Goal: Contribute content: Contribute content

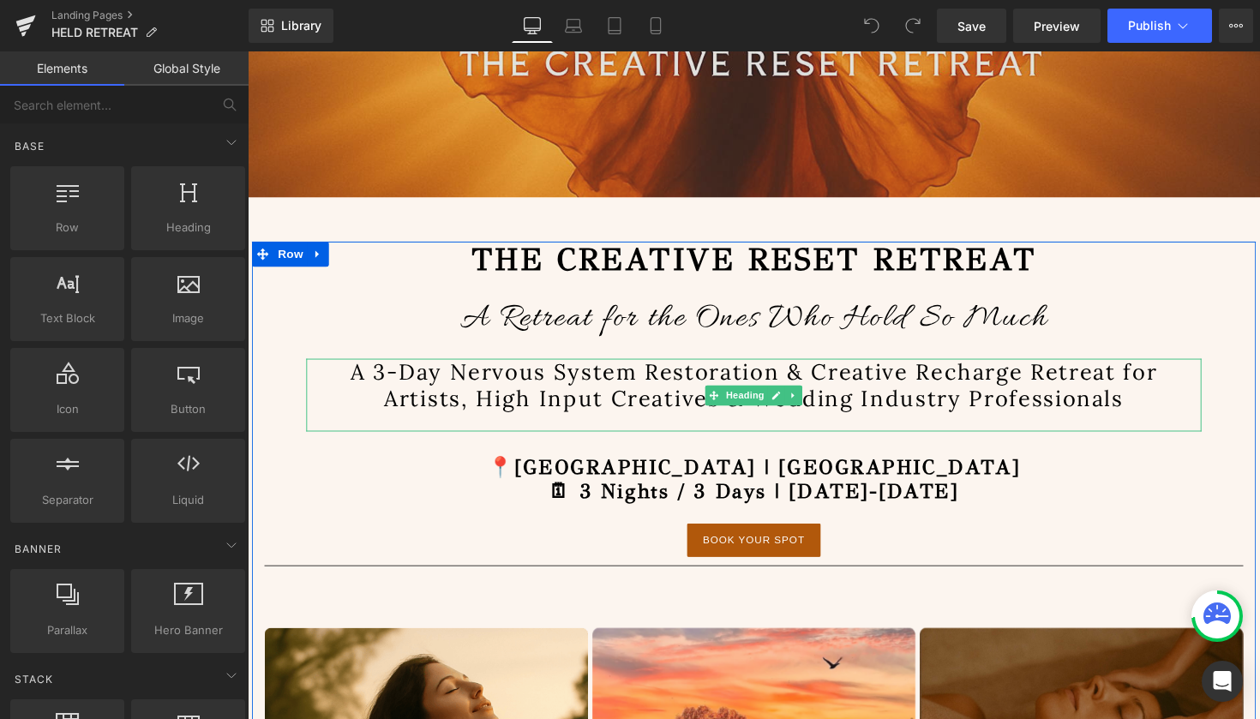
scroll to position [619, 0]
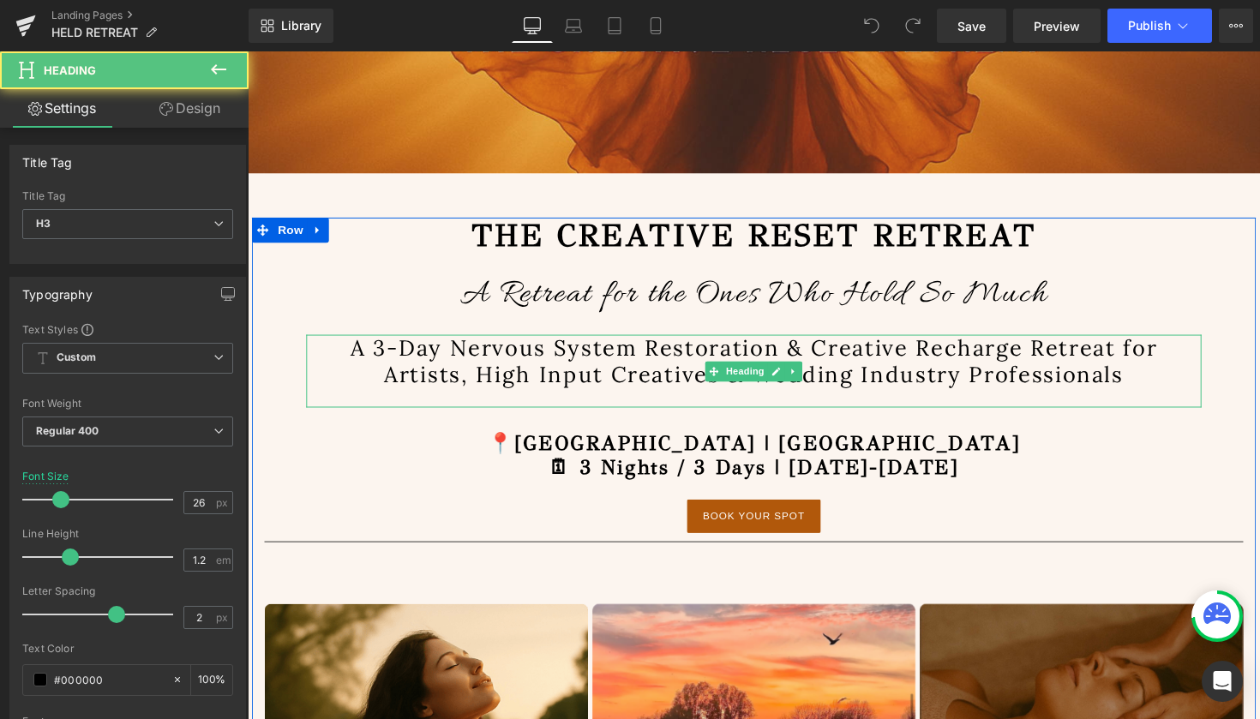
click at [947, 395] on h3 "A 3-Day Nervous System Restoration & Creative Recharge Retreat for Artists, Hig…" at bounding box center [766, 368] width 917 height 53
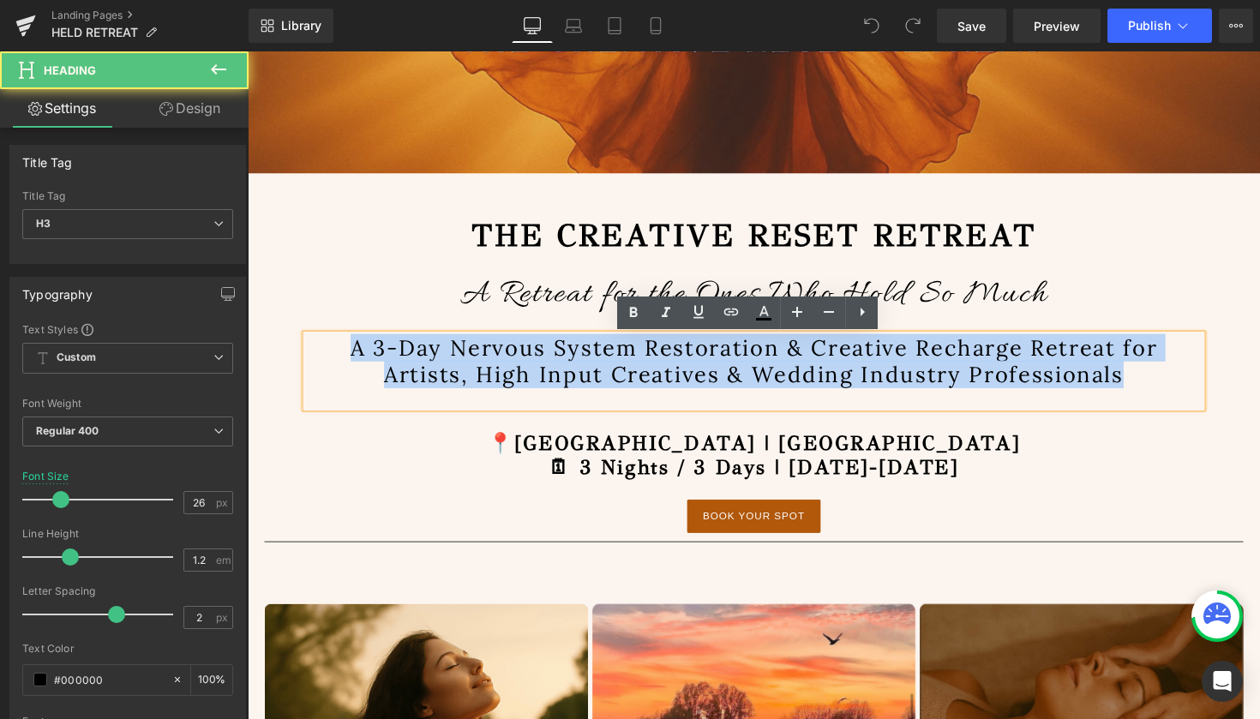
drag, startPoint x: 1143, startPoint y: 386, endPoint x: 269, endPoint y: 367, distance: 874.3
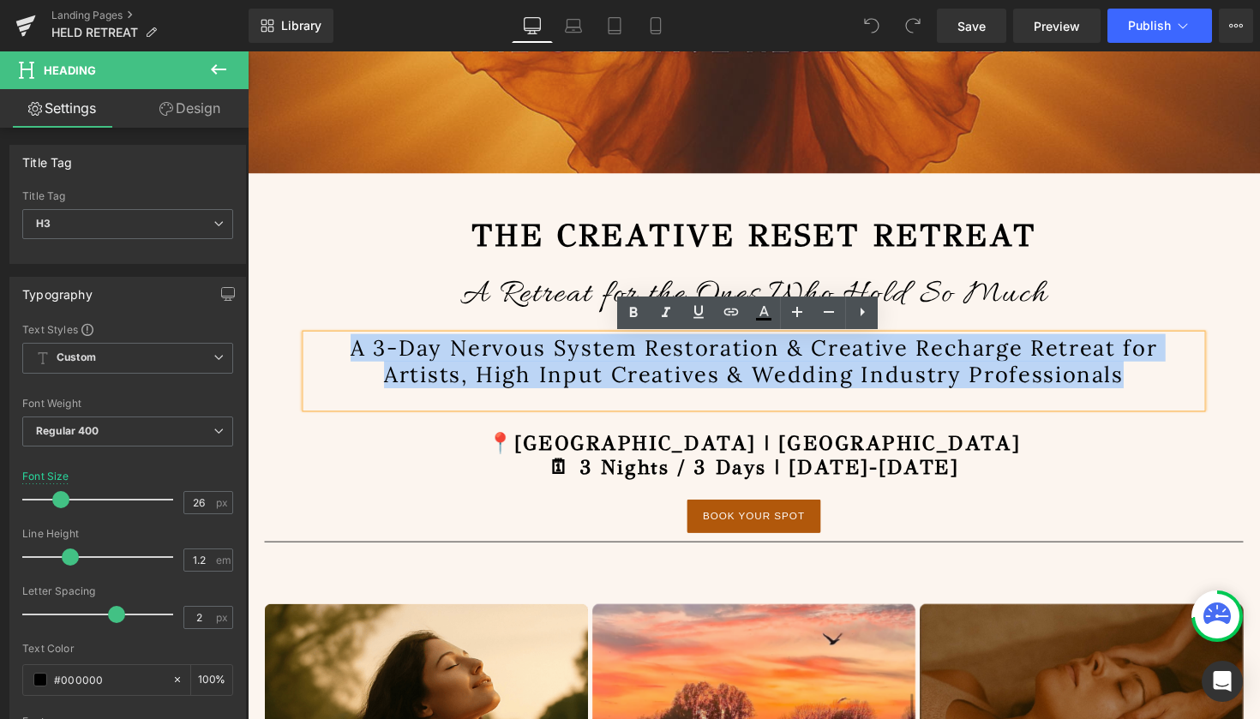
paste div
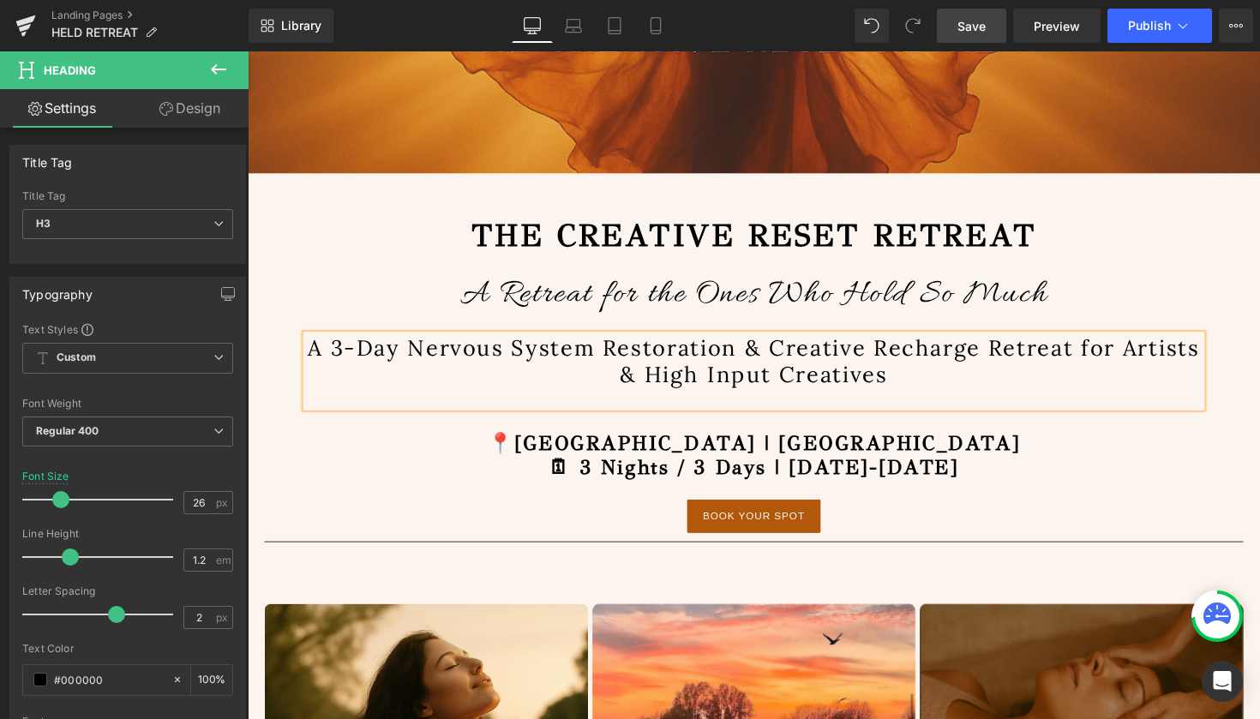
click at [968, 21] on span "Save" at bounding box center [971, 26] width 28 height 18
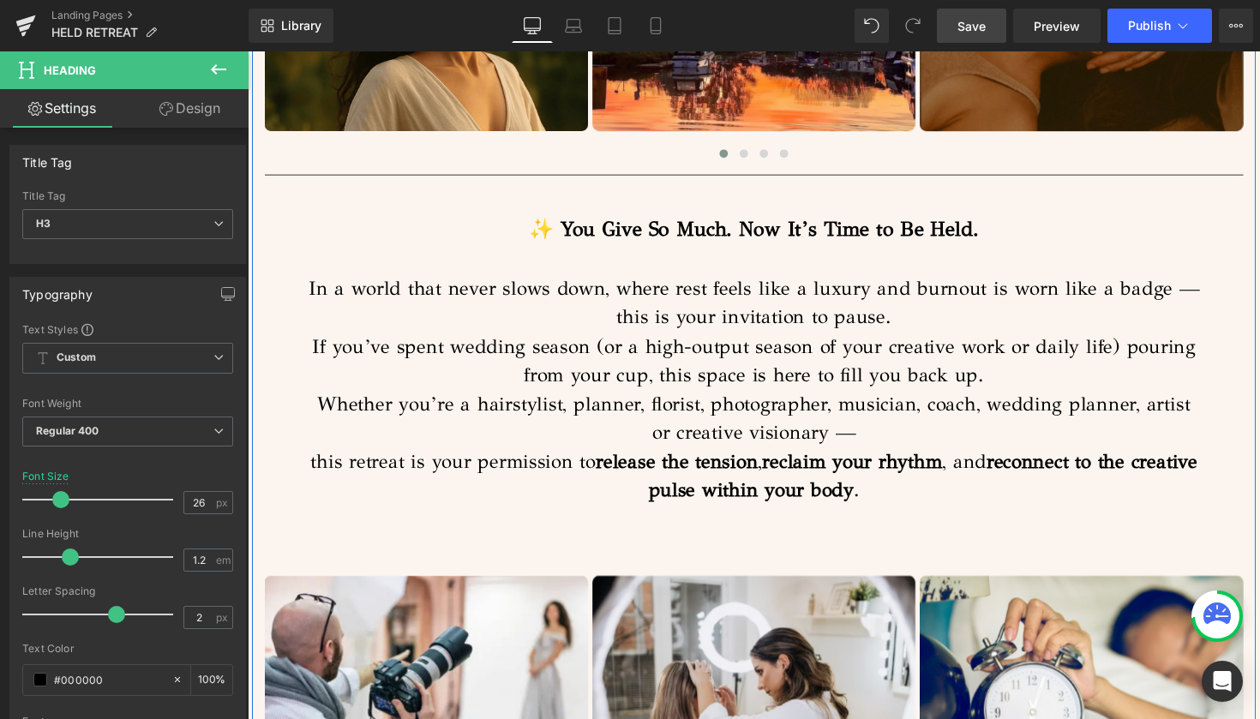
scroll to position [1360, 0]
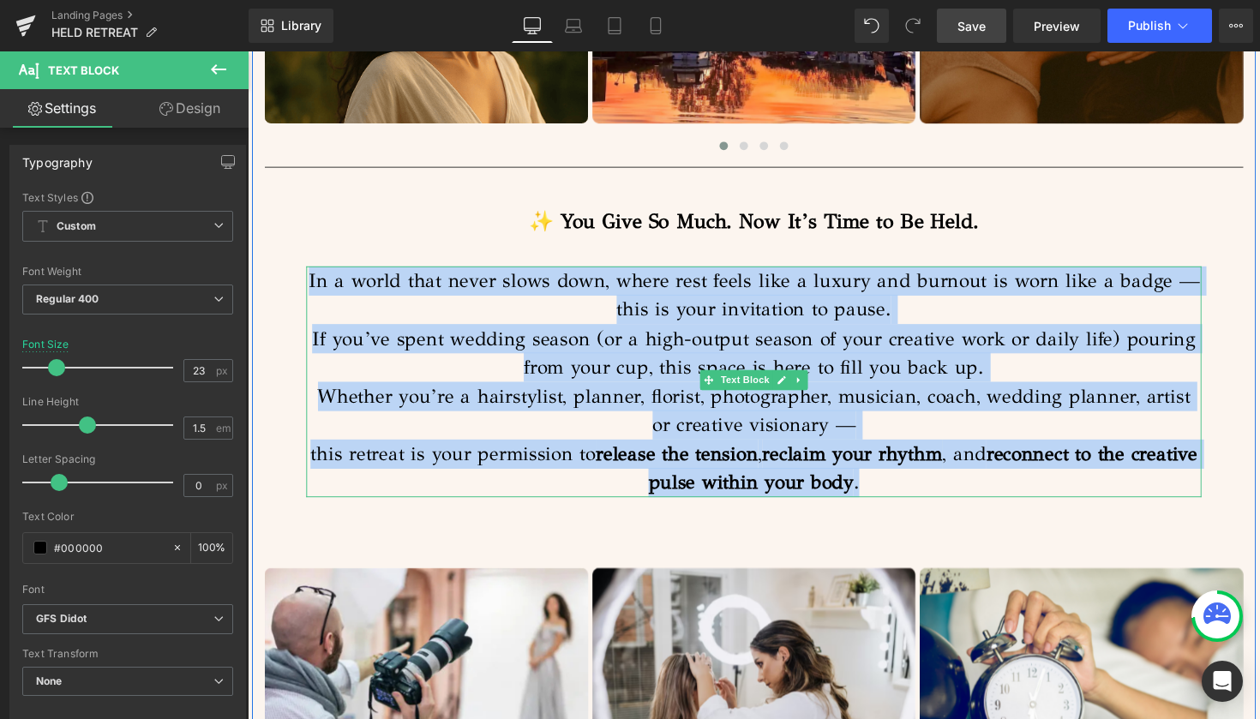
drag, startPoint x: 947, startPoint y: 492, endPoint x: 309, endPoint y: 278, distance: 672.3
click at [309, 278] on div "In a world that never slows down, where rest feels like a luxury and burnout is…" at bounding box center [766, 390] width 917 height 237
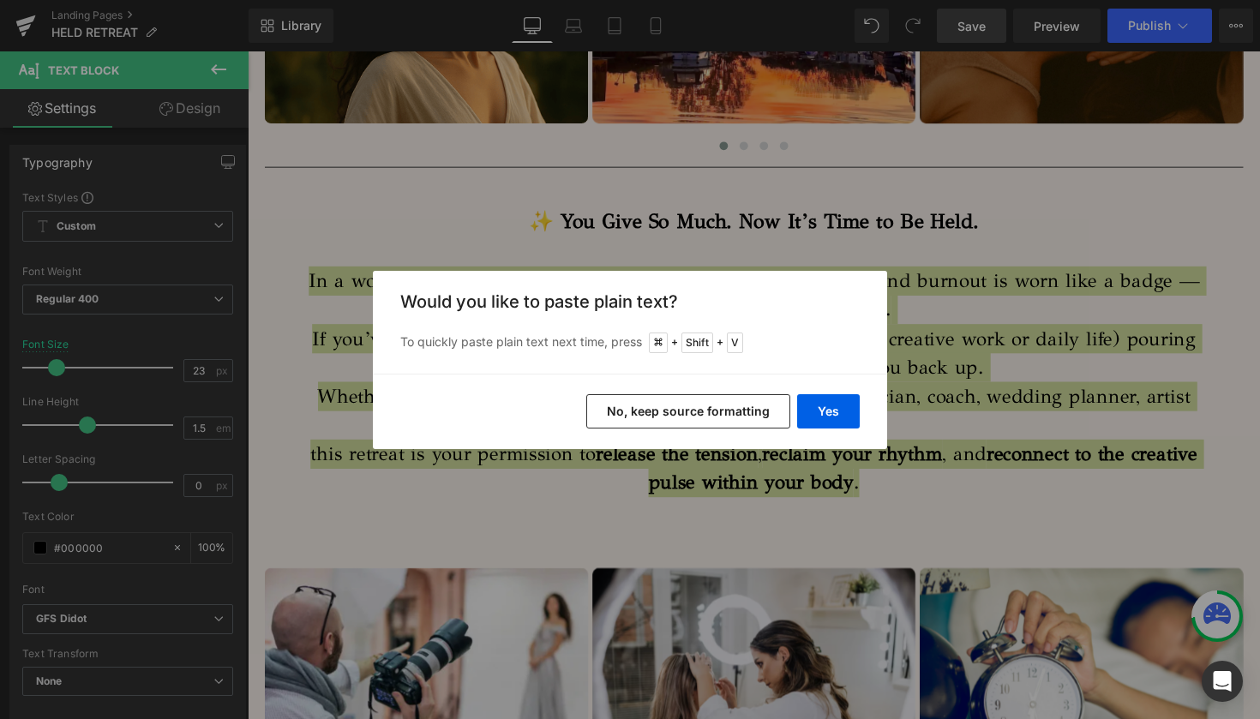
click at [712, 413] on button "No, keep source formatting" at bounding box center [688, 411] width 204 height 34
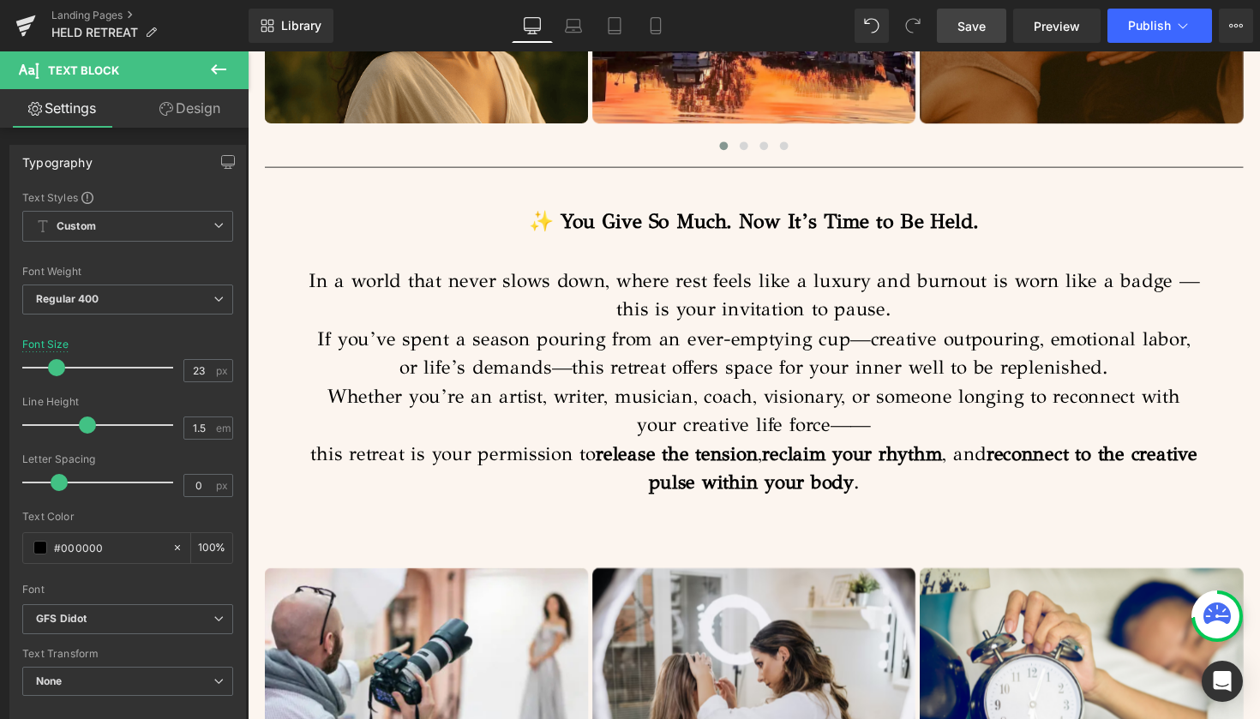
click at [976, 22] on span "Save" at bounding box center [971, 26] width 28 height 18
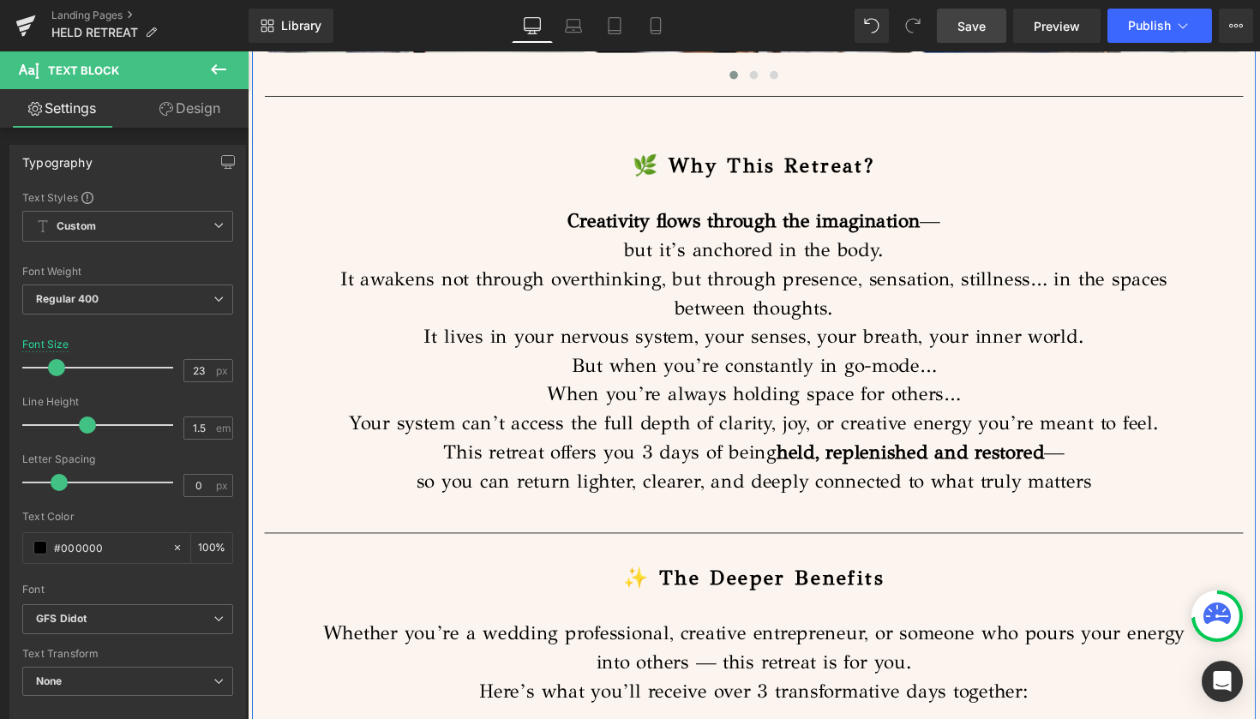
scroll to position [2119, 0]
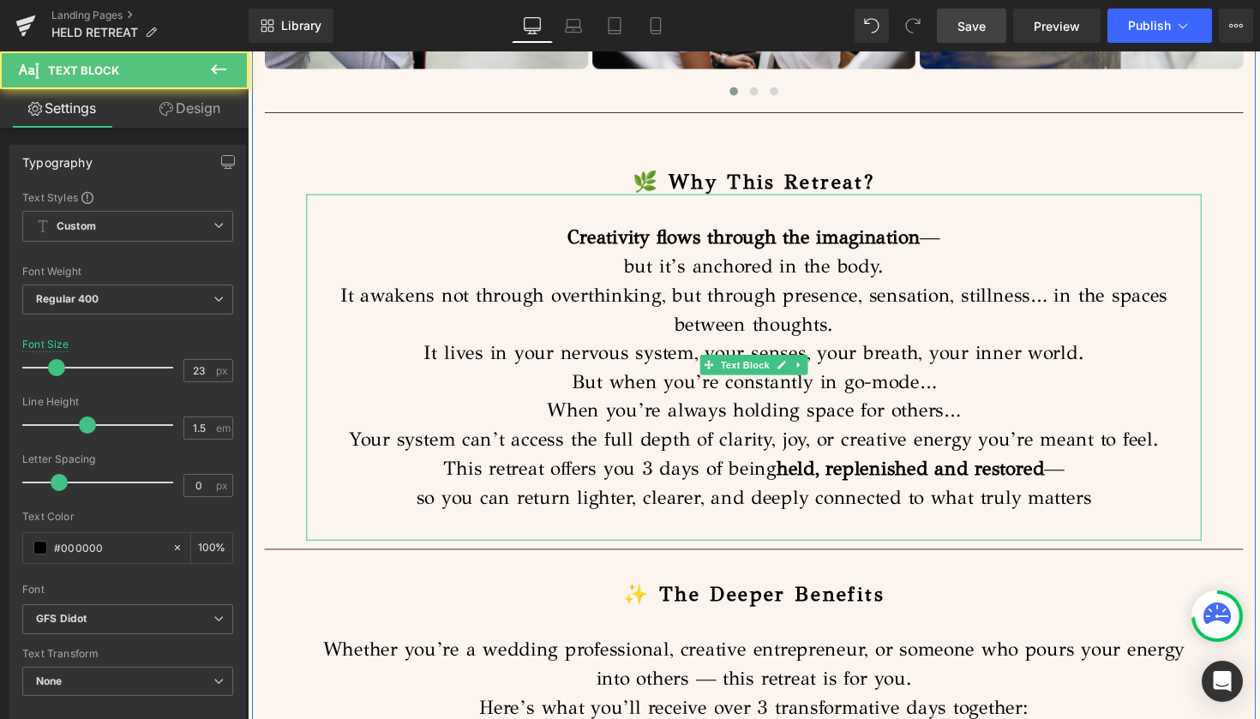
click at [1172, 494] on p "so you can return lighter, clearer, and deeply connected to what truly matters" at bounding box center [766, 509] width 917 height 30
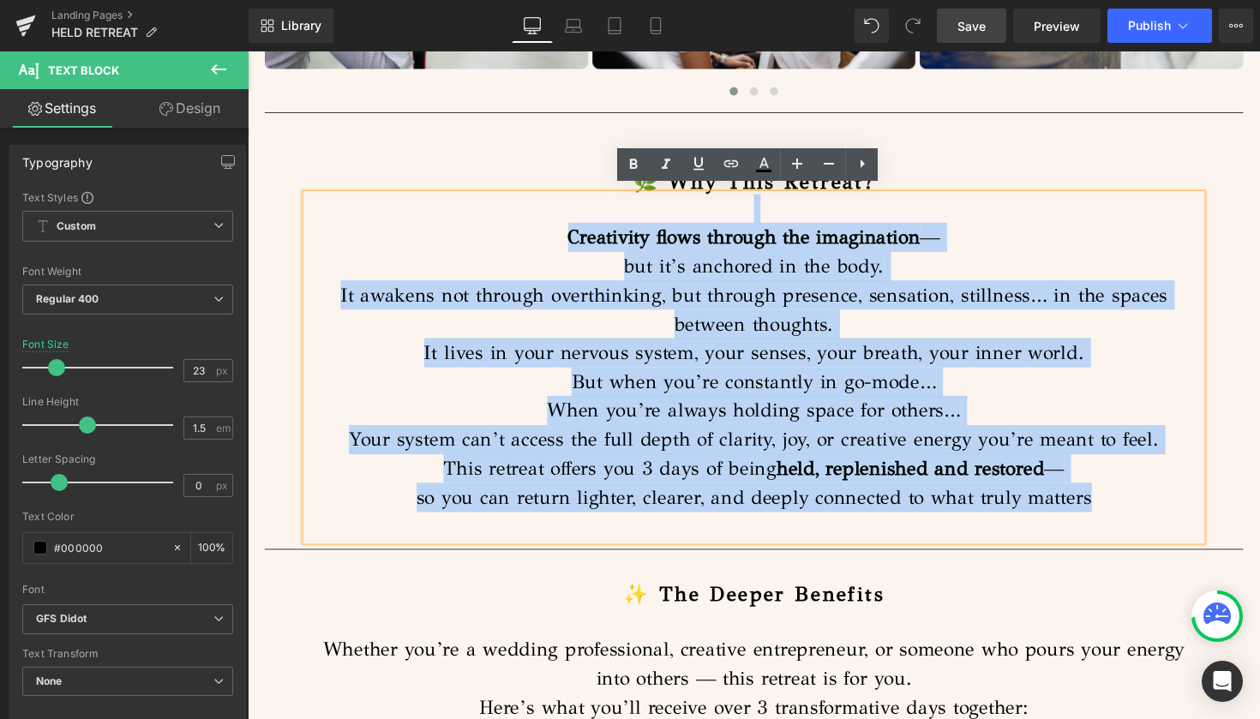
drag, startPoint x: 1164, startPoint y: 486, endPoint x: 544, endPoint y: 220, distance: 674.1
click at [544, 220] on div "Creativity flows through the imagination — but it’s anchored in the body. It aw…" at bounding box center [766, 375] width 917 height 355
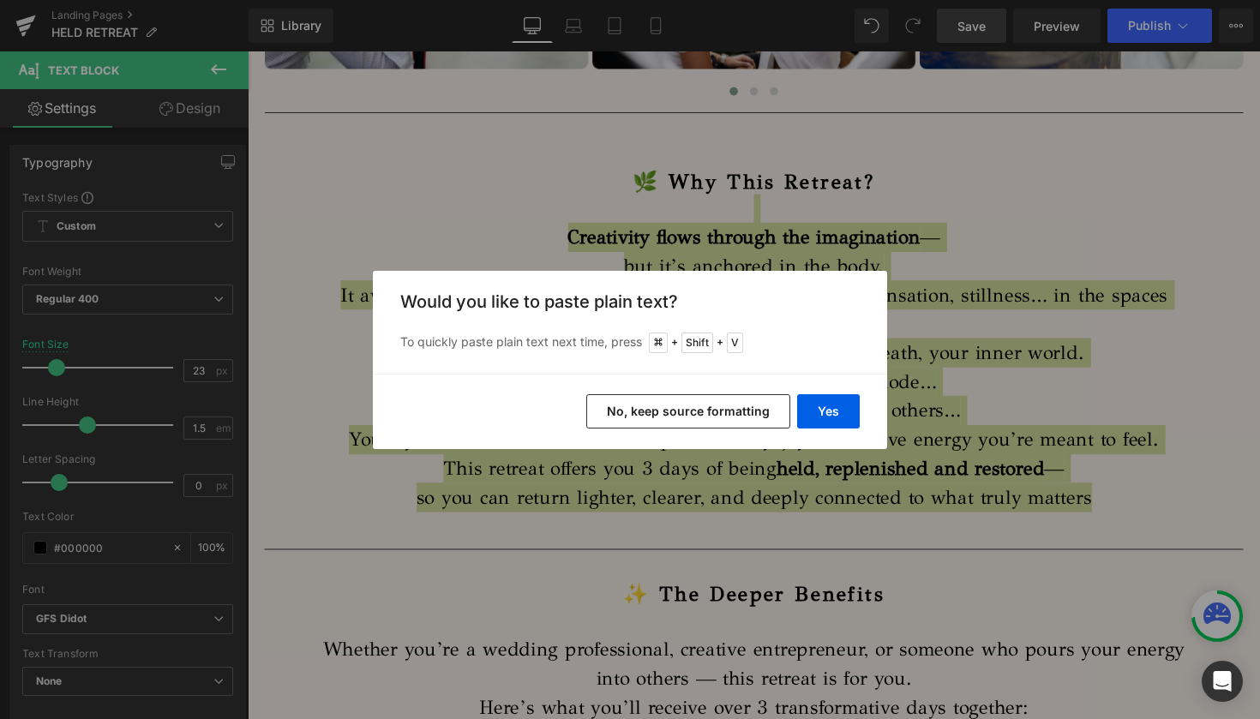
click at [725, 408] on button "No, keep source formatting" at bounding box center [688, 411] width 204 height 34
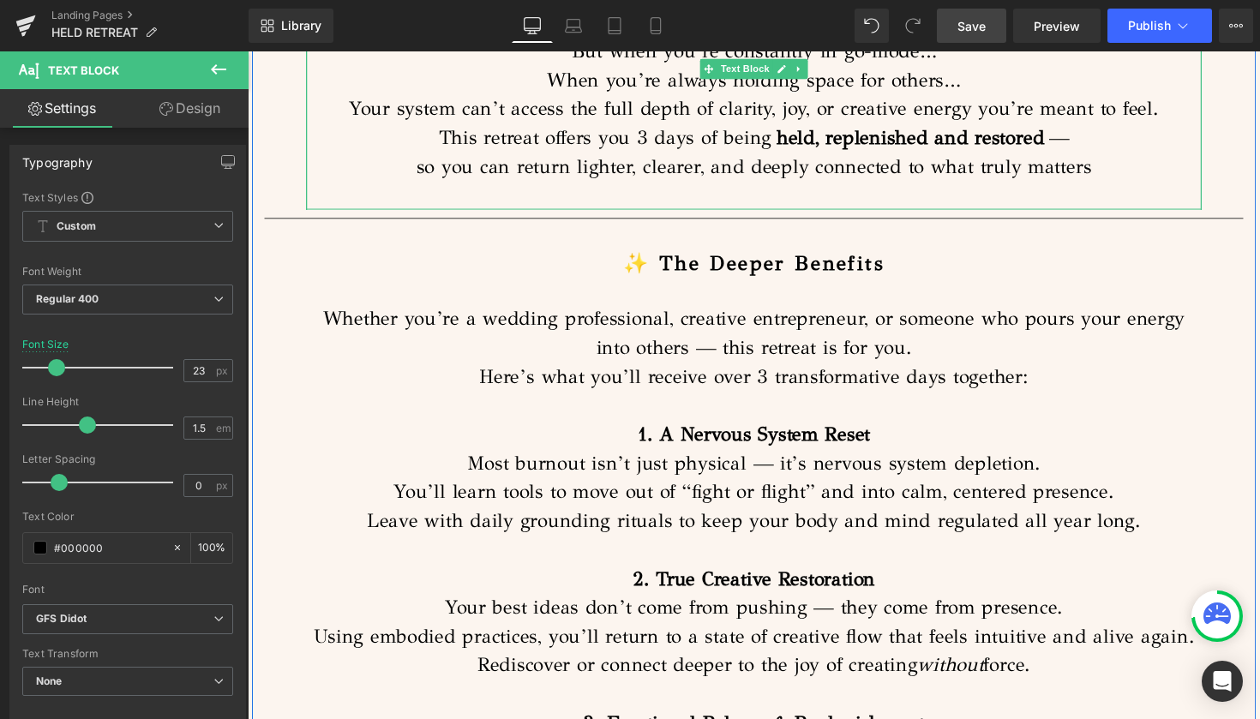
scroll to position [2444, 0]
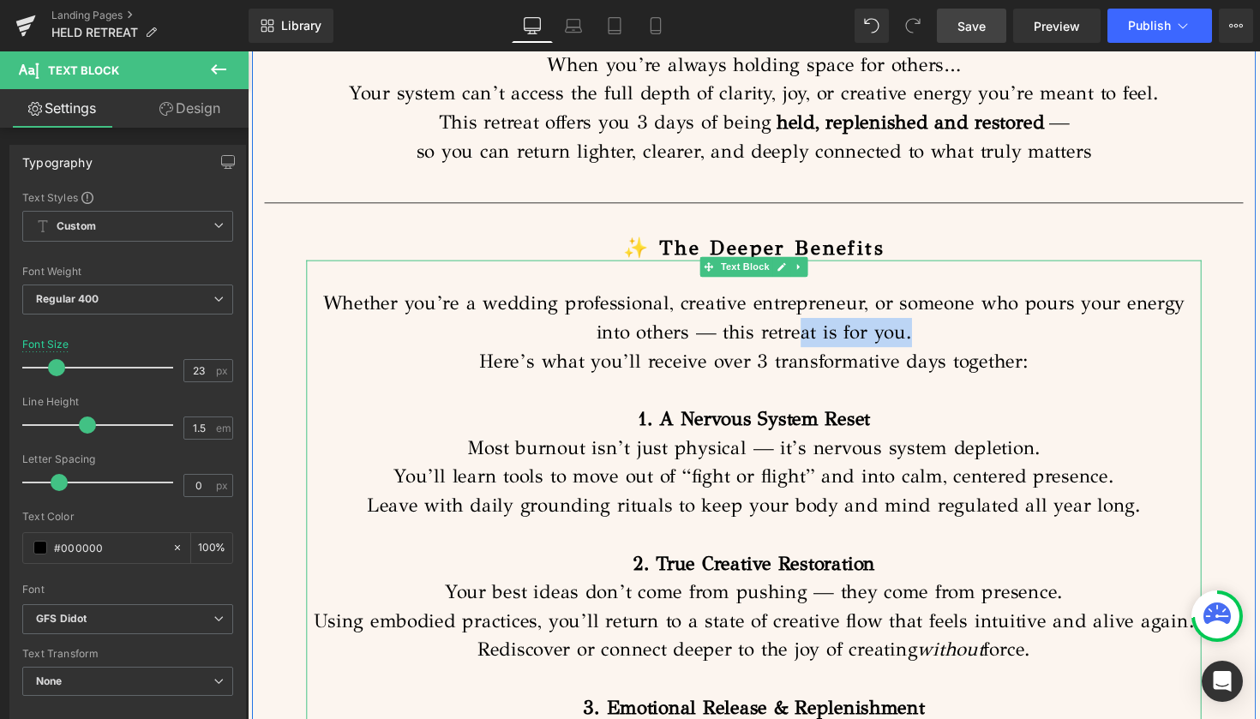
drag, startPoint x: 1081, startPoint y: 335, endPoint x: 814, endPoint y: 311, distance: 267.6
click at [814, 311] on p "Whether you’re a wedding professional, creative entrepreneur, or someone who po…" at bounding box center [766, 339] width 917 height 89
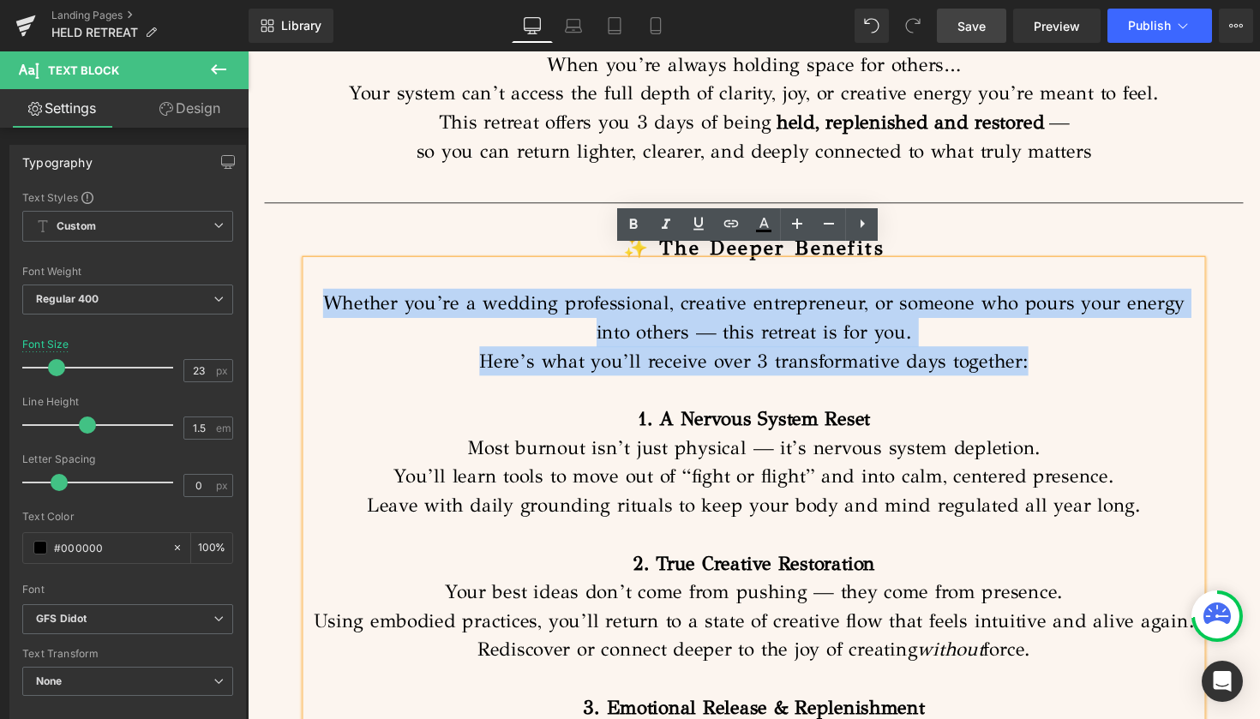
drag, startPoint x: 1061, startPoint y: 356, endPoint x: 318, endPoint y: 288, distance: 746.1
click at [318, 295] on p "Whether you’re a wedding professional, creative entrepreneur, or someone who po…" at bounding box center [766, 339] width 917 height 89
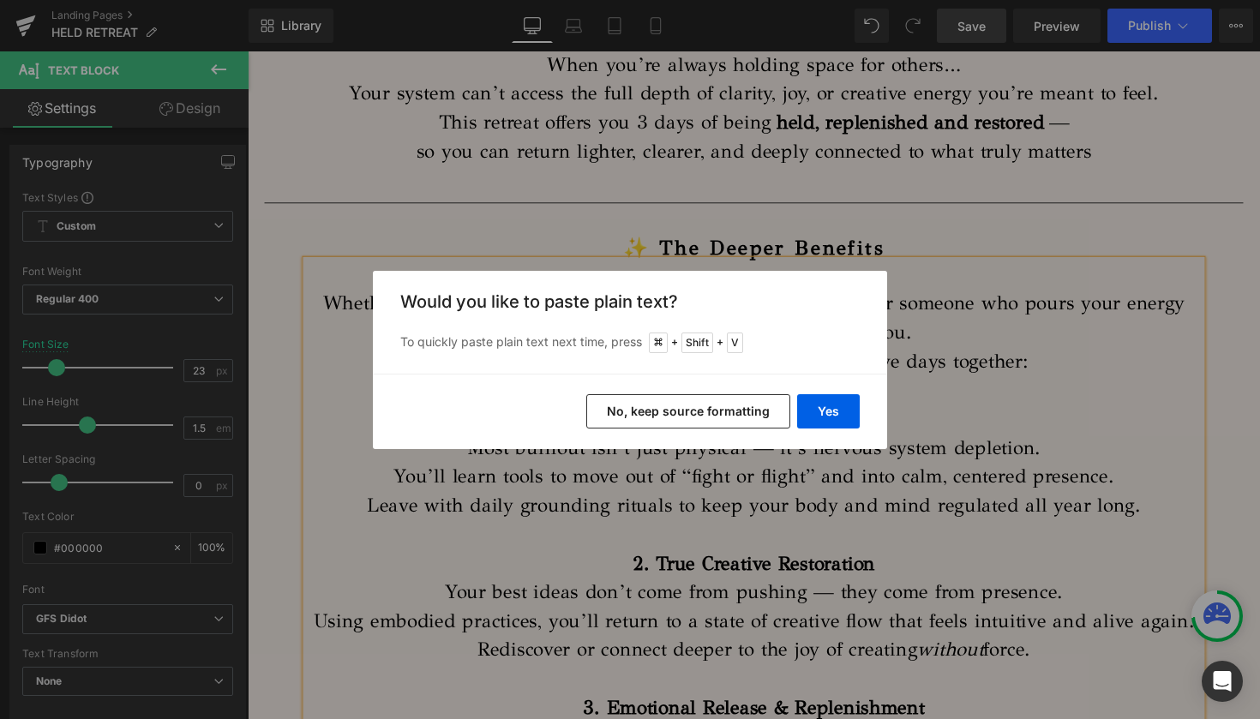
click at [961, 339] on div "Back to Library Insert Would you like to paste plain text? To quickly paste pla…" at bounding box center [630, 359] width 1260 height 719
drag, startPoint x: 1029, startPoint y: 345, endPoint x: 903, endPoint y: 317, distance: 129.1
click at [903, 317] on div "Back to Library Insert Would you like to paste plain text? To quickly paste pla…" at bounding box center [630, 359] width 1260 height 719
click at [723, 408] on button "No, keep source formatting" at bounding box center [688, 411] width 204 height 34
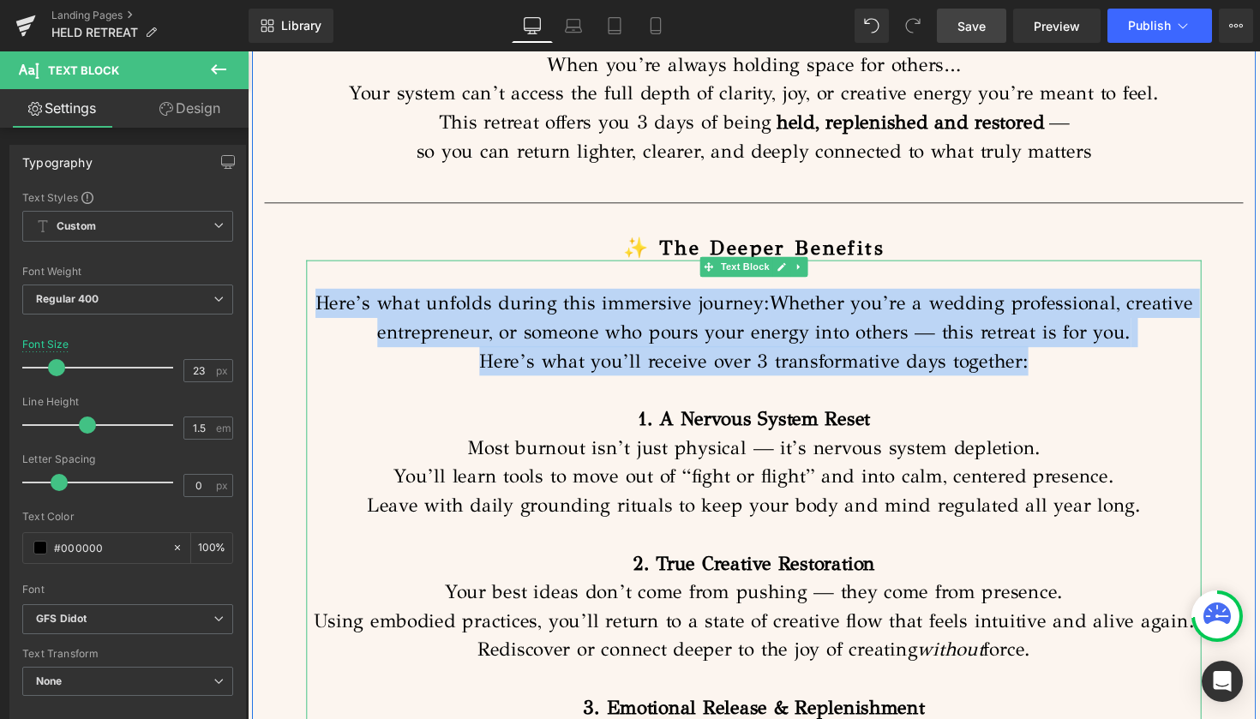
drag, startPoint x: 1065, startPoint y: 350, endPoint x: 310, endPoint y: 292, distance: 757.1
click at [310, 295] on p "Here’s what unfolds during this immersive journey: Whether you’re a wedding pro…" at bounding box center [766, 339] width 917 height 89
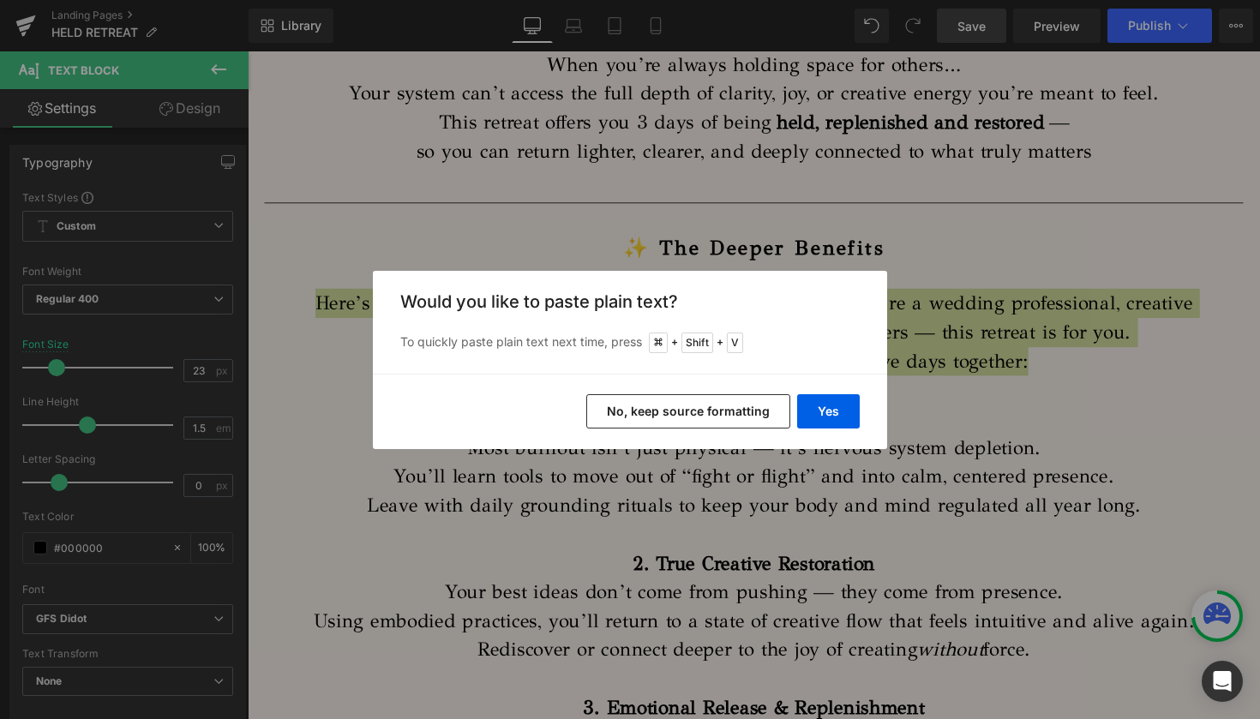
click at [661, 418] on button "No, keep source formatting" at bounding box center [688, 411] width 204 height 34
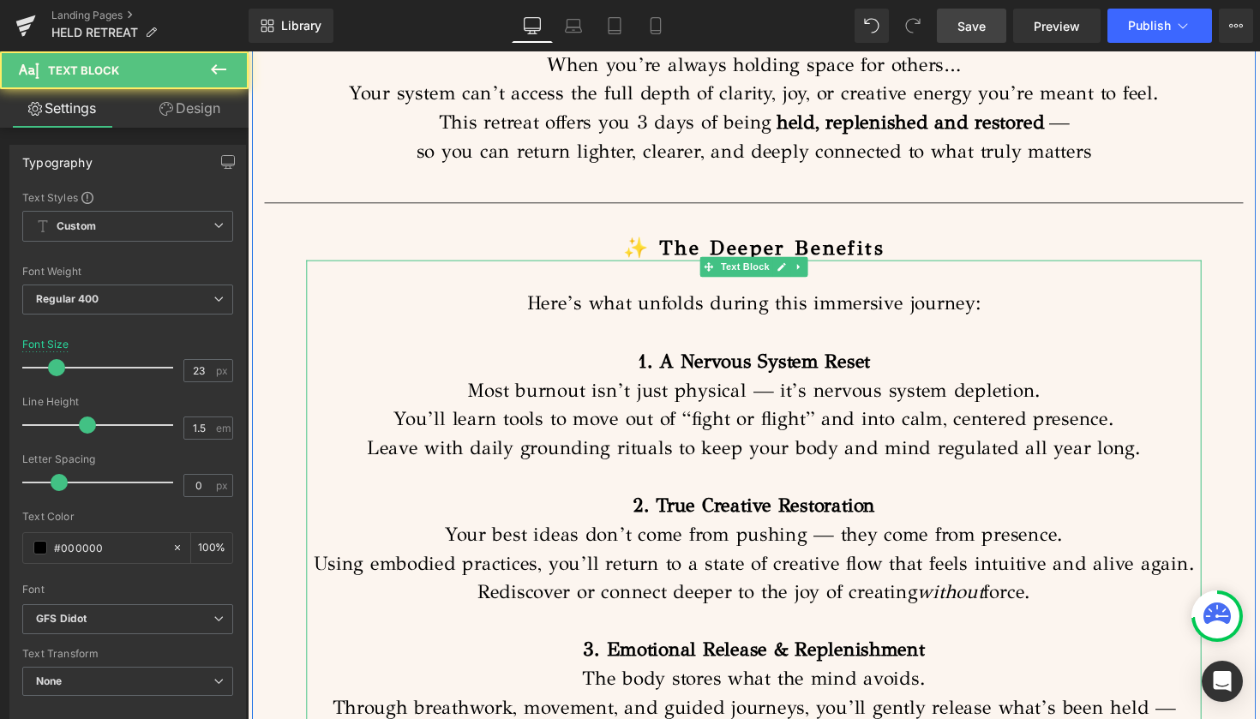
click at [671, 426] on p "1. A Nervous System Reset Most burnout isn’t just physical — it’s nervous syste…" at bounding box center [766, 413] width 917 height 118
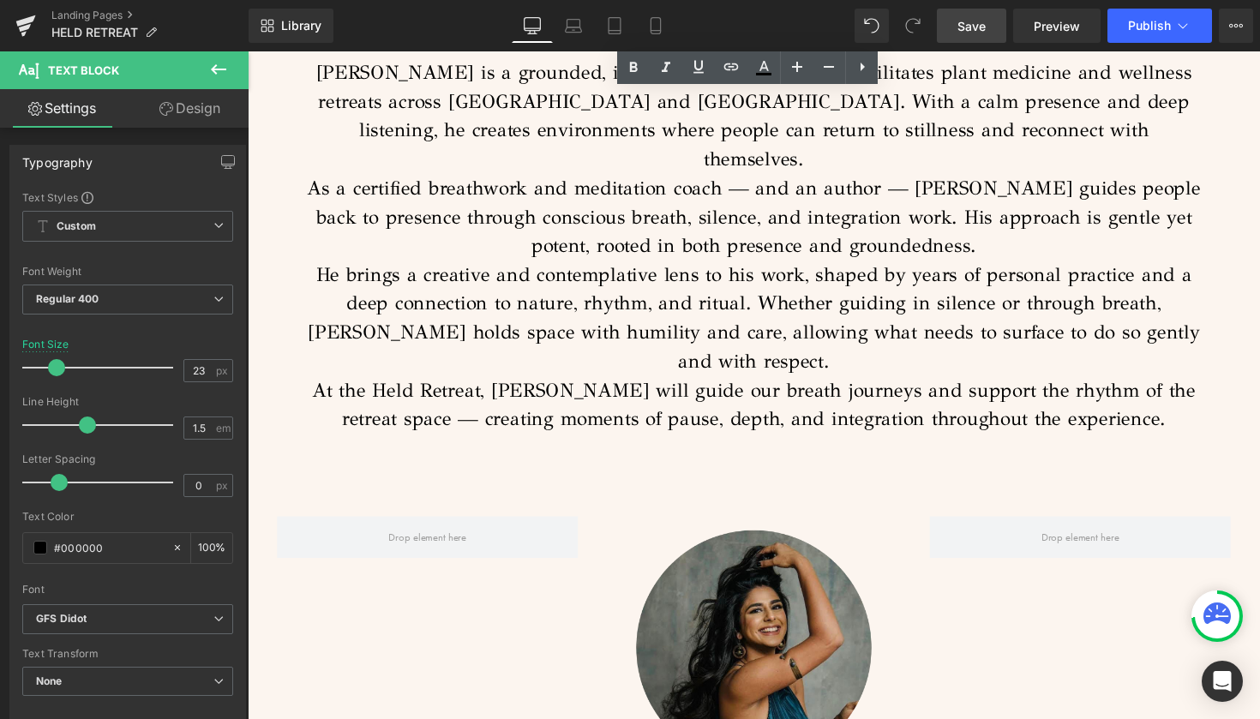
scroll to position [5650, 0]
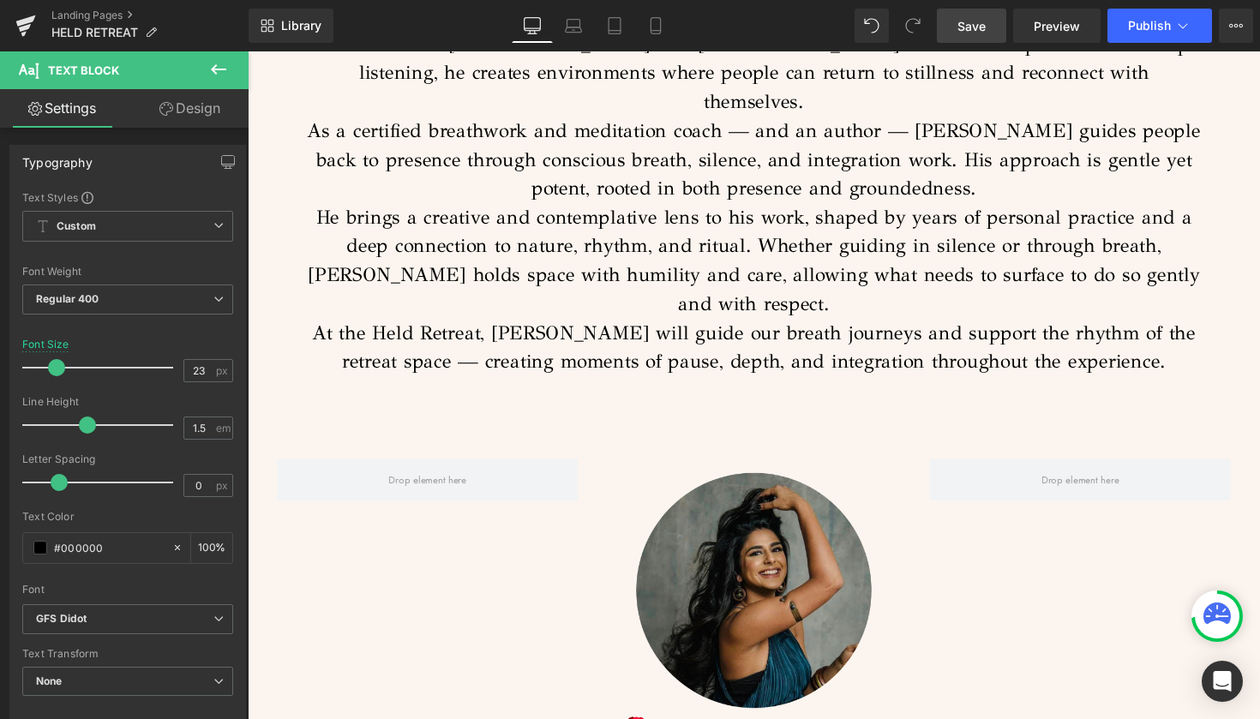
click at [967, 23] on span "Save" at bounding box center [971, 26] width 28 height 18
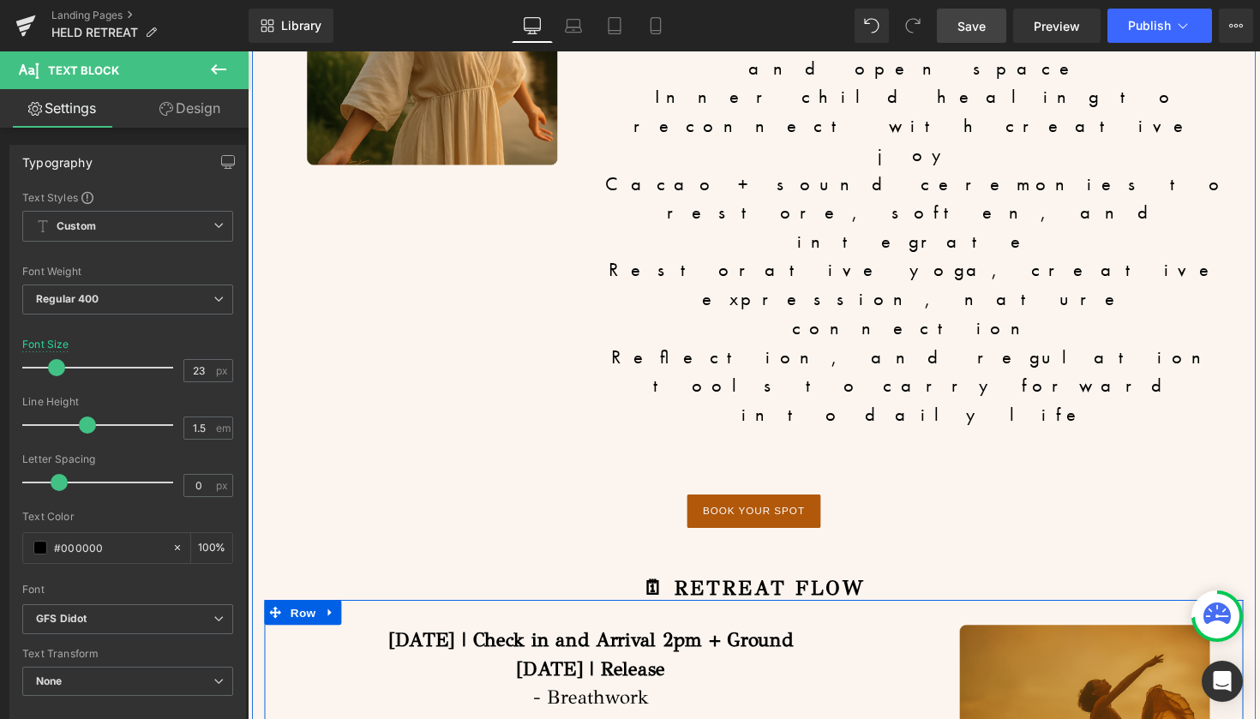
scroll to position [7653, 0]
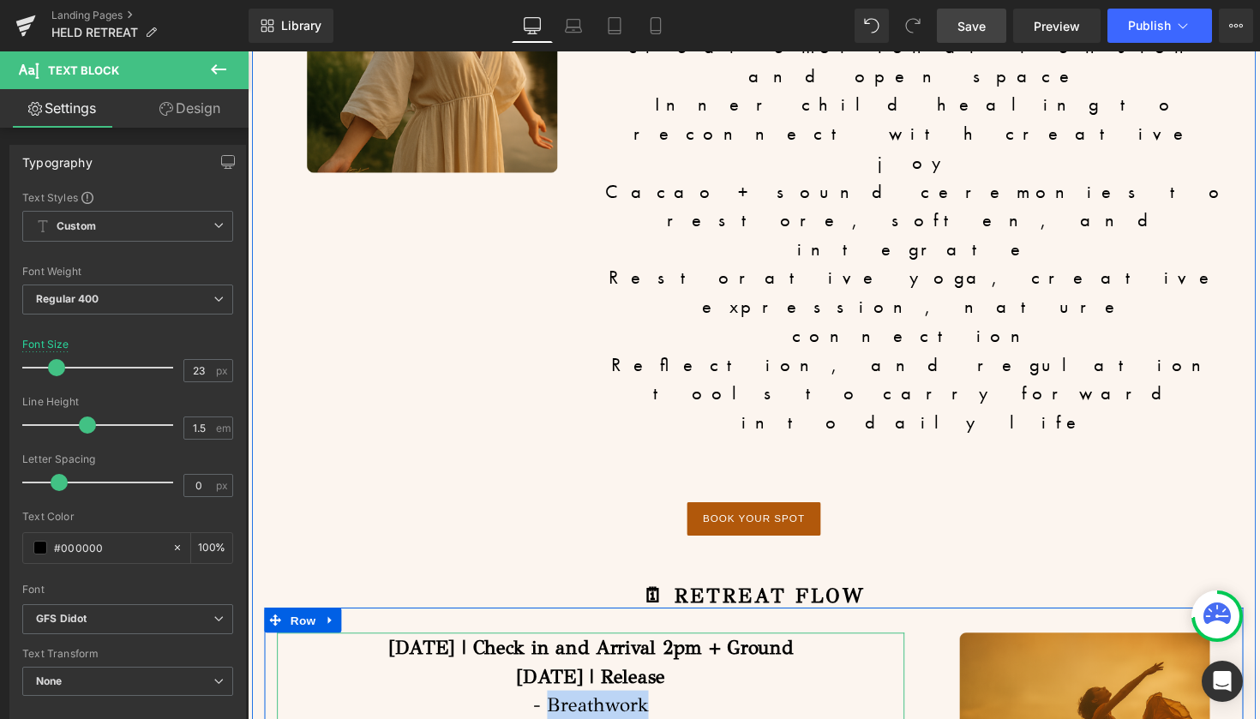
drag, startPoint x: 674, startPoint y: 206, endPoint x: 550, endPoint y: 199, distance: 123.6
click at [550, 677] on p "[DATE] | Release - Breathwork – Cacao & Sound Ceremony" at bounding box center [599, 721] width 643 height 89
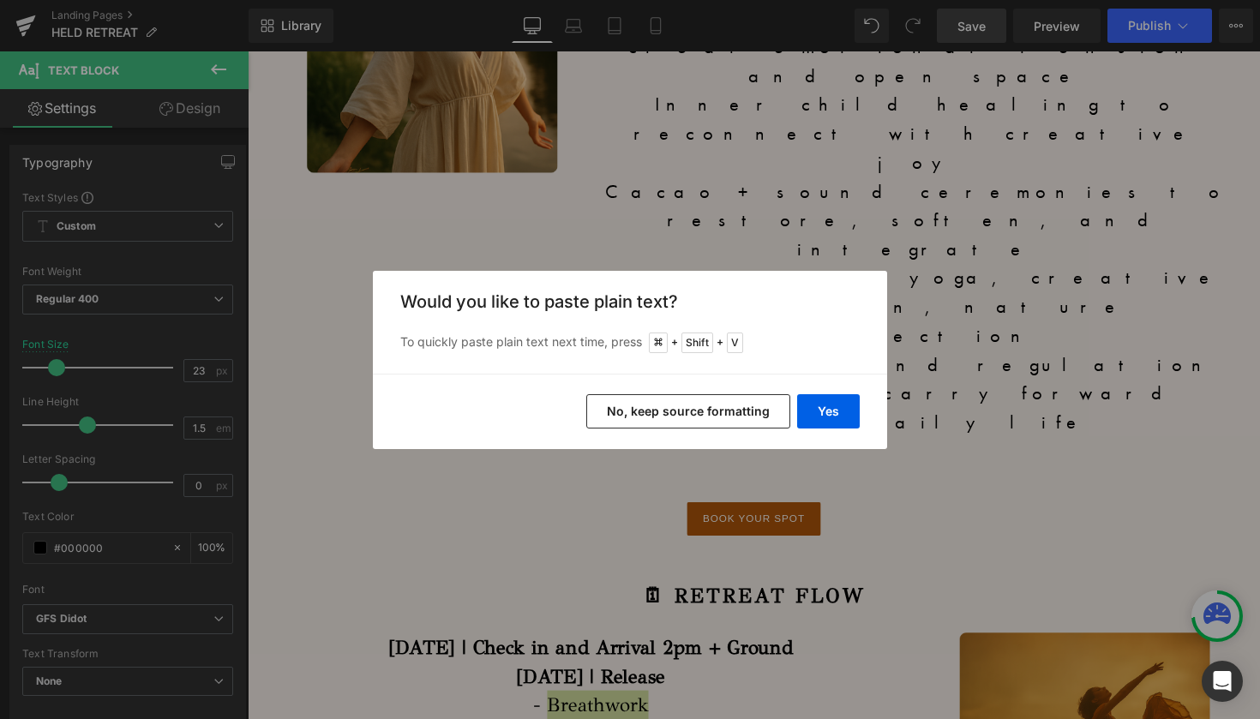
click at [760, 409] on button "No, keep source formatting" at bounding box center [688, 411] width 204 height 34
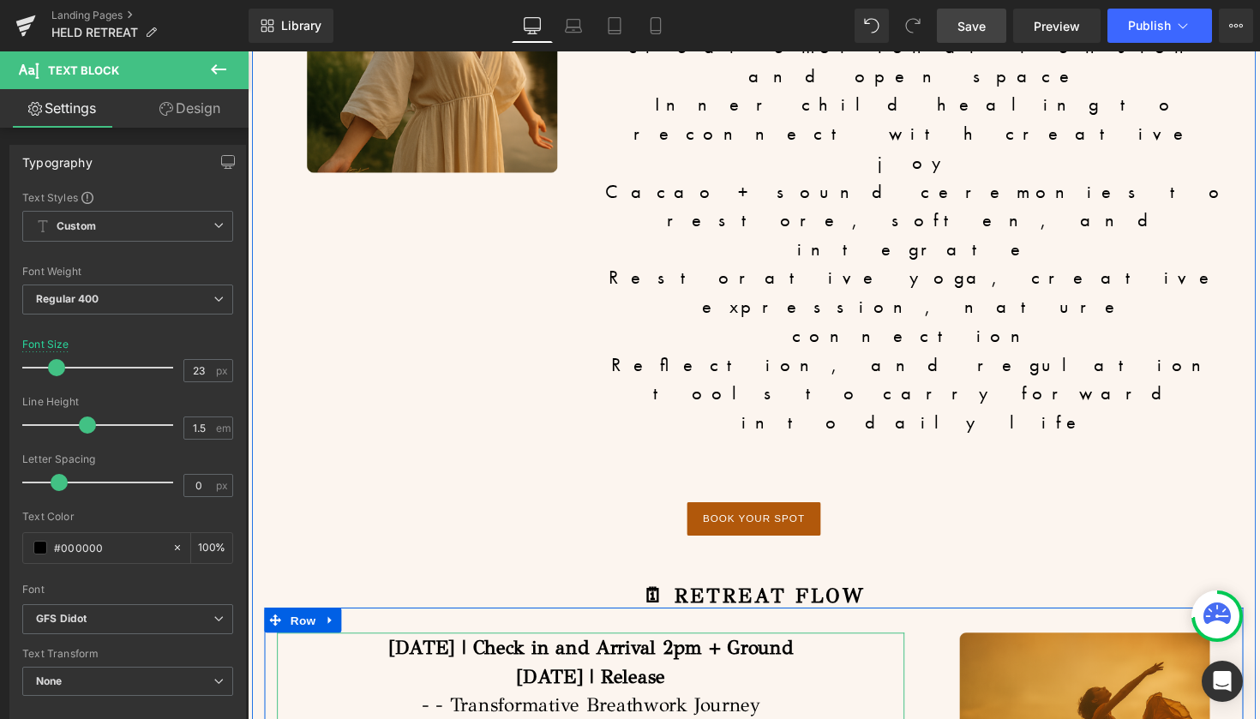
click at [446, 677] on p "Tuesday | Release - - Transformative Breathwork Journey – Cacao & Sound Ceremony" at bounding box center [599, 721] width 643 height 89
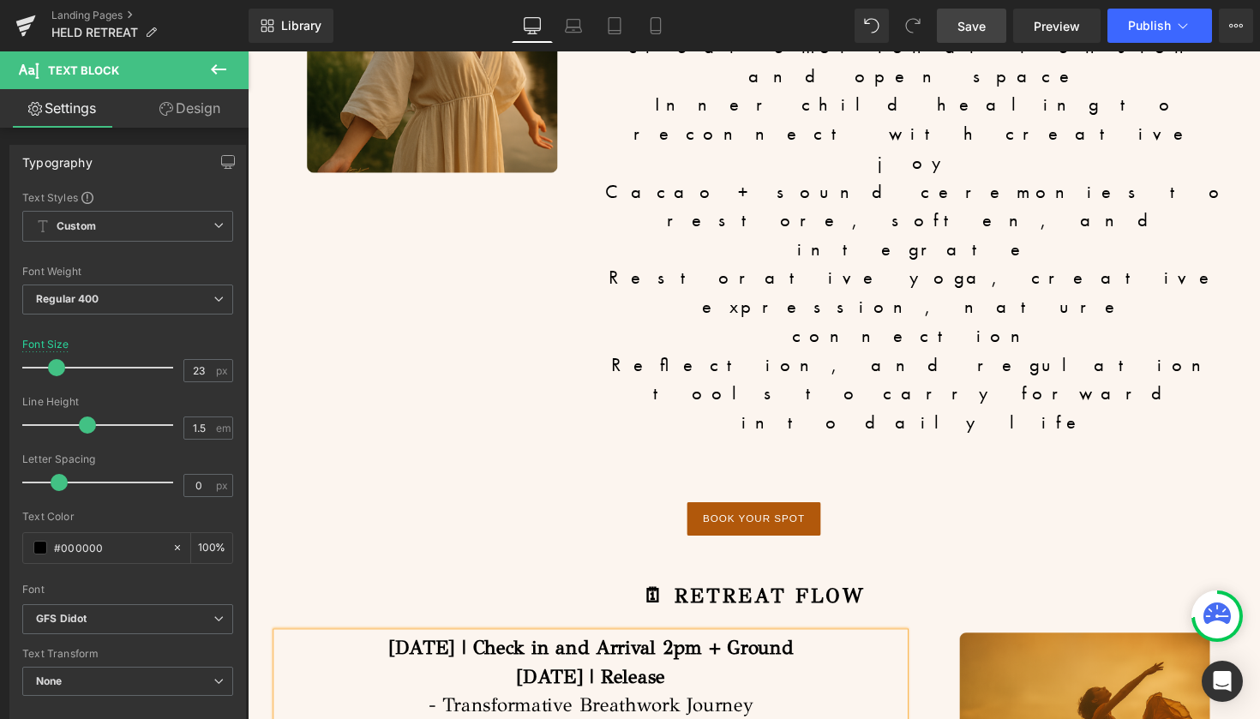
click at [970, 21] on span "Save" at bounding box center [971, 26] width 28 height 18
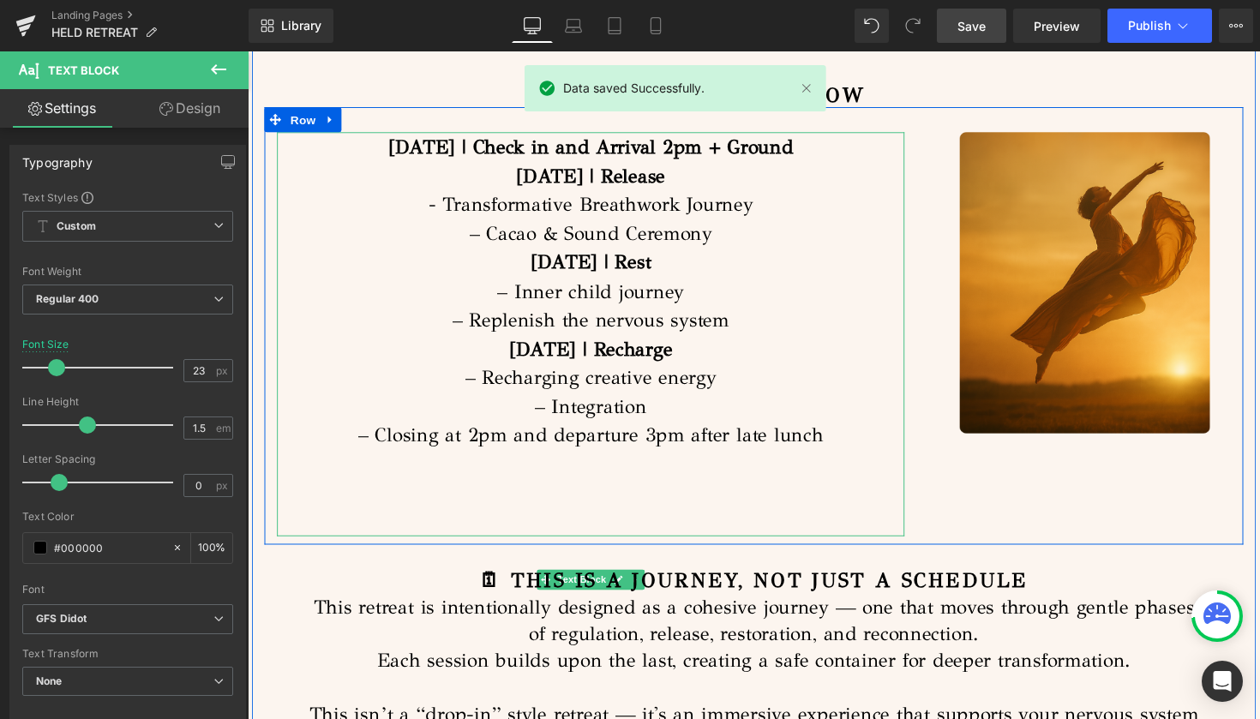
scroll to position [8179, 0]
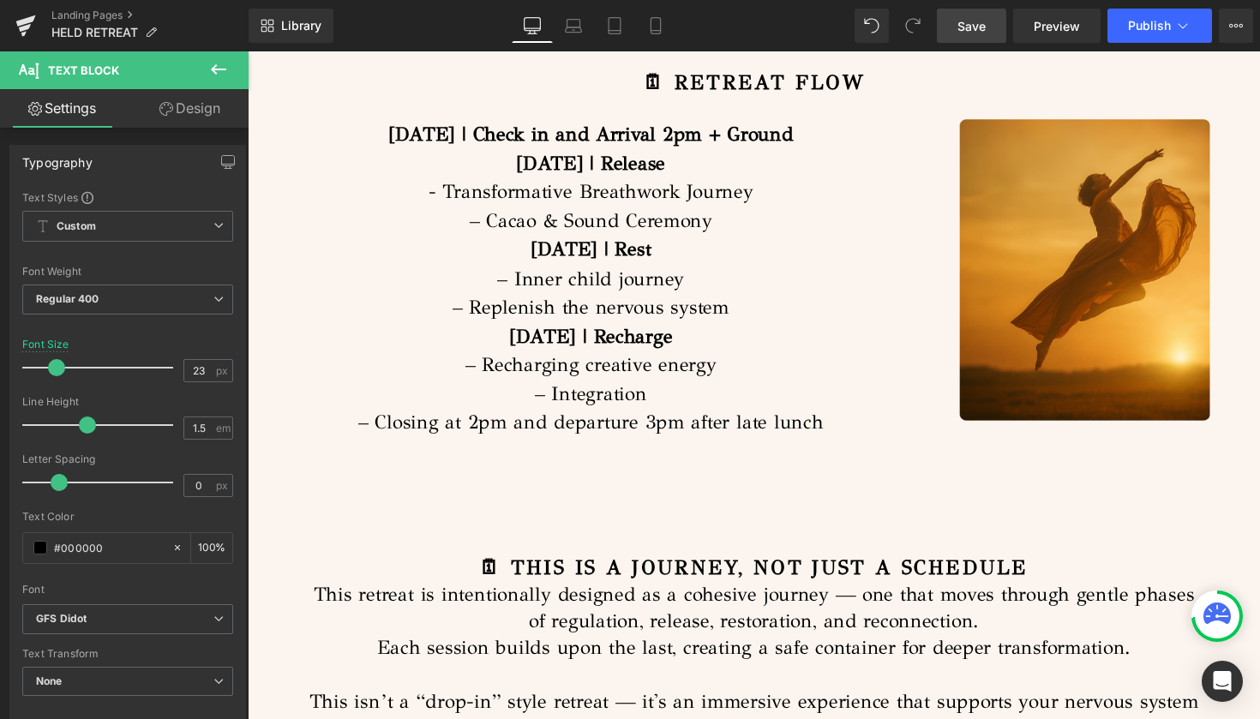
click at [983, 29] on span "Save" at bounding box center [971, 26] width 28 height 18
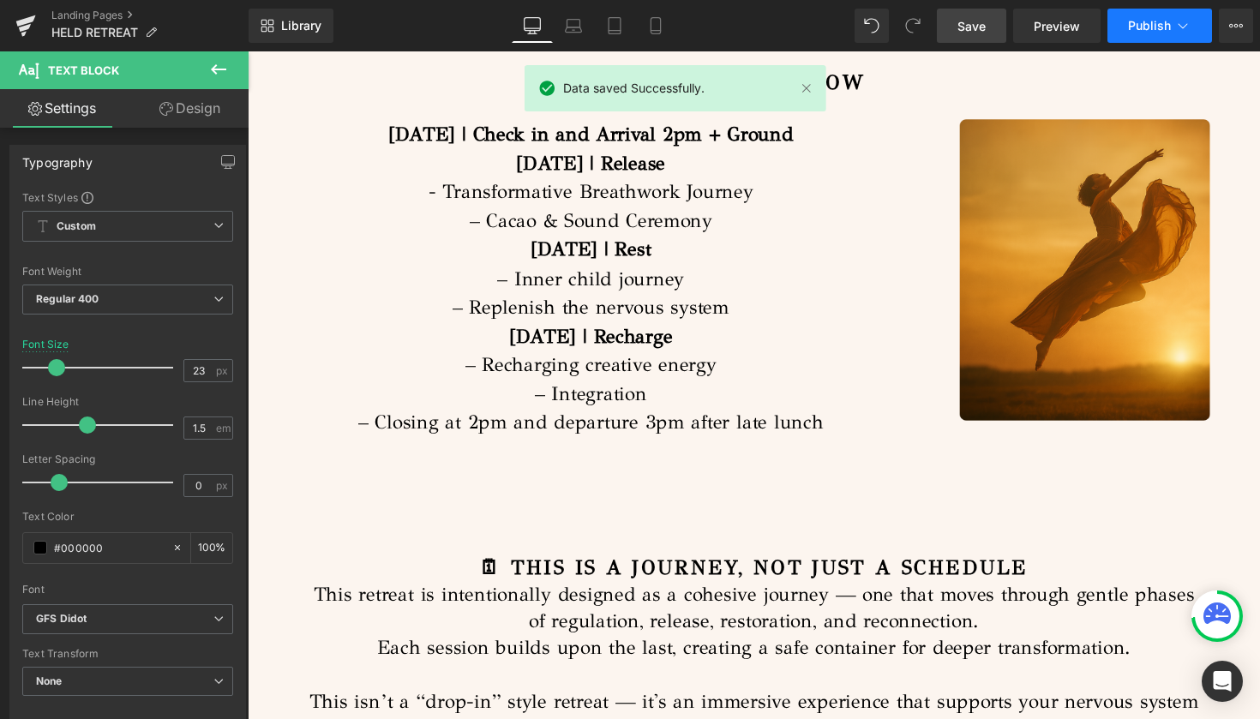
click at [1163, 27] on span "Publish" at bounding box center [1149, 26] width 43 height 14
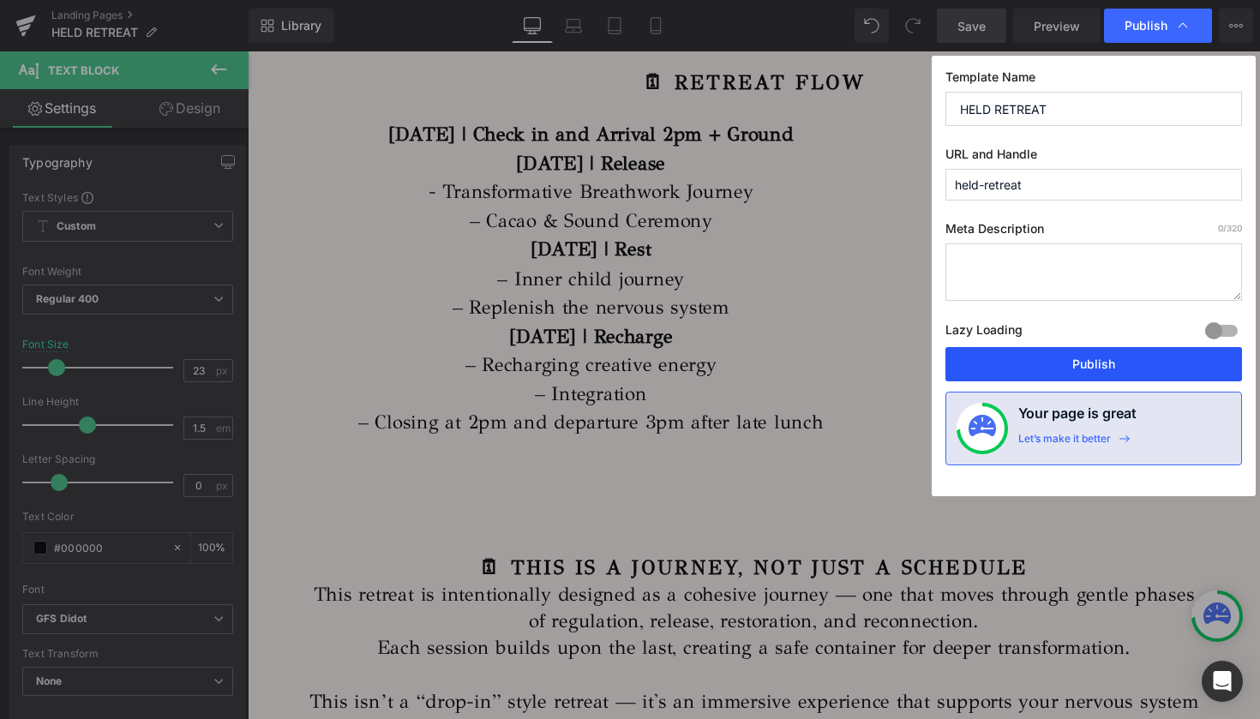
click at [1065, 357] on button "Publish" at bounding box center [1093, 364] width 296 height 34
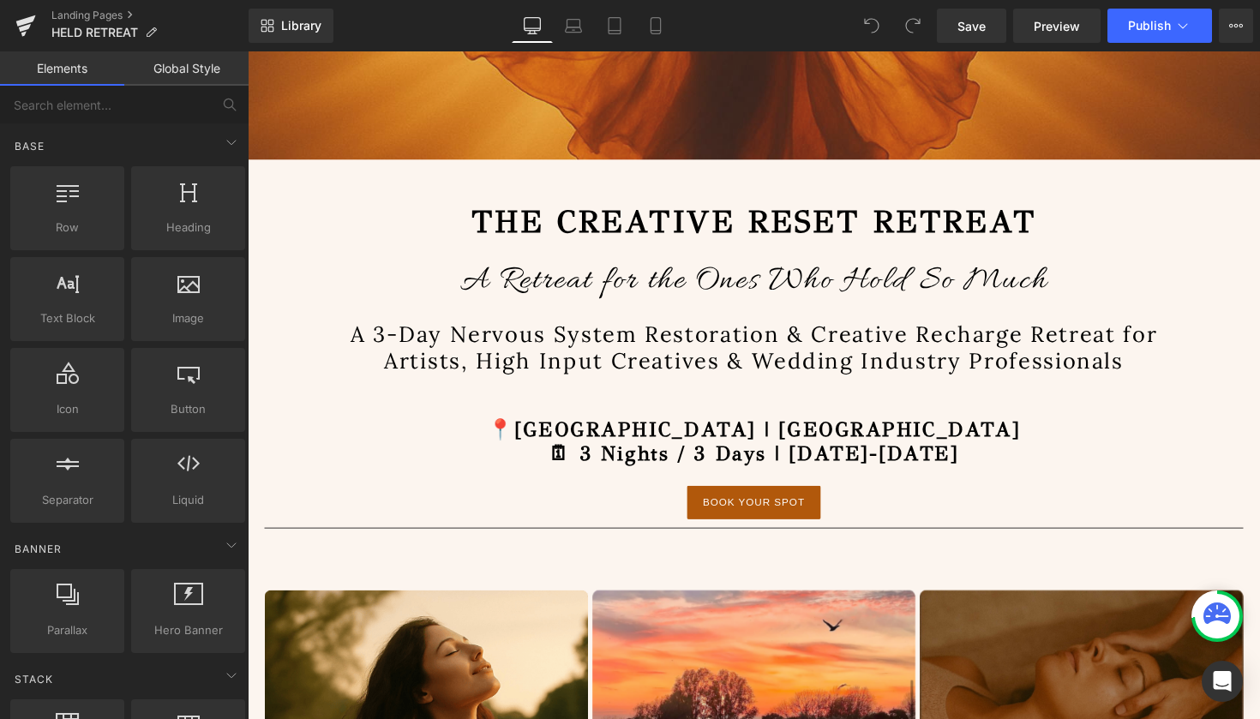
scroll to position [656, 0]
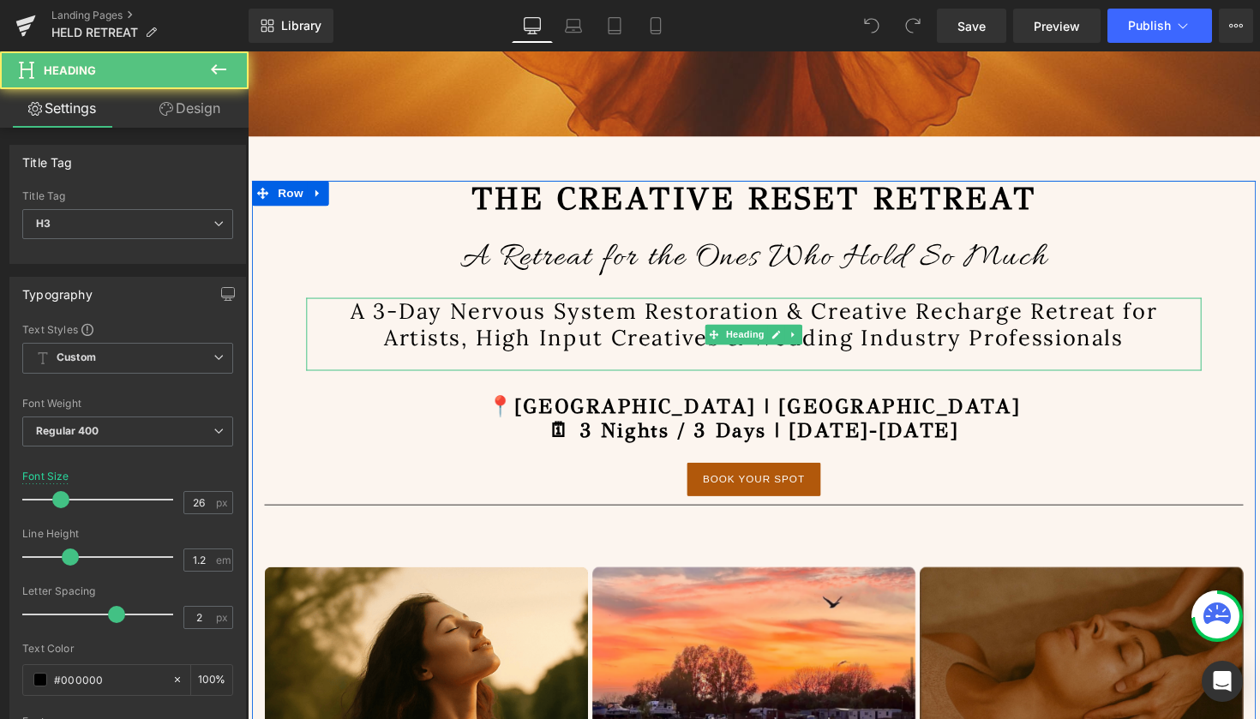
click at [644, 338] on h3 "A 3-Day Nervous System Restoration & Creative Recharge Retreat for Artists, Hig…" at bounding box center [766, 330] width 917 height 53
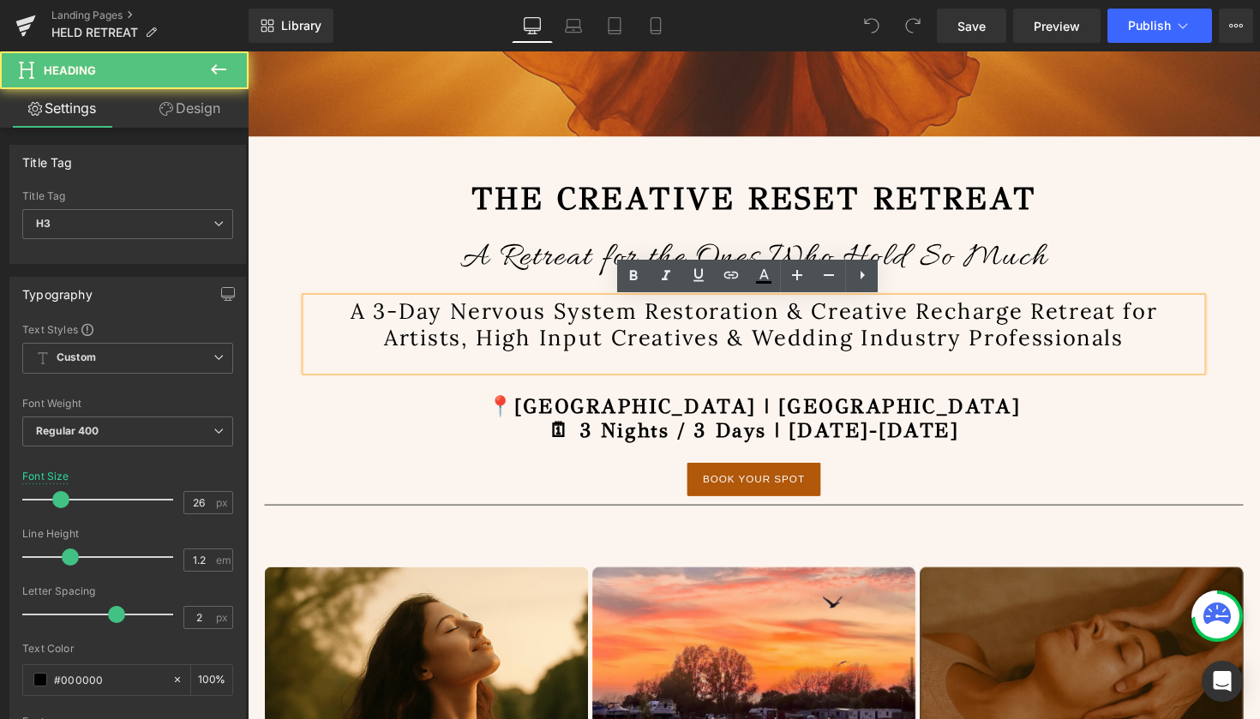
click at [476, 349] on h3 "A 3-Day Nervous System Restoration & Creative Recharge Retreat for Artists, Hig…" at bounding box center [766, 330] width 917 height 53
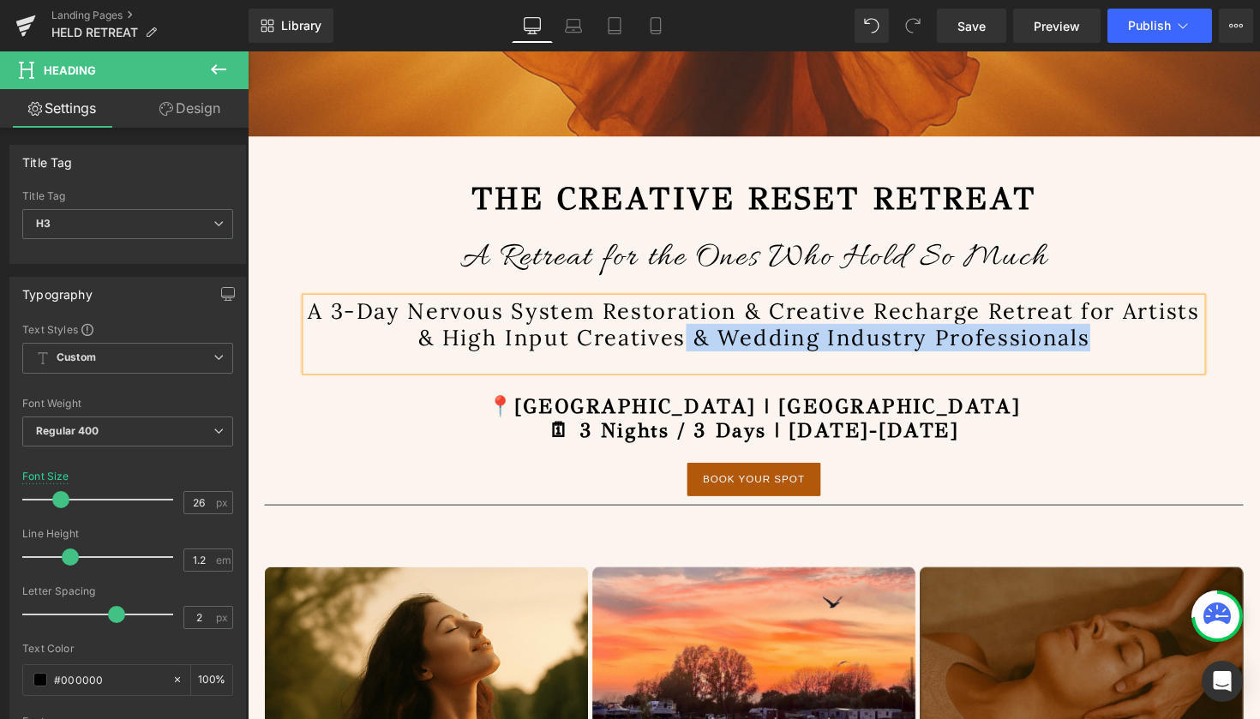
drag, startPoint x: 1155, startPoint y: 342, endPoint x: 739, endPoint y: 347, distance: 416.5
click at [739, 347] on h3 "A 3-Day Nervous System Restoration & Creative Recharge Retreat for Artists & Hi…" at bounding box center [766, 330] width 917 height 53
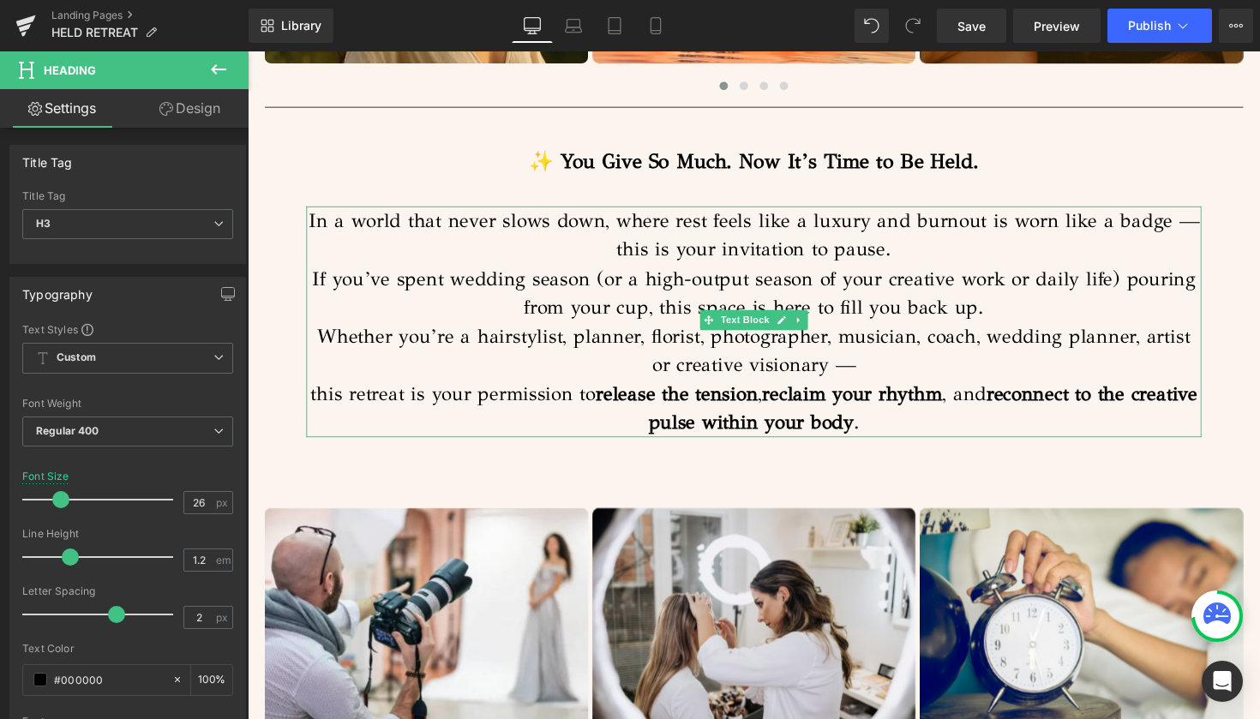
scroll to position [1417, 0]
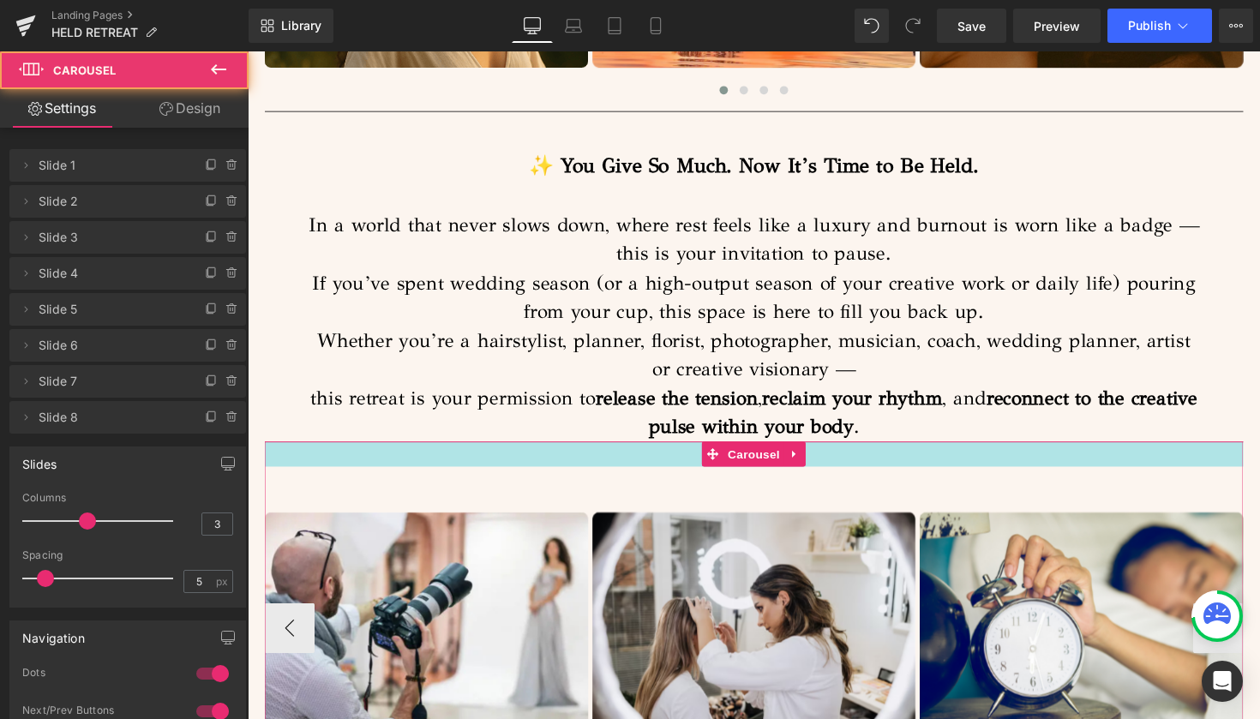
click at [961, 451] on div "Image Image Image Image Image" at bounding box center [766, 629] width 1003 height 357
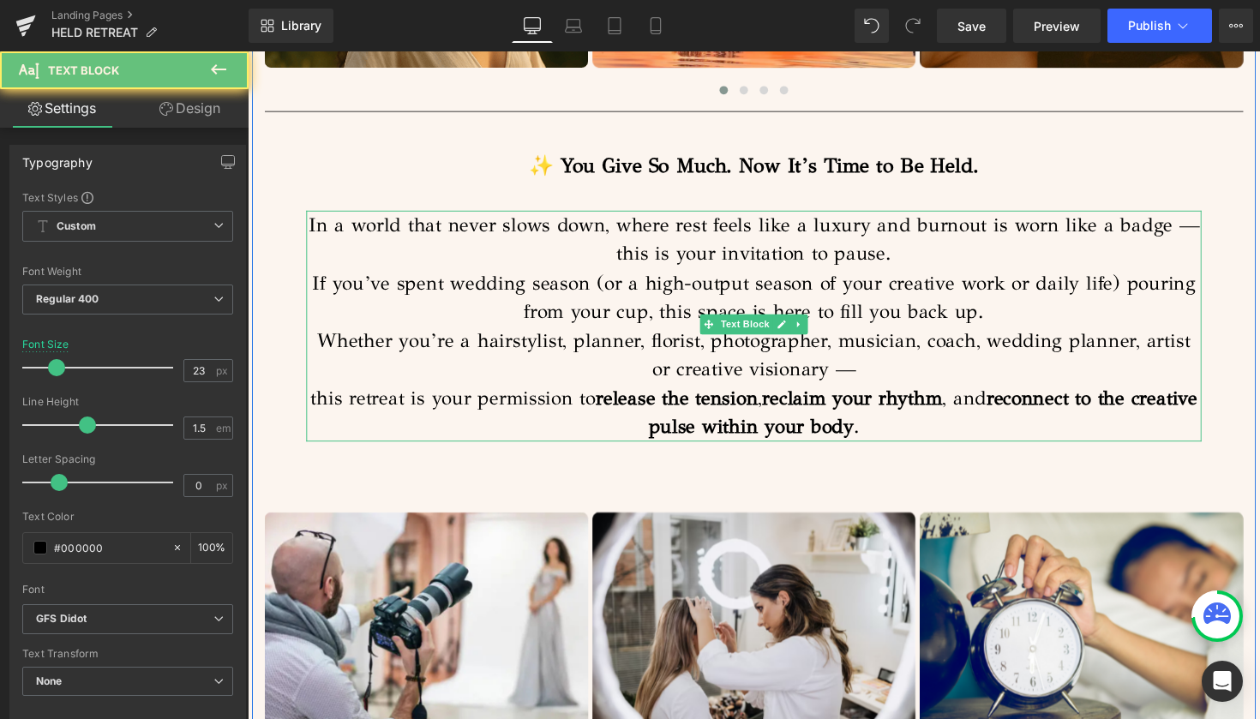
click at [956, 422] on p "Whether you’re a hairstylist, planner, florist, photographer, musician, coach, …" at bounding box center [766, 391] width 917 height 118
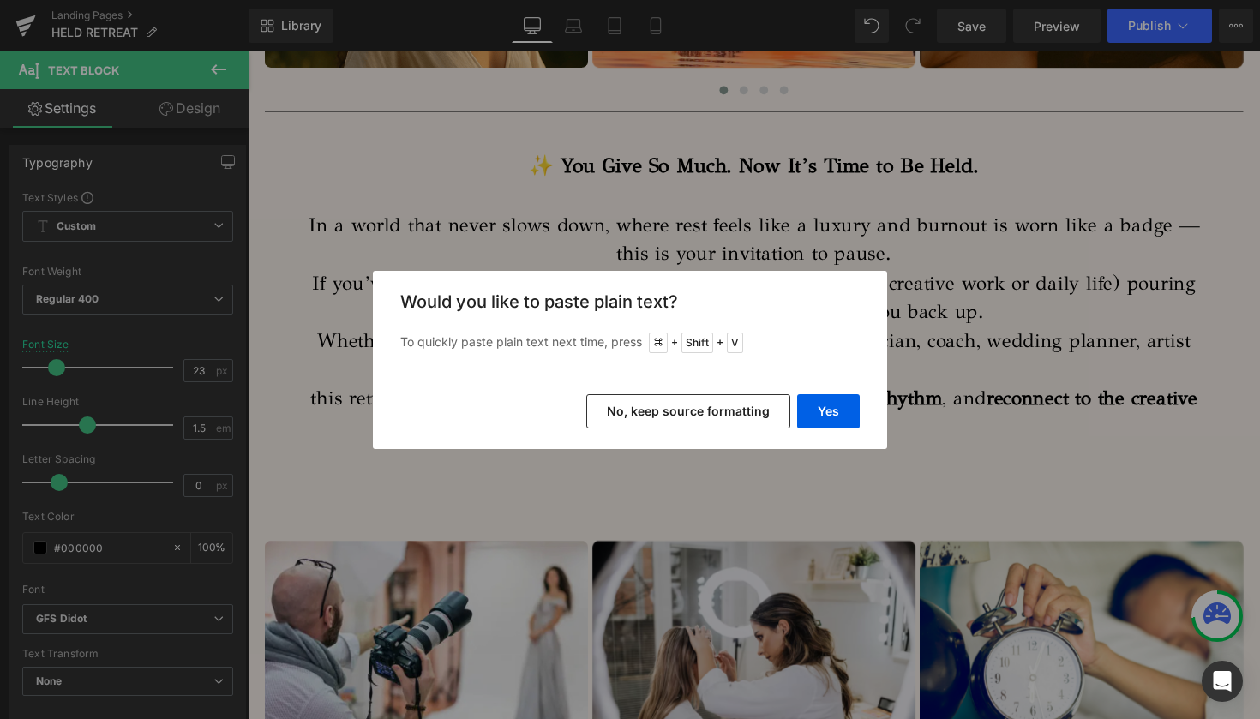
click at [734, 411] on button "No, keep source formatting" at bounding box center [688, 411] width 204 height 34
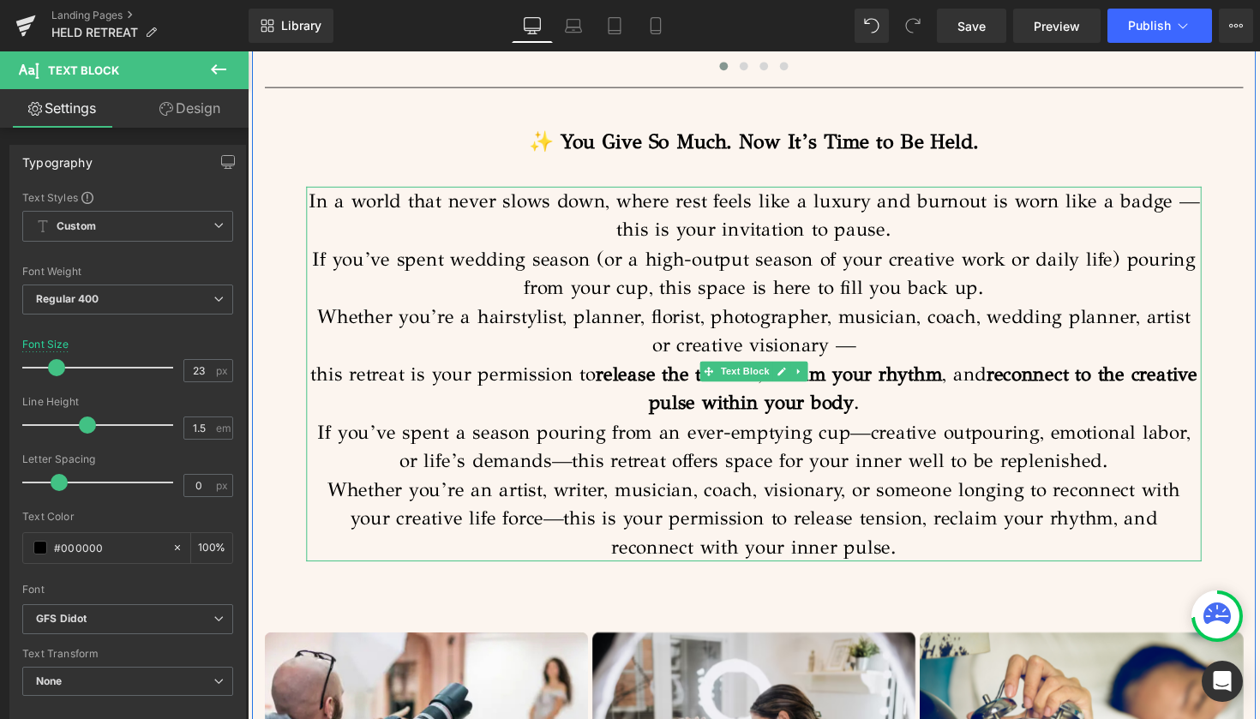
scroll to position [1427, 0]
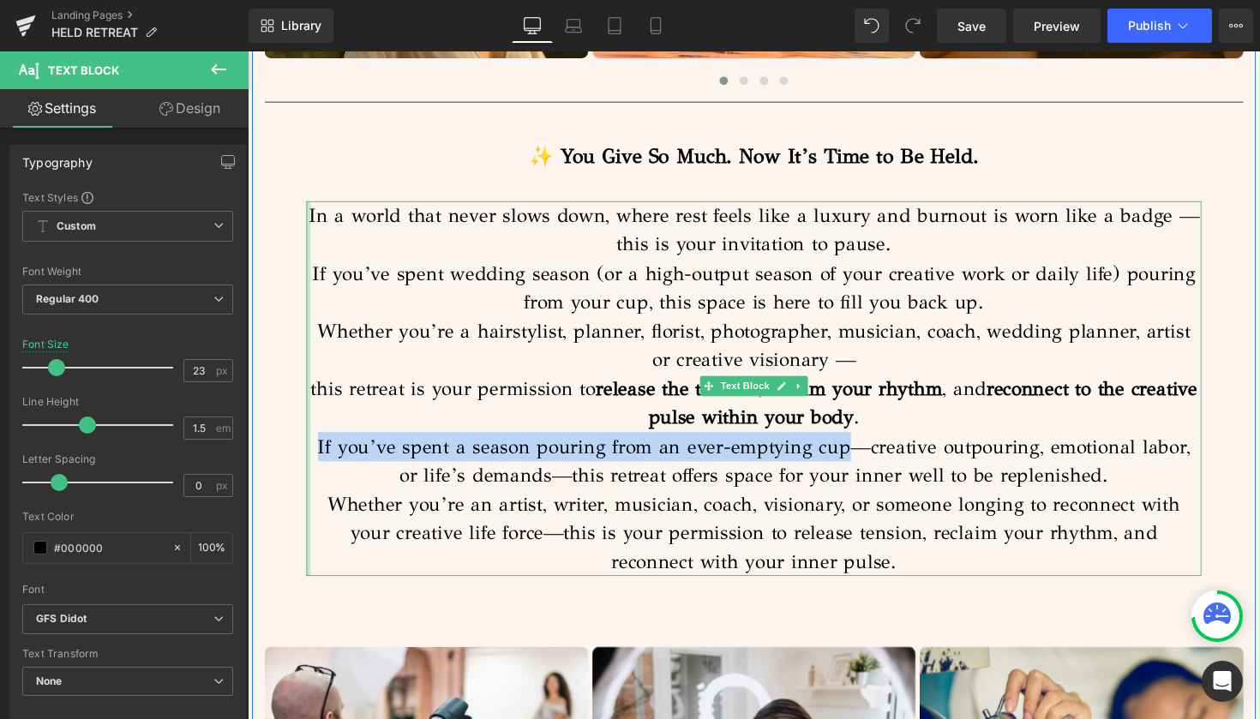
drag, startPoint x: 842, startPoint y: 452, endPoint x: 308, endPoint y: 449, distance: 534.7
click at [308, 449] on div "In a world that never slows down, where rest feels like a luxury and burnout is…" at bounding box center [766, 397] width 917 height 385
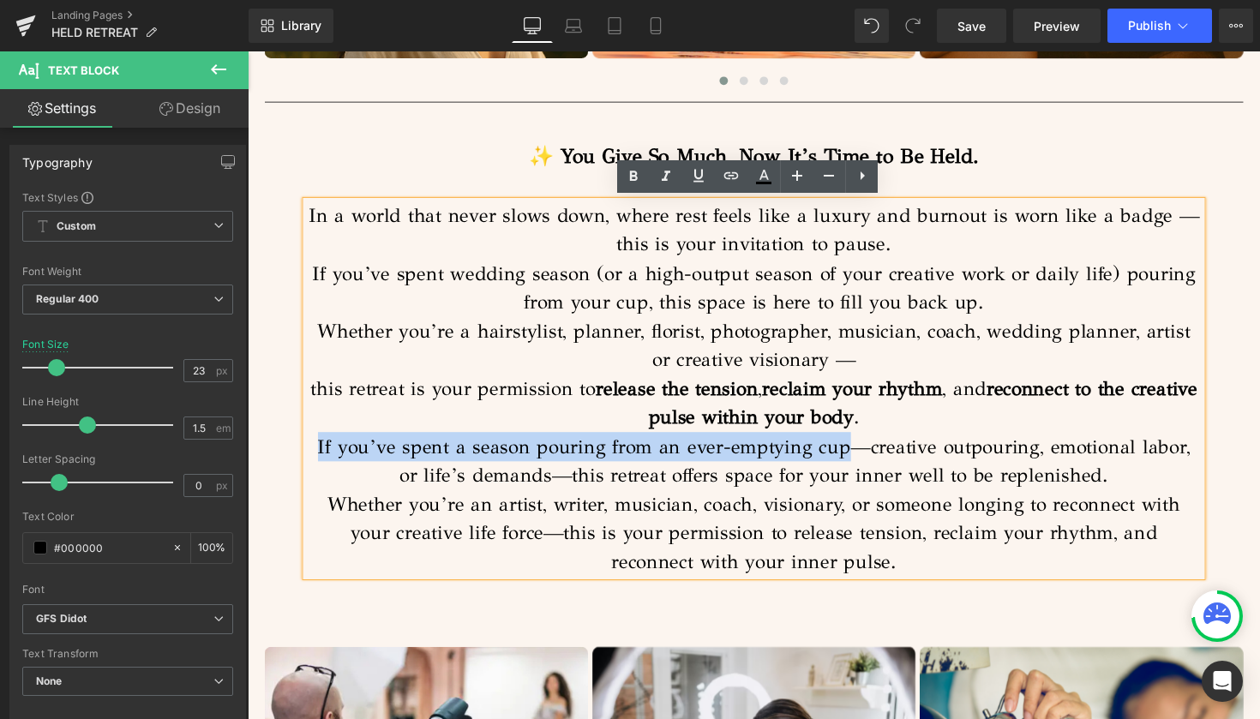
copy p "If you’ve spent a season pouring from an ever-emptying cup"
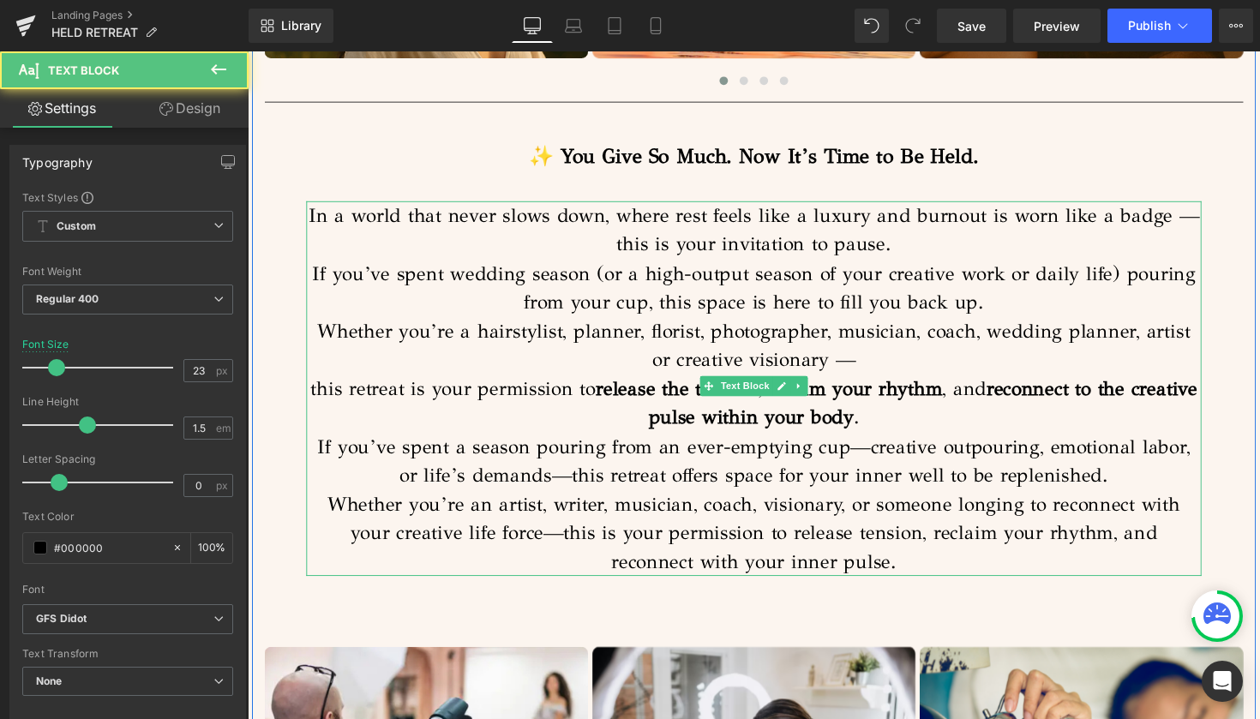
click at [313, 272] on p "If you’ve spent wedding season (or a high-output season of your creative work o…" at bounding box center [766, 293] width 917 height 59
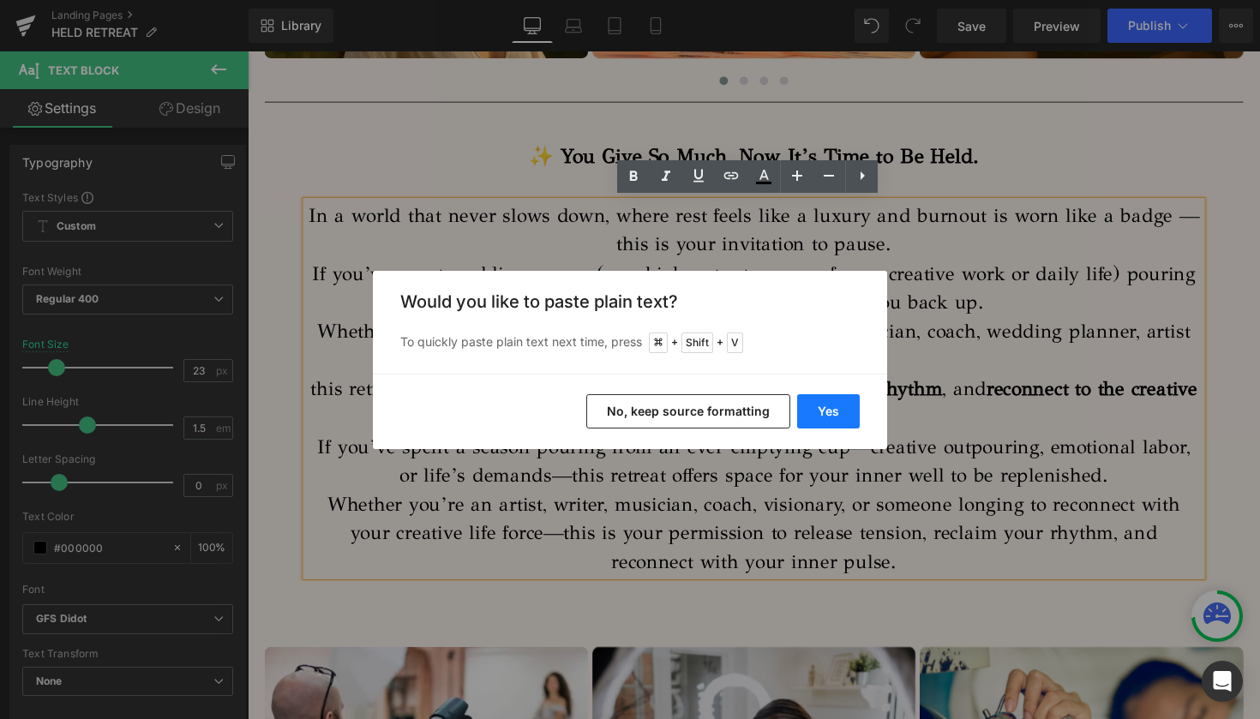
click at [832, 404] on button "Yes" at bounding box center [828, 411] width 63 height 34
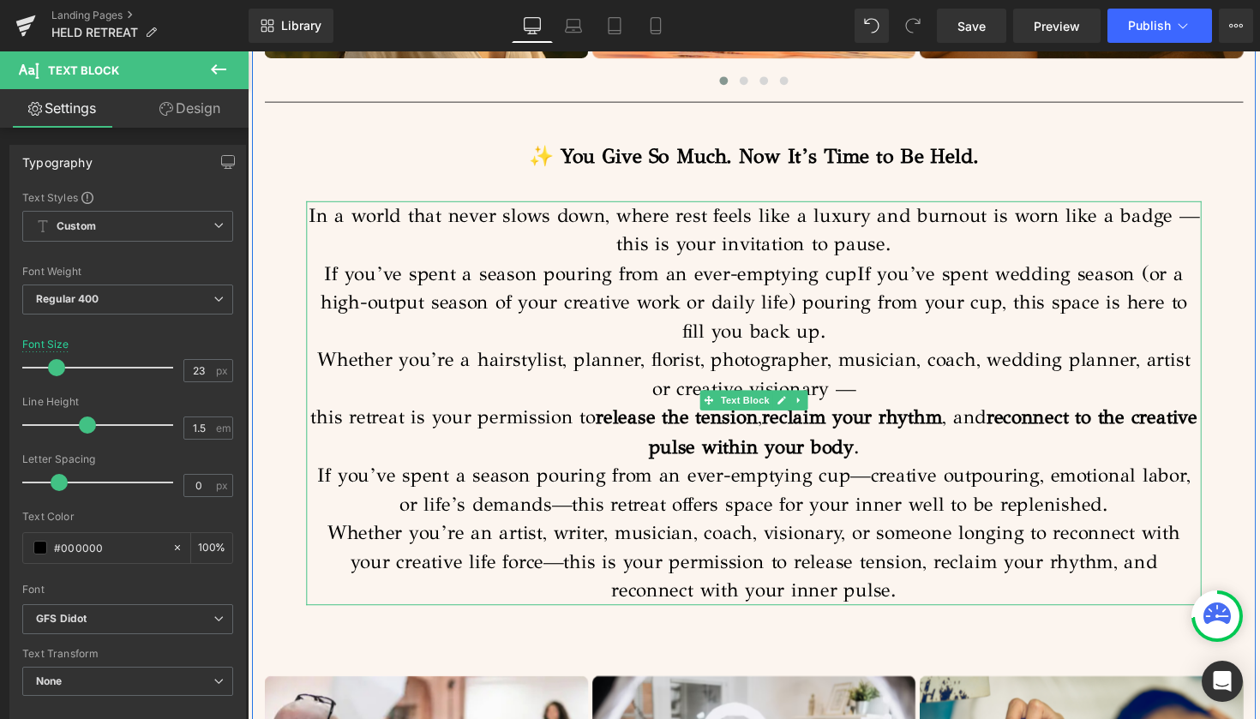
click at [862, 276] on p "If you’ve spent a season pouring from an ever-emptying cupIf you’ve spent weddi…" at bounding box center [766, 308] width 917 height 89
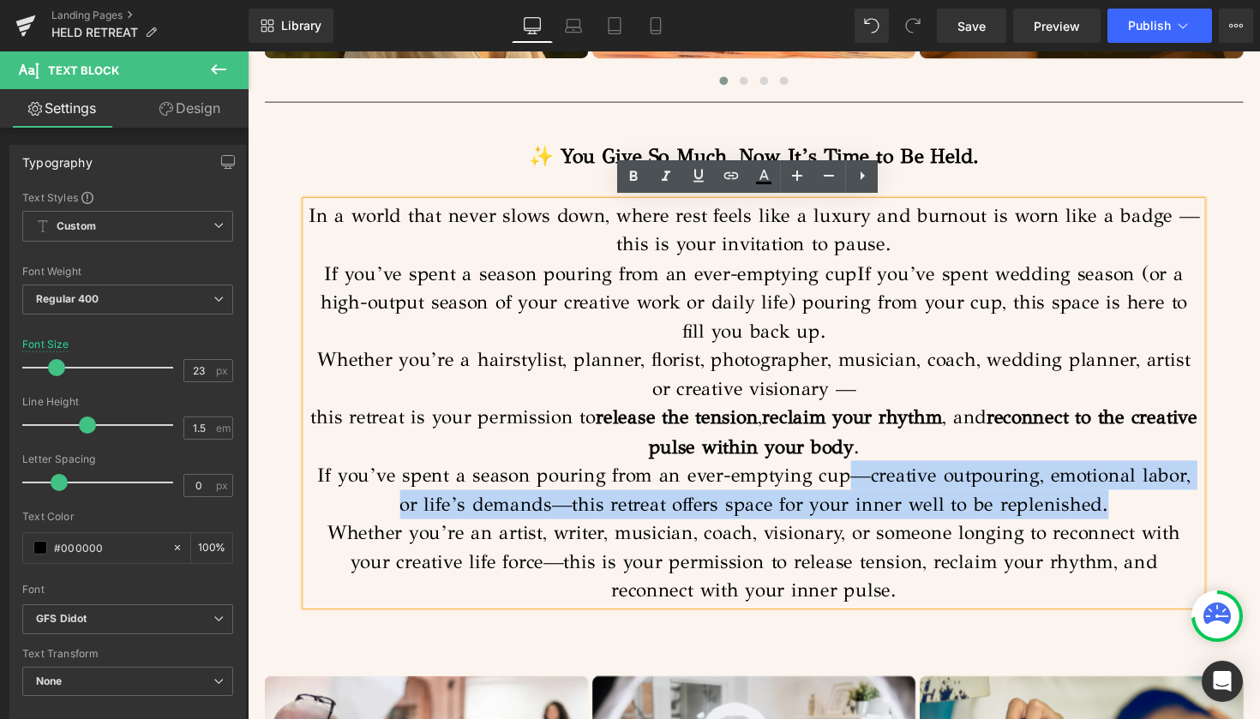
drag, startPoint x: 850, startPoint y: 479, endPoint x: 1122, endPoint y: 513, distance: 273.8
click at [1122, 513] on p "If you’ve spent a season pouring from an ever-emptying cup—creative outpouring,…" at bounding box center [766, 499] width 917 height 59
copy p "—creative outpouring, emotional labor, or life’s demands—this retreat offers sp…"
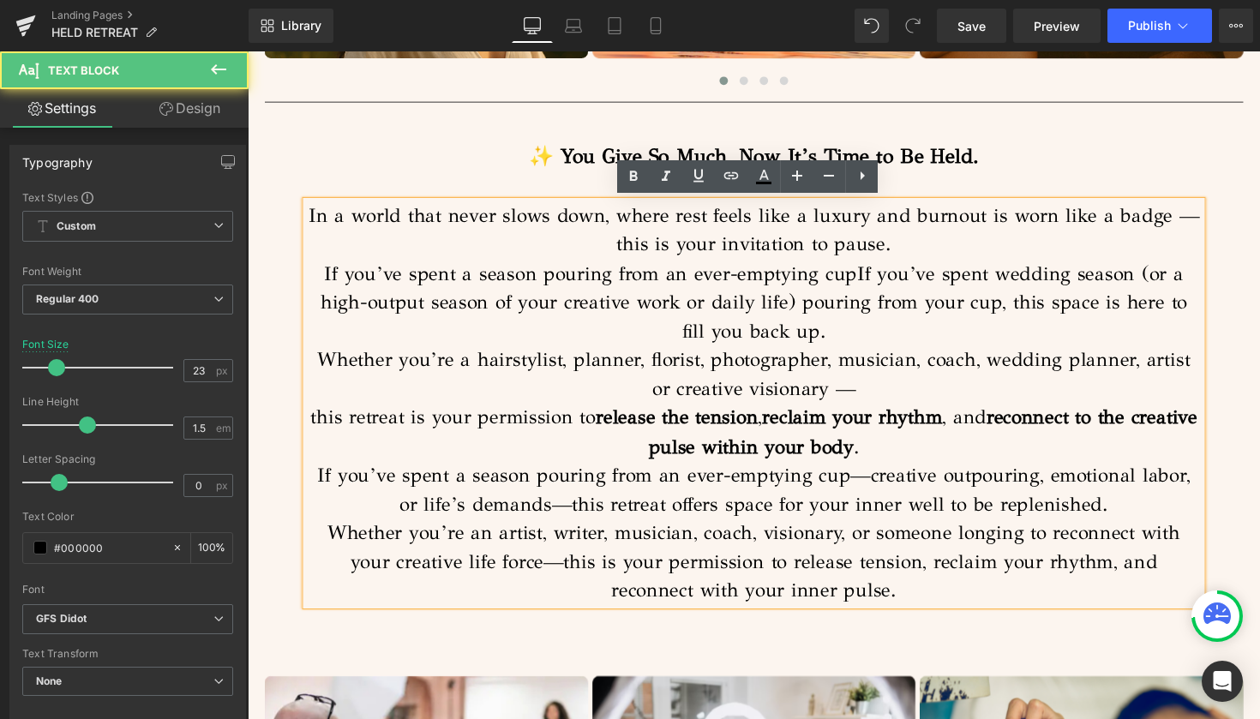
click at [865, 272] on p "If you’ve spent a season pouring from an ever-emptying cupIf you’ve spent weddi…" at bounding box center [766, 308] width 917 height 89
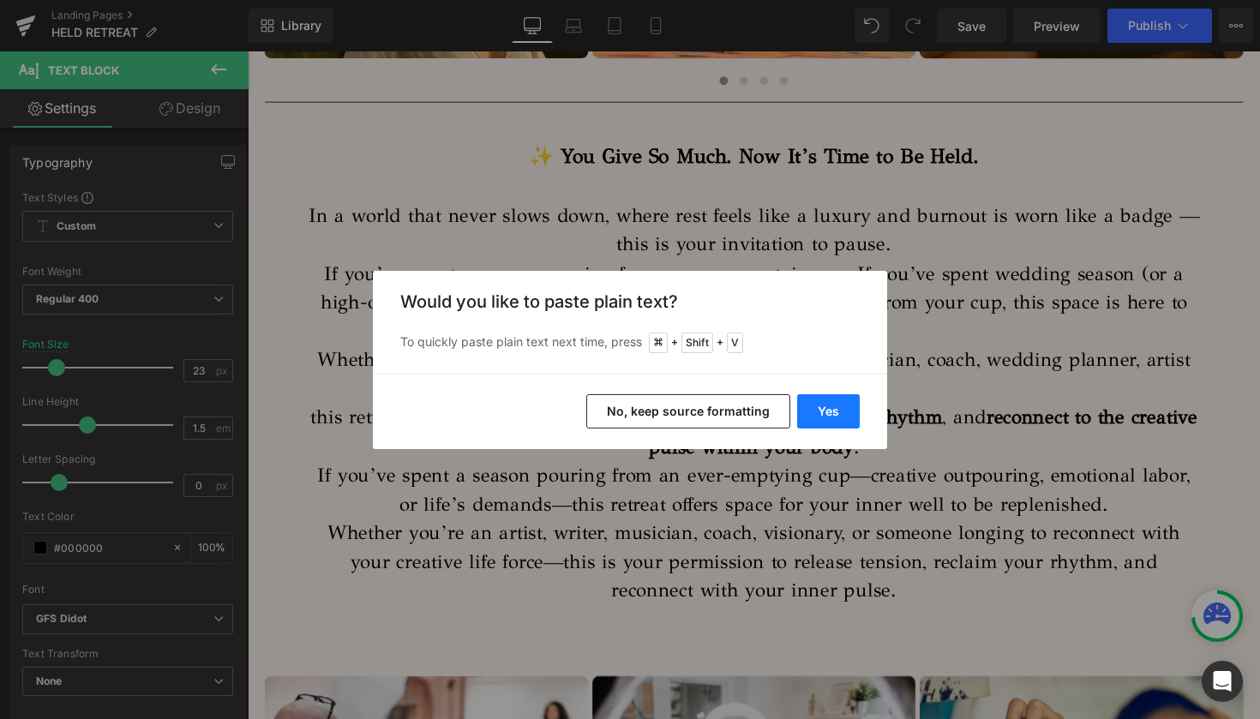
click at [830, 404] on button "Yes" at bounding box center [828, 411] width 63 height 34
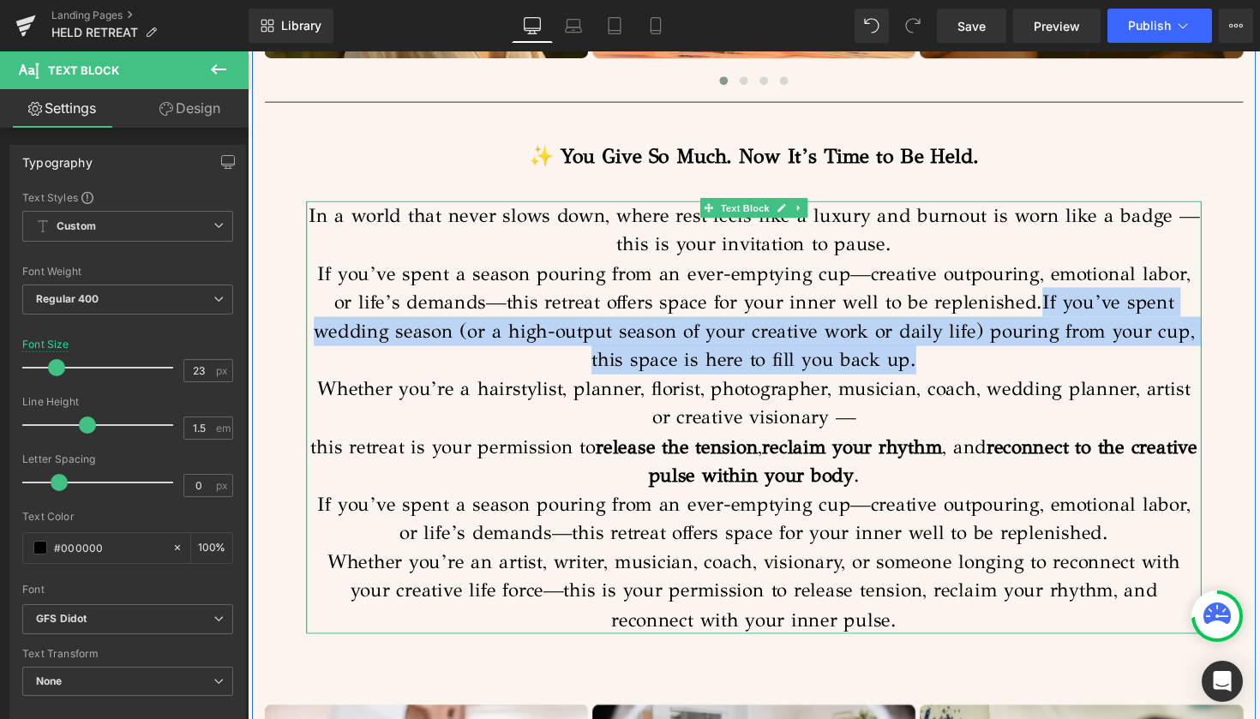
drag, startPoint x: 1001, startPoint y: 305, endPoint x: 1019, endPoint y: 363, distance: 61.0
click at [1019, 363] on p "If you’ve spent a season pouring from an ever-emptying cup—creative outpouring,…" at bounding box center [766, 323] width 917 height 118
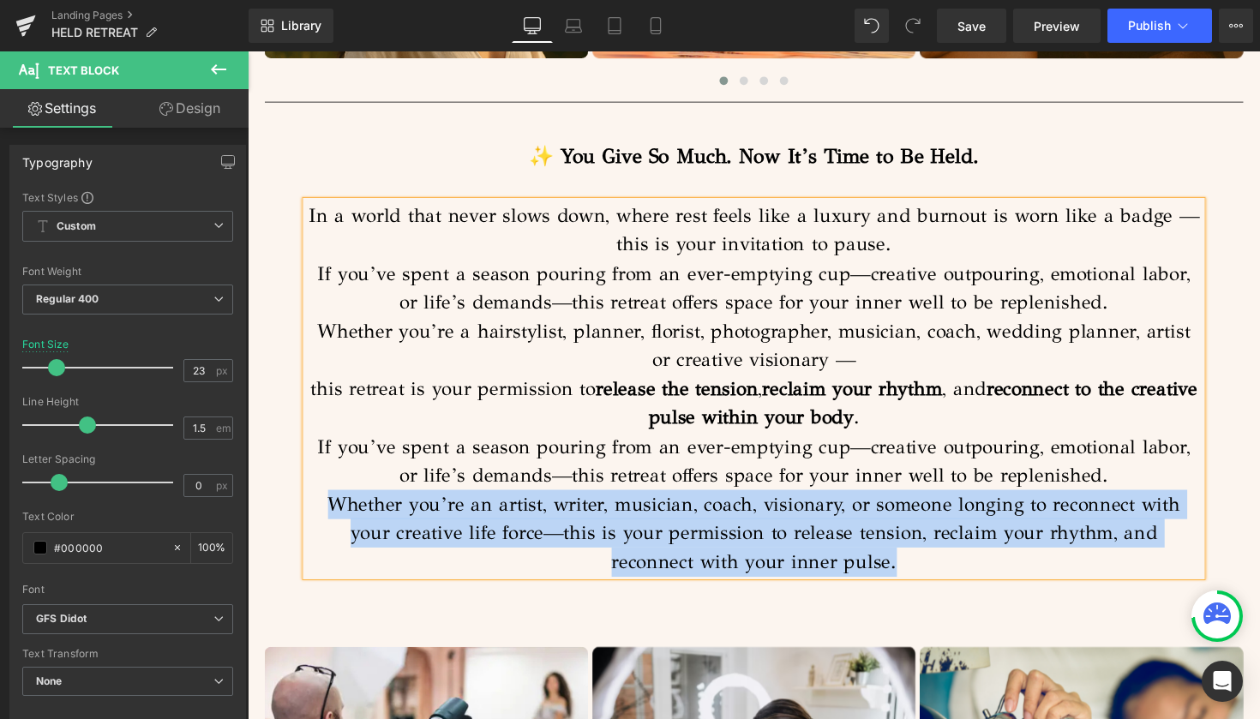
drag, startPoint x: 332, startPoint y: 509, endPoint x: 904, endPoint y: 572, distance: 575.8
click at [904, 572] on p "Whether you’re an artist, writer, musician, coach, visionary, or someone longin…" at bounding box center [766, 544] width 917 height 89
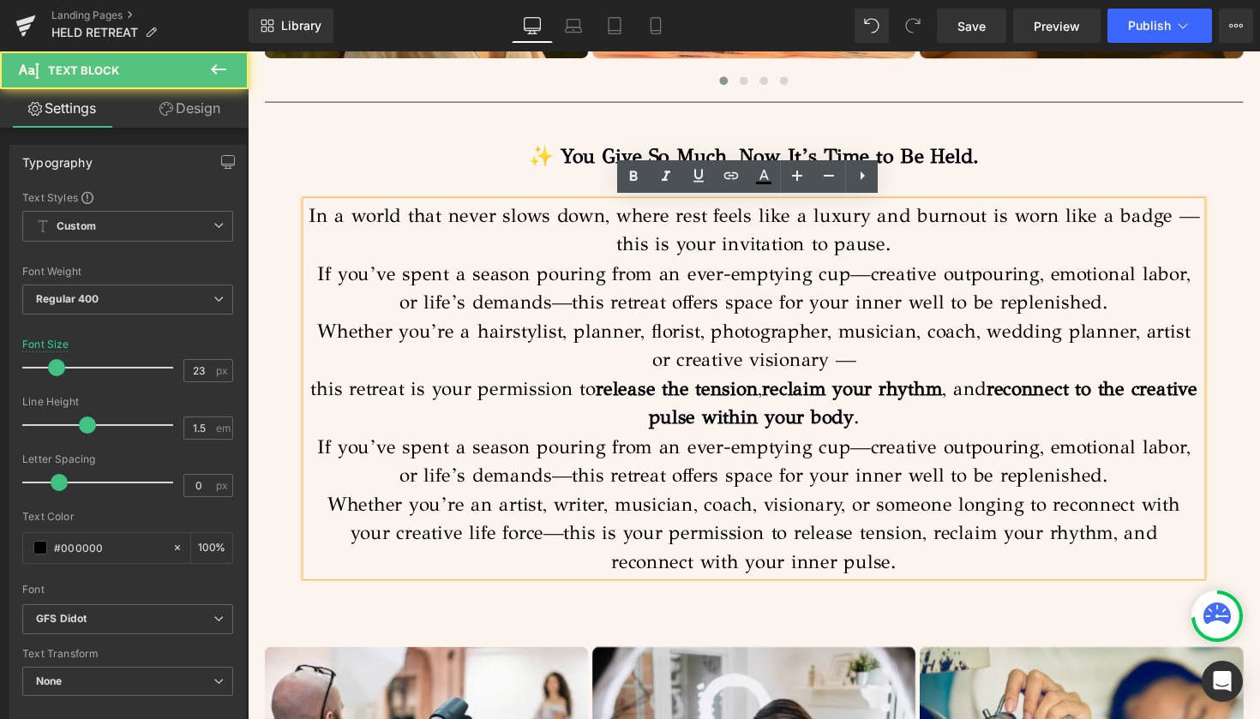
click at [908, 480] on p "If you’ve spent a season pouring from an ever-emptying cup—creative outpouring,…" at bounding box center [766, 470] width 917 height 59
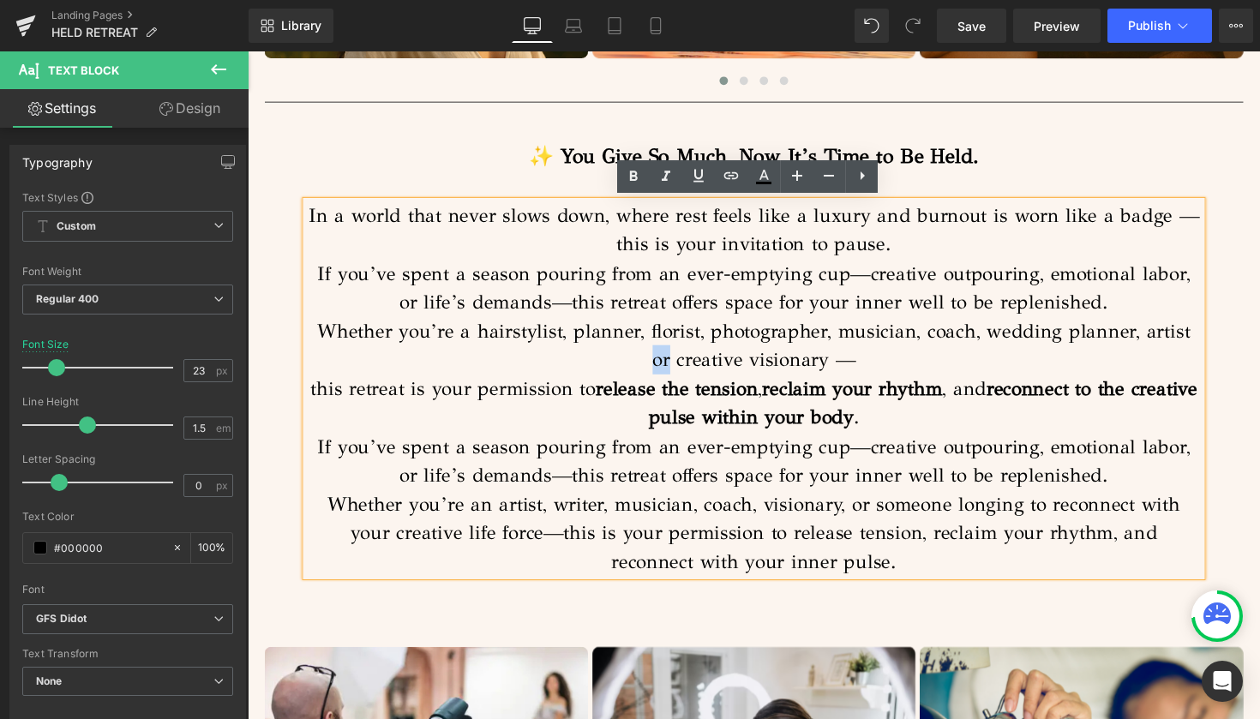
drag, startPoint x: 1219, startPoint y: 335, endPoint x: 1195, endPoint y: 335, distance: 24.9
click at [1195, 335] on p "Whether you’re a hairstylist, planner, florist, photographer, musician, coach, …" at bounding box center [766, 382] width 917 height 118
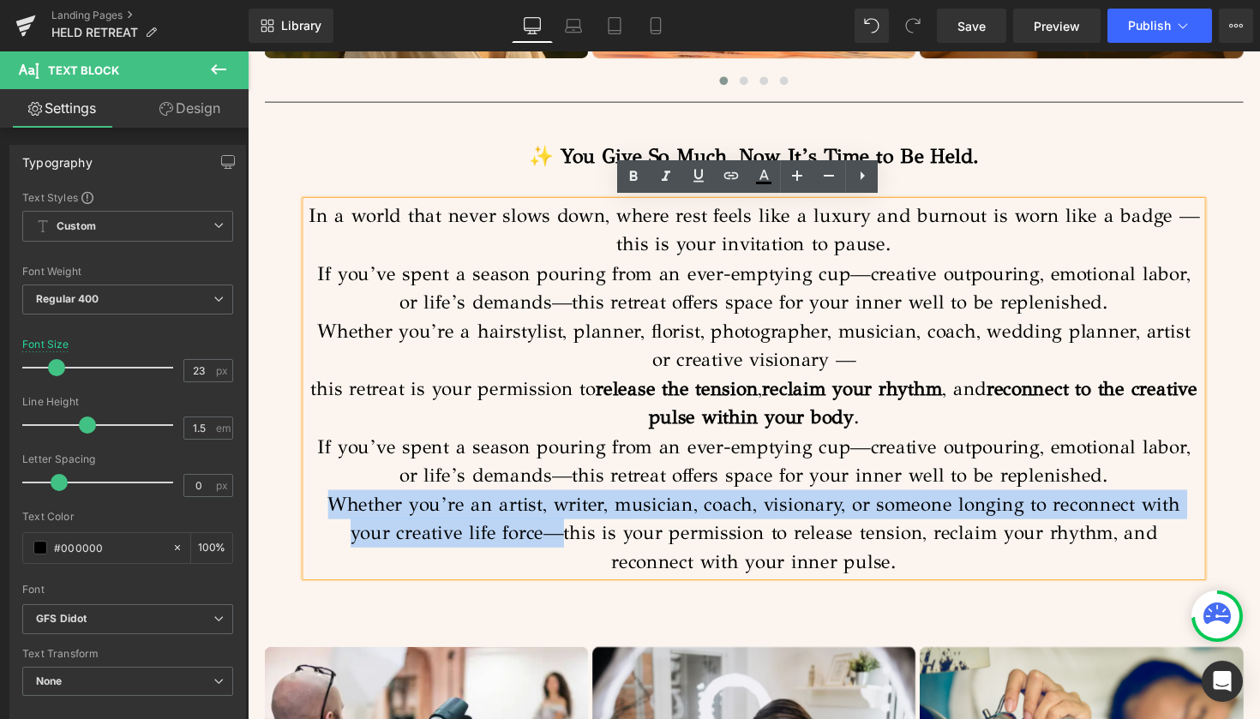
drag, startPoint x: 524, startPoint y: 539, endPoint x: 325, endPoint y: 506, distance: 201.6
click at [325, 506] on p "Whether you’re an artist, writer, musician, coach, visionary, or someone longin…" at bounding box center [766, 544] width 917 height 89
copy p "Whether you’re an artist, writer, musician, coach, visionary, or someone longin…"
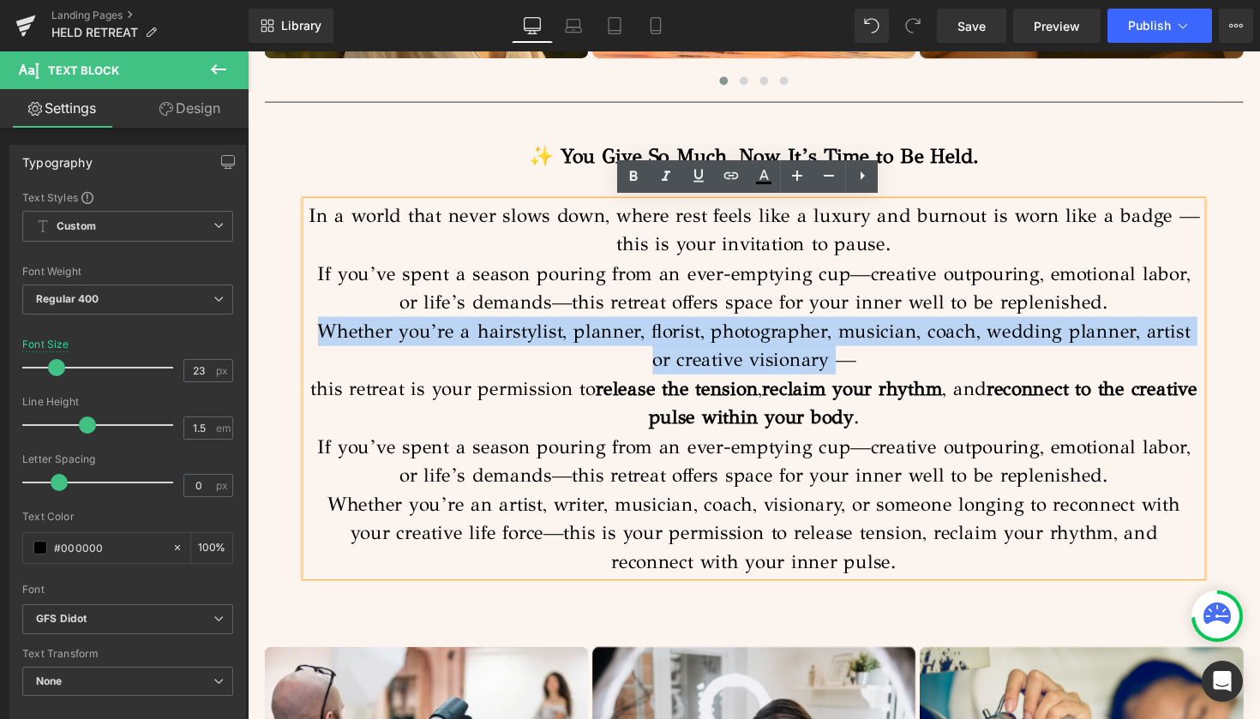
drag, startPoint x: 829, startPoint y: 364, endPoint x: 310, endPoint y: 323, distance: 520.9
click at [310, 323] on p "Whether you’re a hairstylist, planner, florist, photographer, musician, coach, …" at bounding box center [766, 382] width 917 height 118
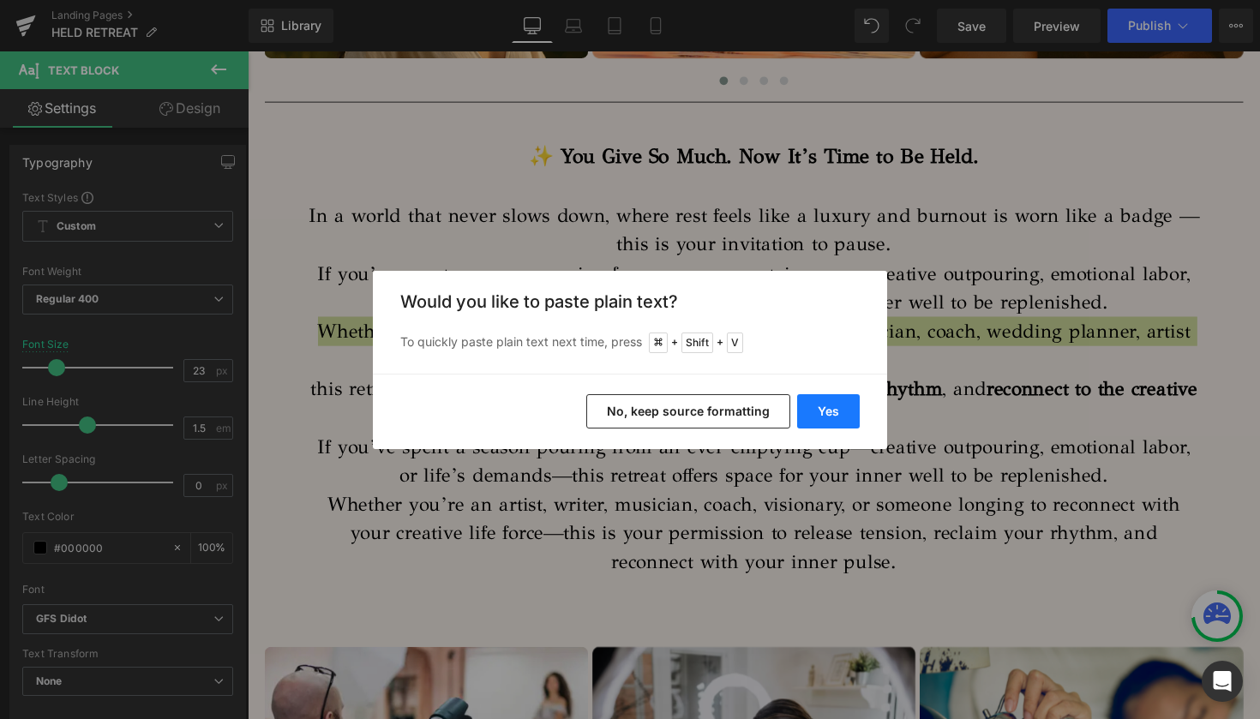
click at [835, 404] on button "Yes" at bounding box center [828, 411] width 63 height 34
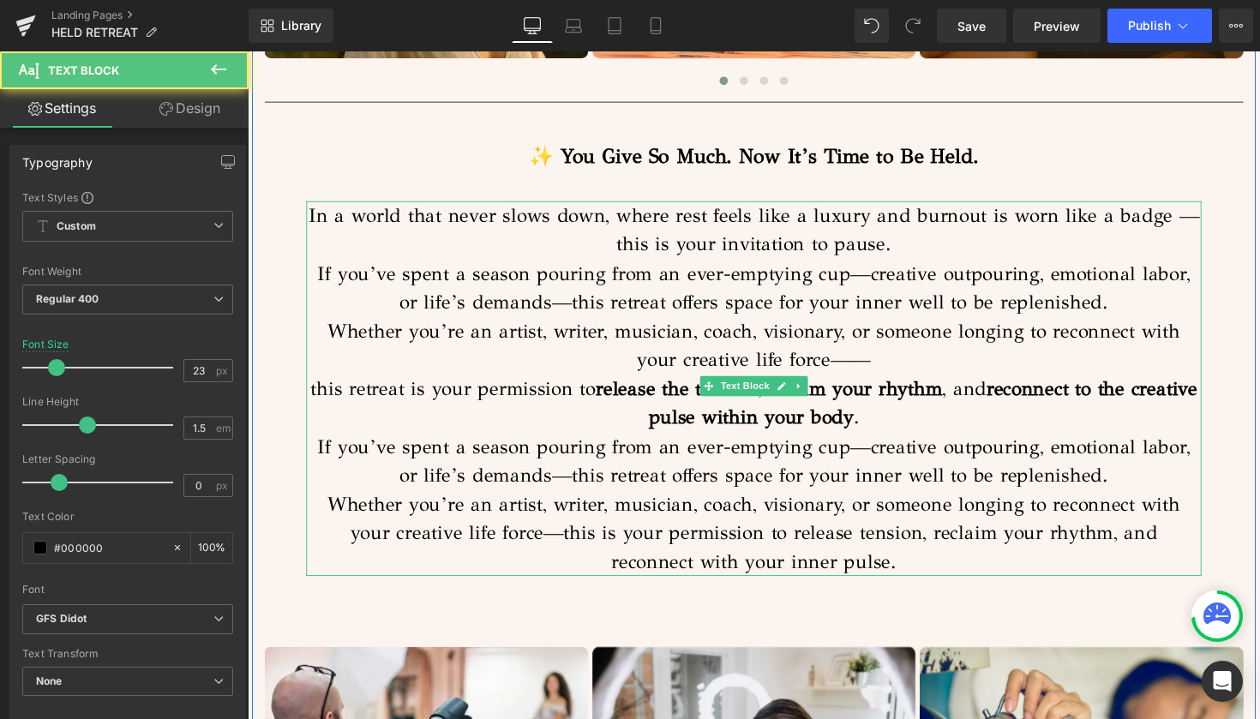
click at [970, 360] on p "Whether you’re an artist, writer, musician, coach, visionary, or someone longin…" at bounding box center [766, 382] width 917 height 118
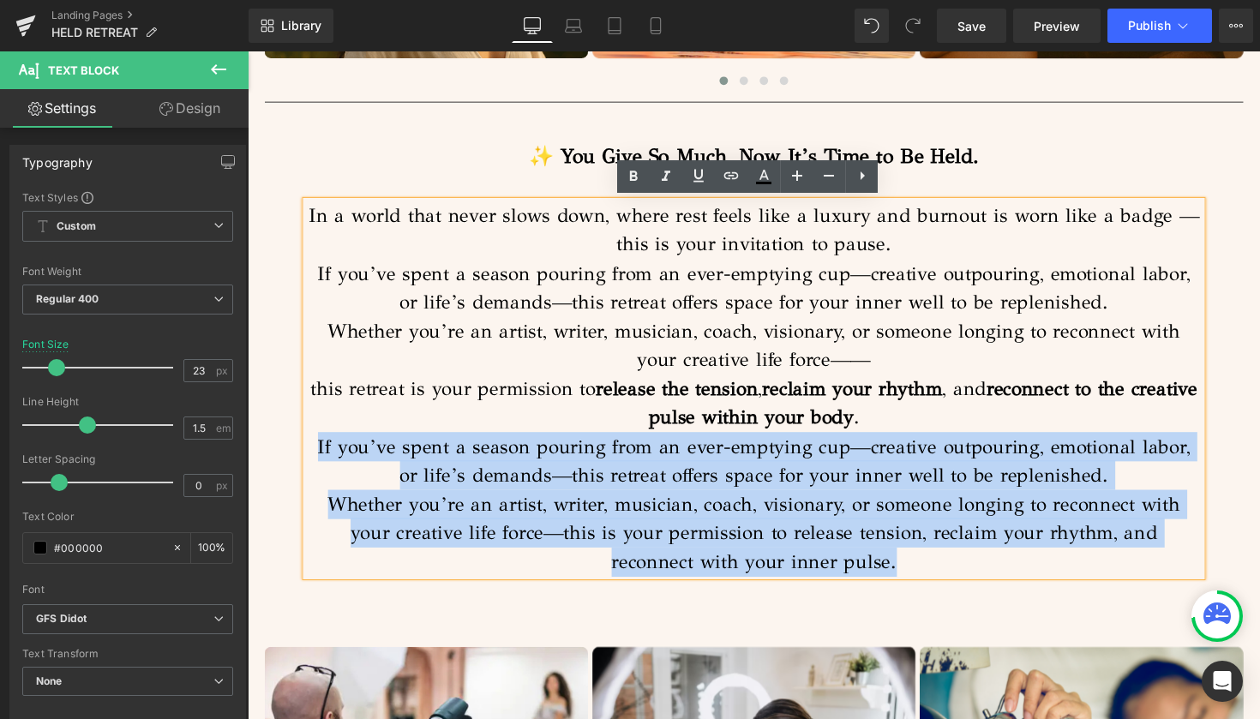
drag, startPoint x: 895, startPoint y: 568, endPoint x: 307, endPoint y: 449, distance: 600.6
click at [308, 449] on div "In a world that never slows down, where rest feels like a luxury and burnout is…" at bounding box center [766, 397] width 917 height 385
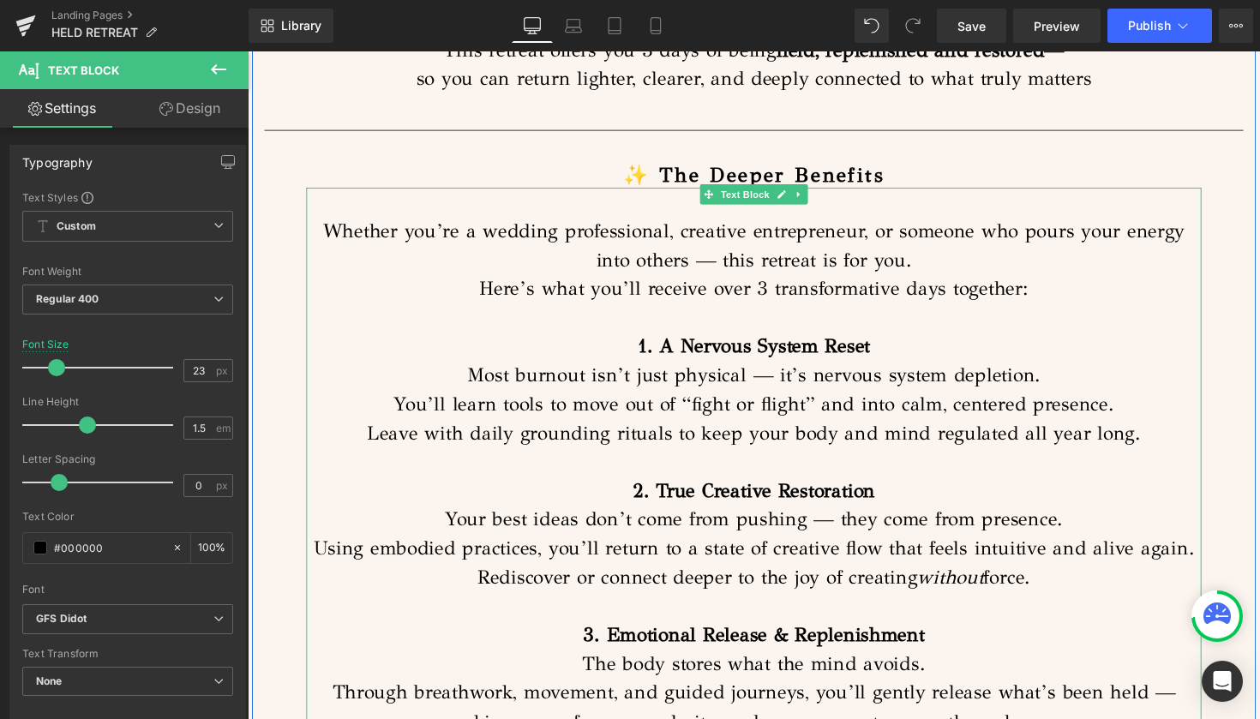
scroll to position [2572, 0]
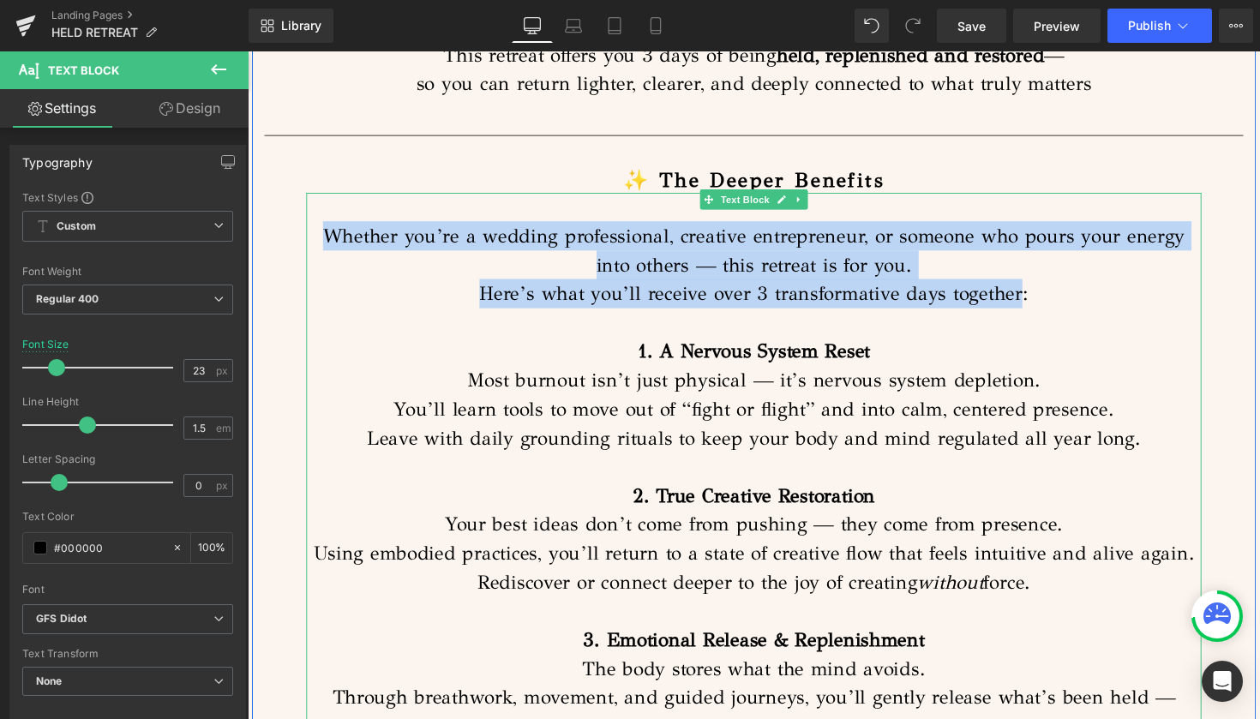
drag, startPoint x: 1039, startPoint y: 285, endPoint x: 325, endPoint y: 220, distance: 716.8
click at [325, 225] on p "Whether you’re a wedding professional, creative entrepreneur, or someone who po…" at bounding box center [766, 269] width 917 height 89
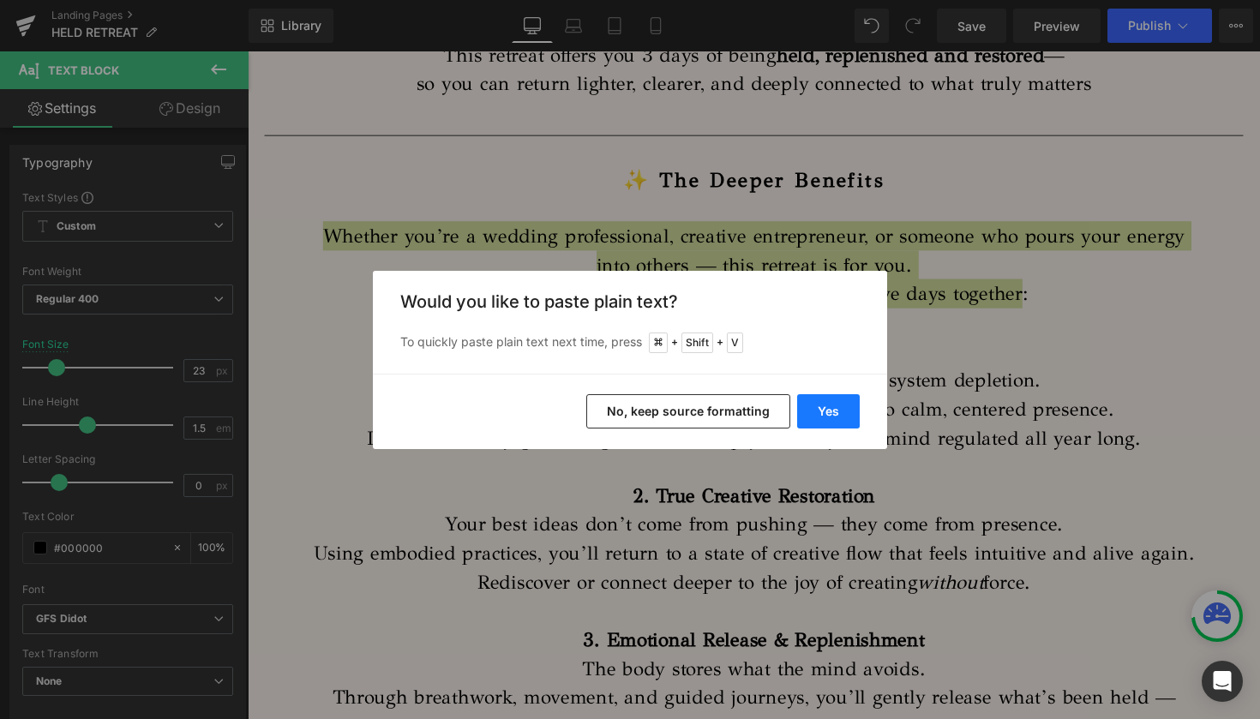
click at [829, 403] on button "Yes" at bounding box center [828, 411] width 63 height 34
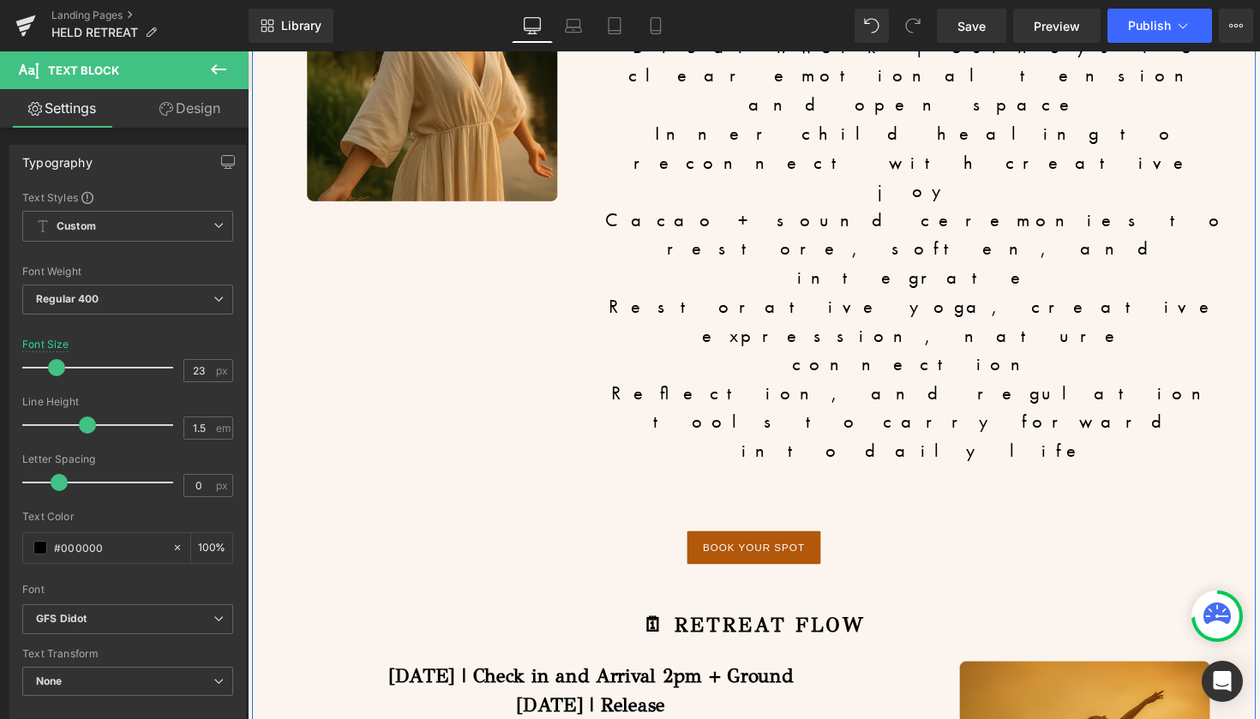
scroll to position [7695, 0]
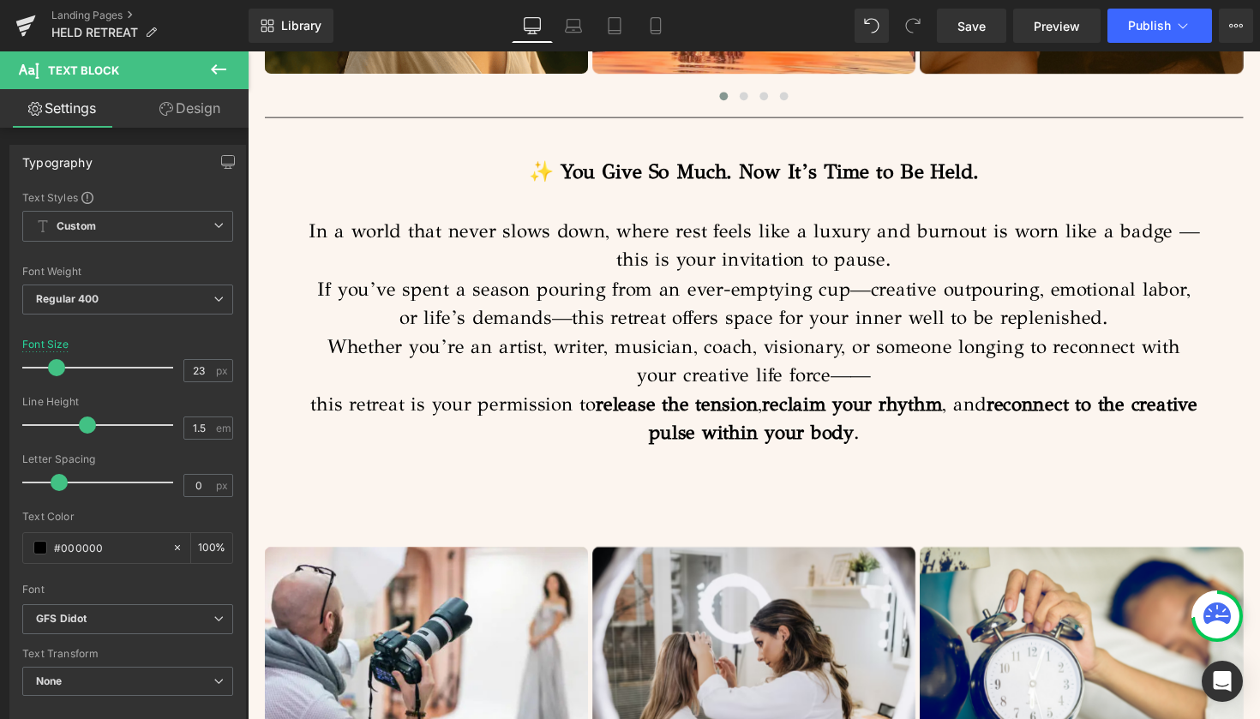
scroll to position [1330, 0]
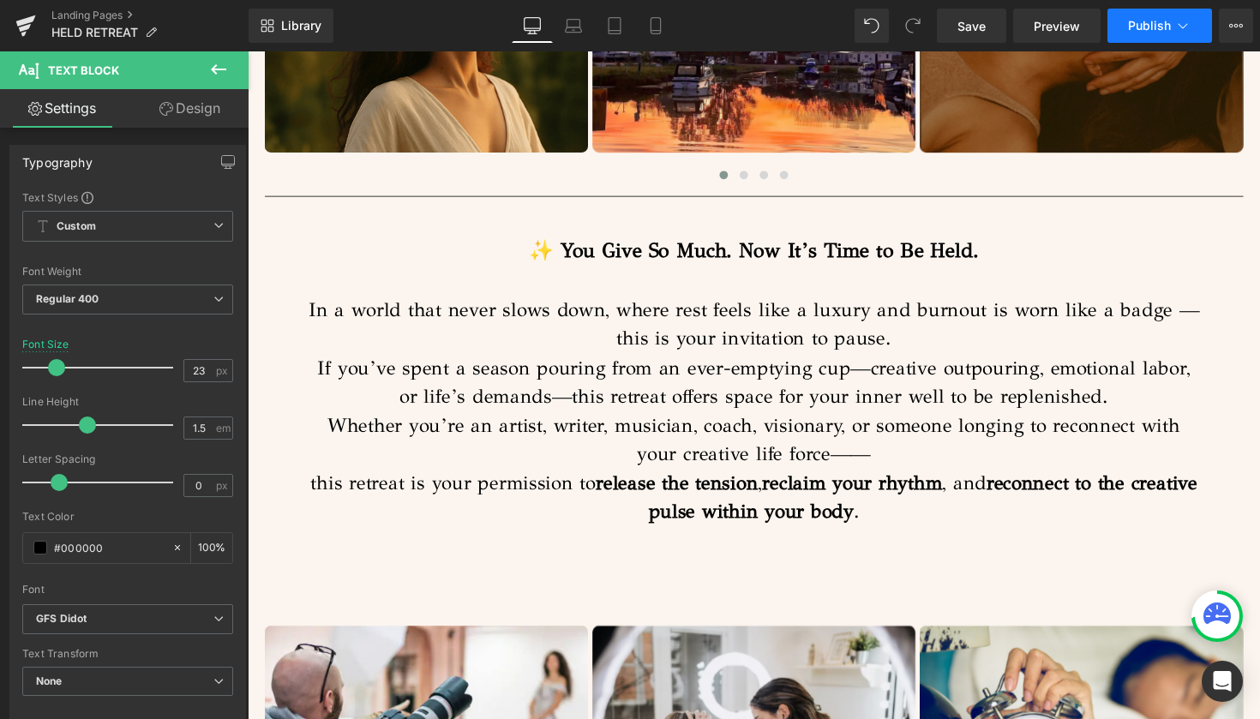
click at [1147, 25] on span "Publish" at bounding box center [1149, 26] width 43 height 14
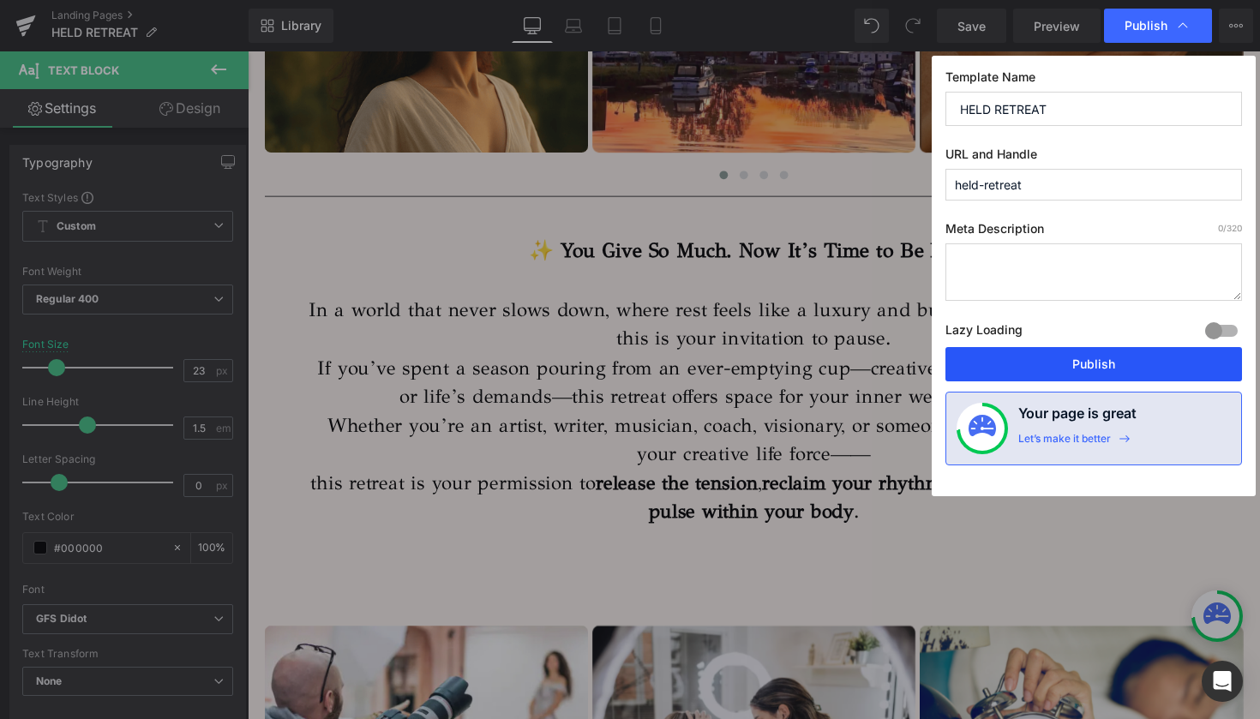
click at [1027, 356] on button "Publish" at bounding box center [1093, 364] width 296 height 34
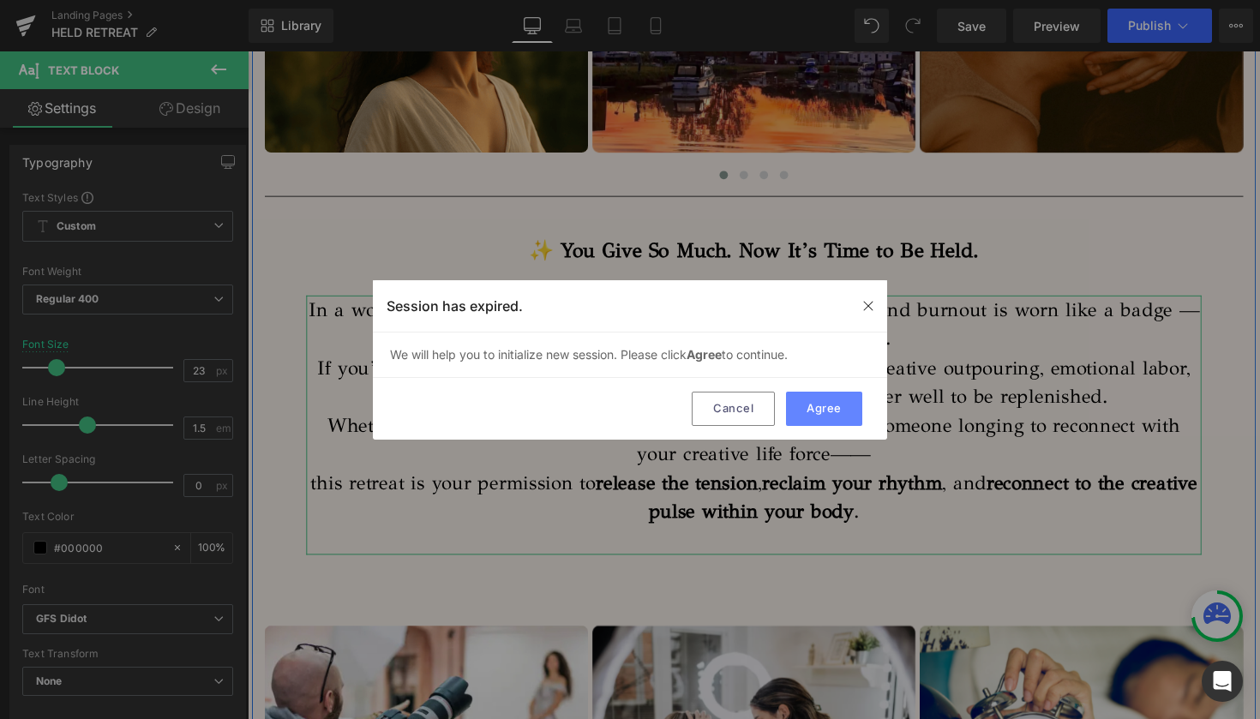
click at [829, 406] on button "Agree" at bounding box center [824, 409] width 76 height 34
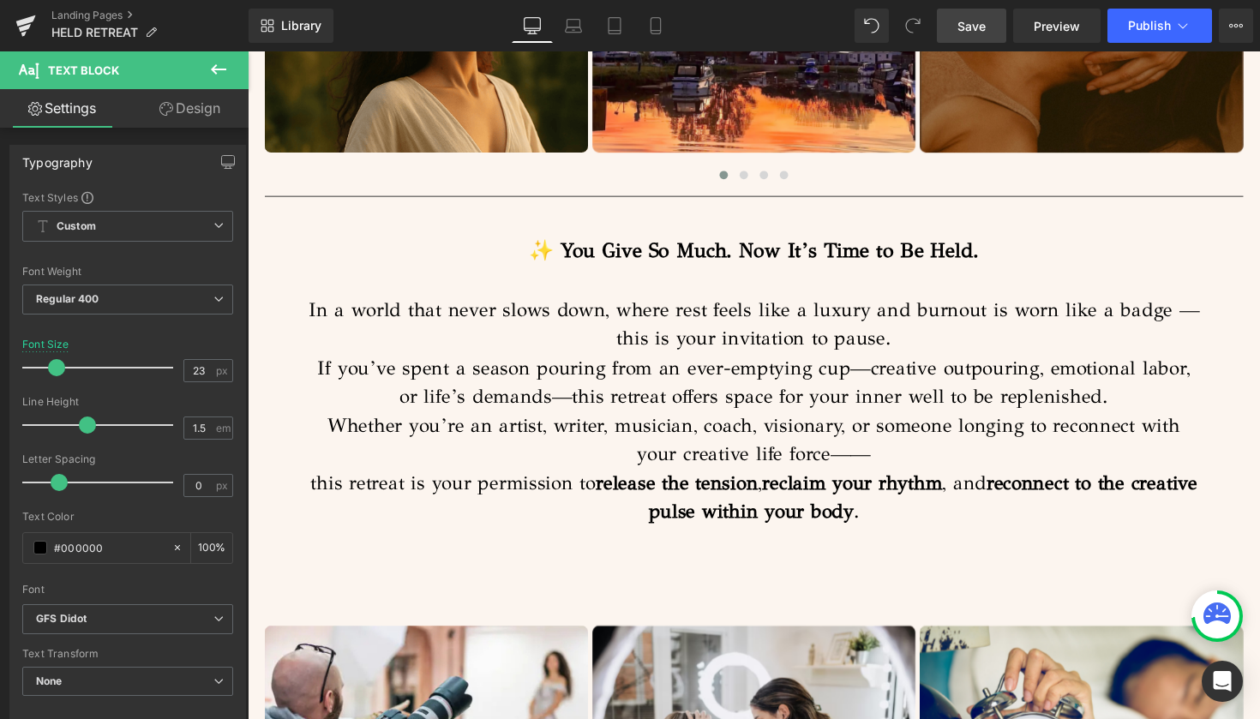
click at [969, 27] on span "Save" at bounding box center [971, 26] width 28 height 18
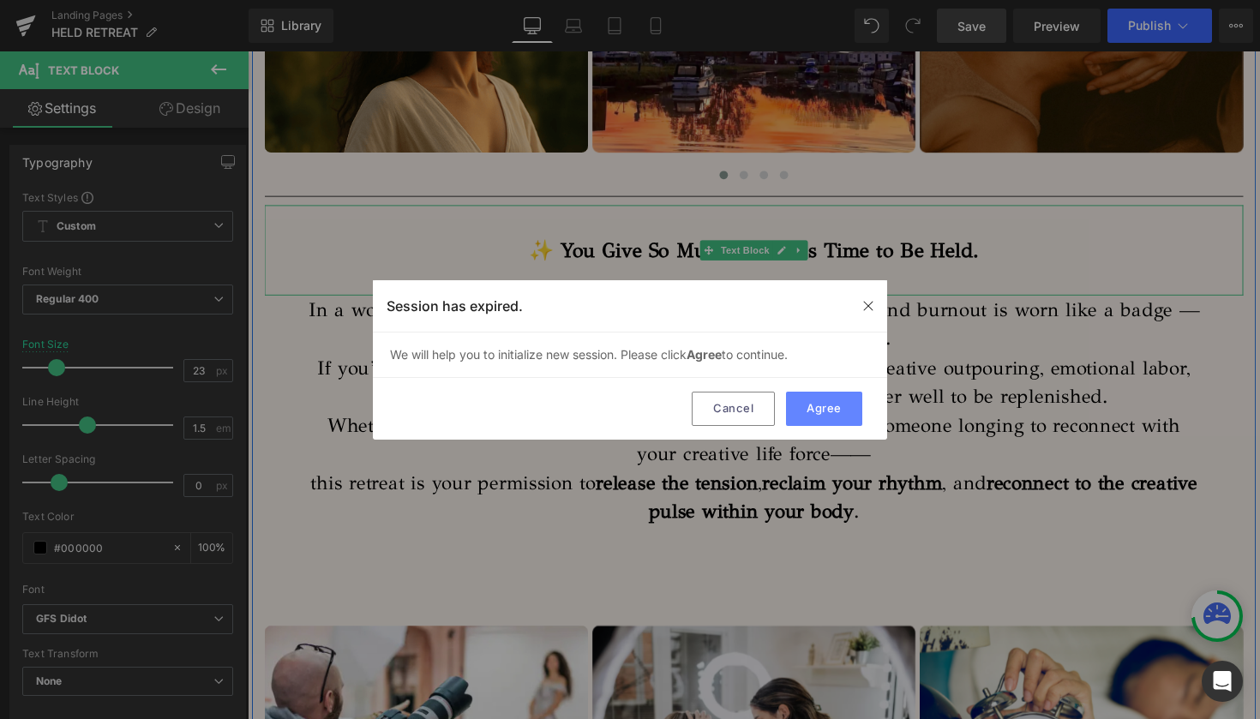
click at [810, 401] on button "Agree" at bounding box center [824, 409] width 76 height 34
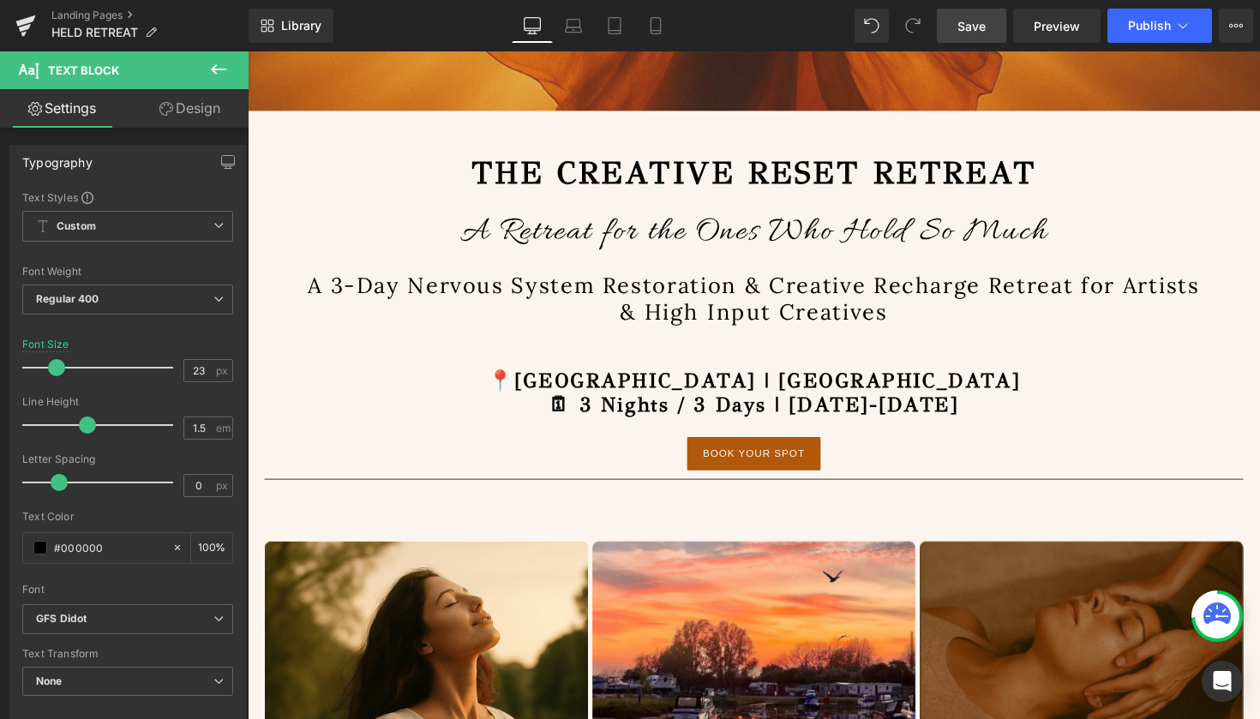
scroll to position [686, 0]
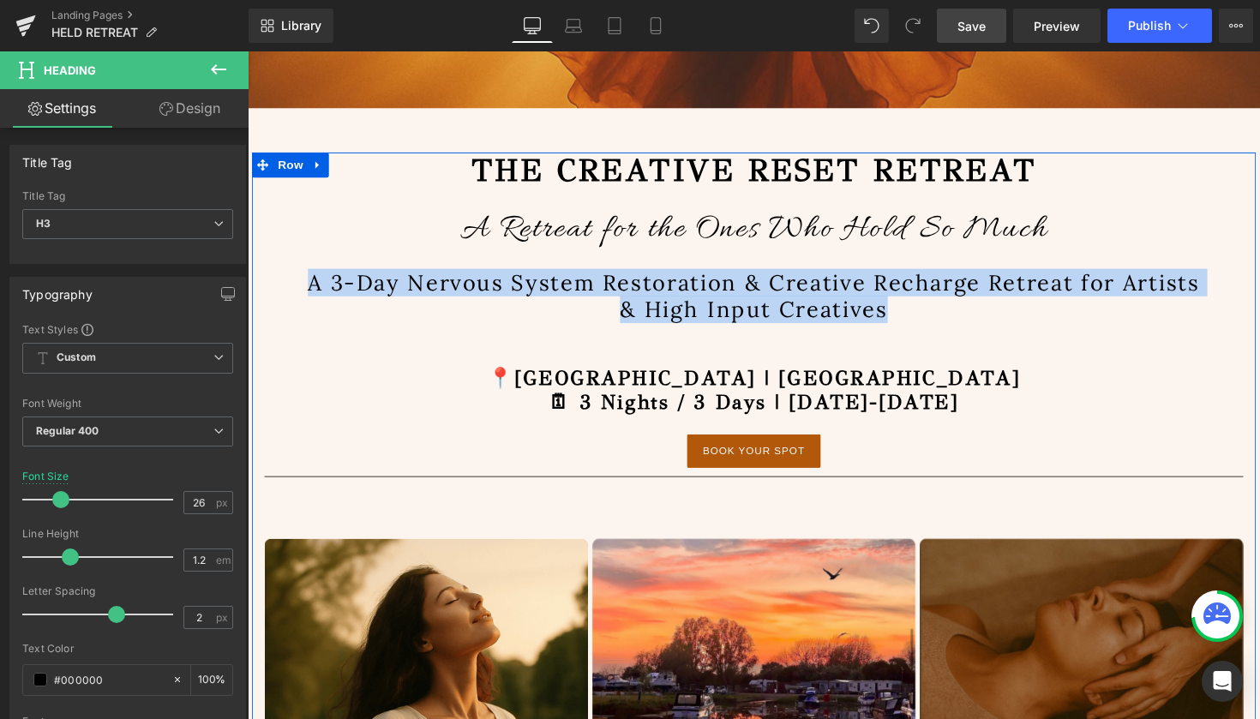
drag, startPoint x: 930, startPoint y: 312, endPoint x: 296, endPoint y: 282, distance: 634.0
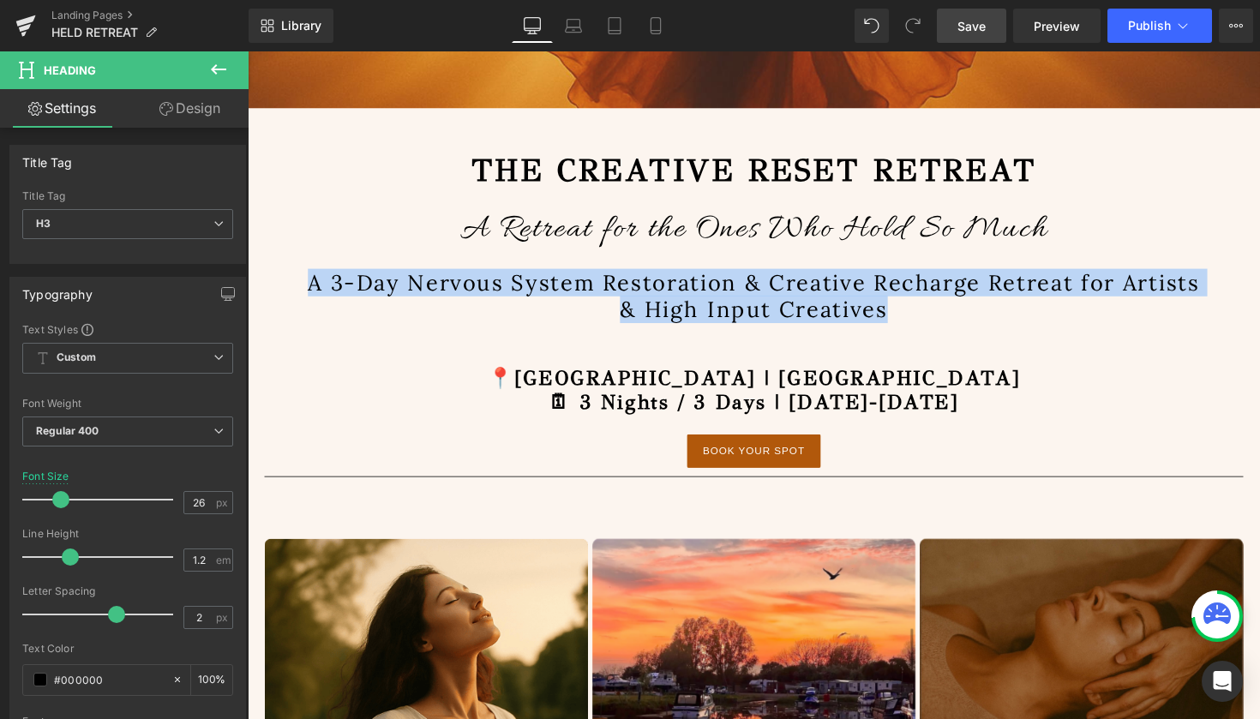
copy h3 "A 3-Day Nervous System Restoration & Creative Recharge Retreat for Artists & Hi…"
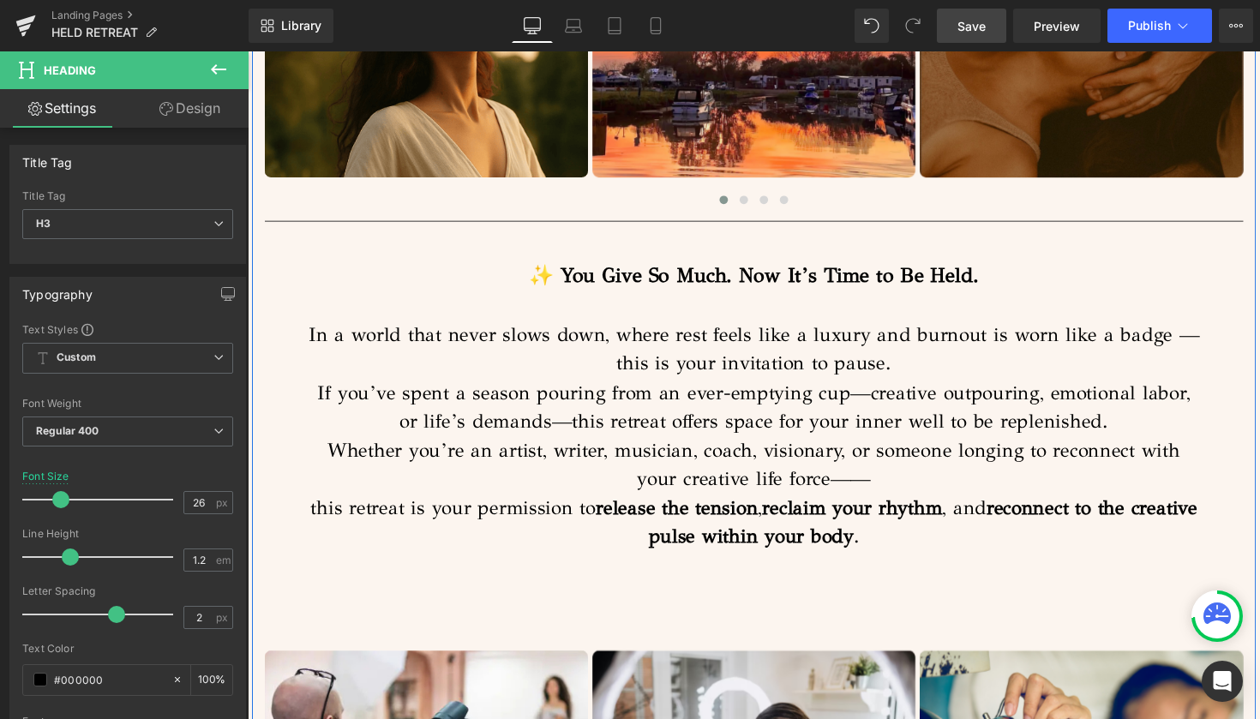
scroll to position [1312, 0]
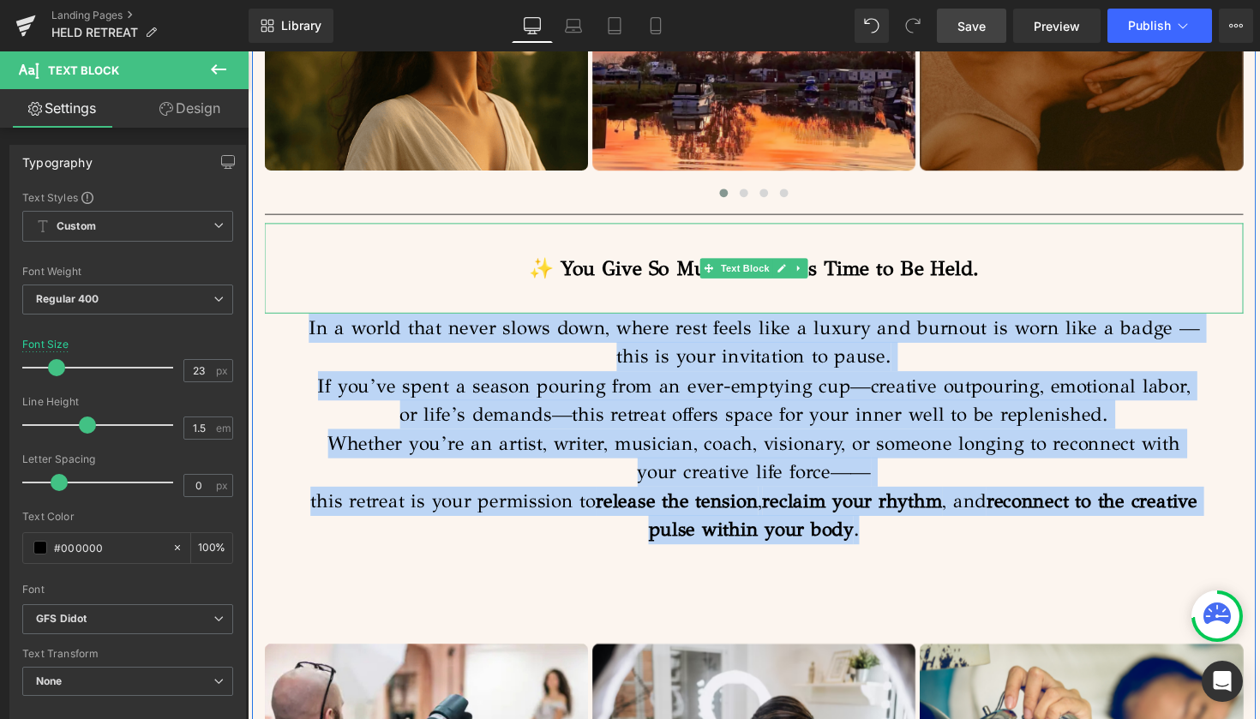
drag, startPoint x: 933, startPoint y: 544, endPoint x: 289, endPoint y: 318, distance: 683.0
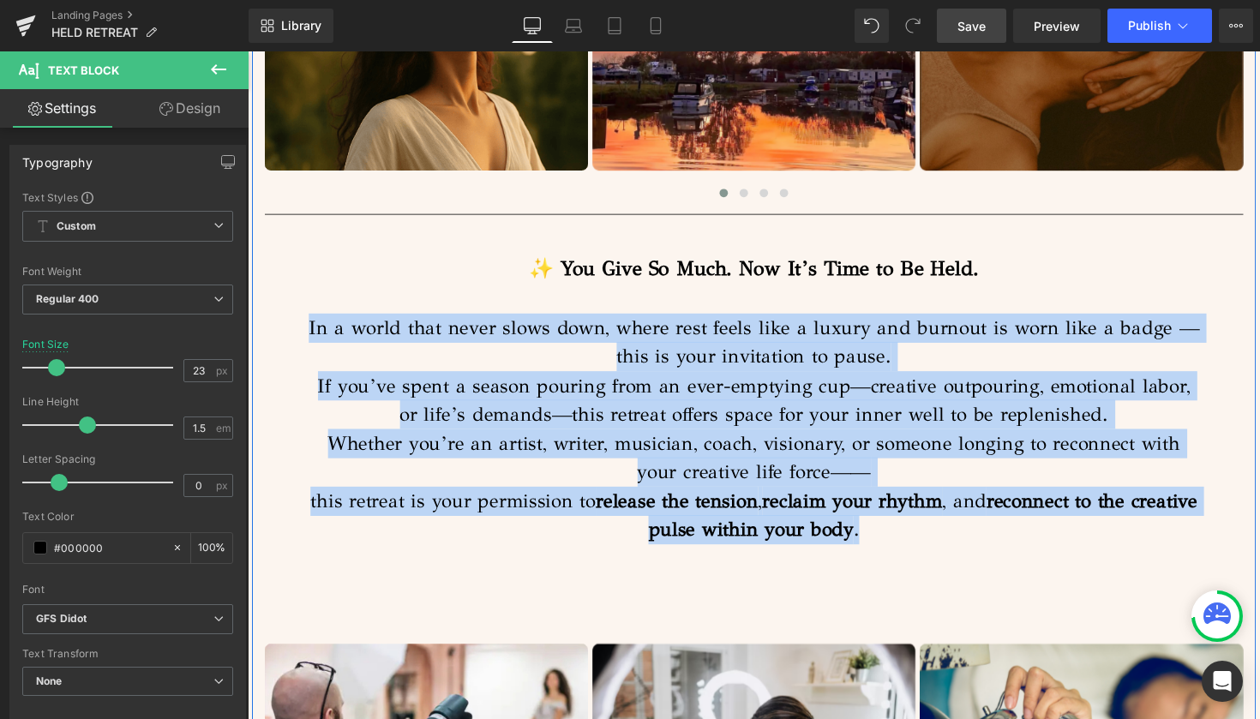
copy div "In a world that never slows down, where rest feels like a luxury and burnout is…"
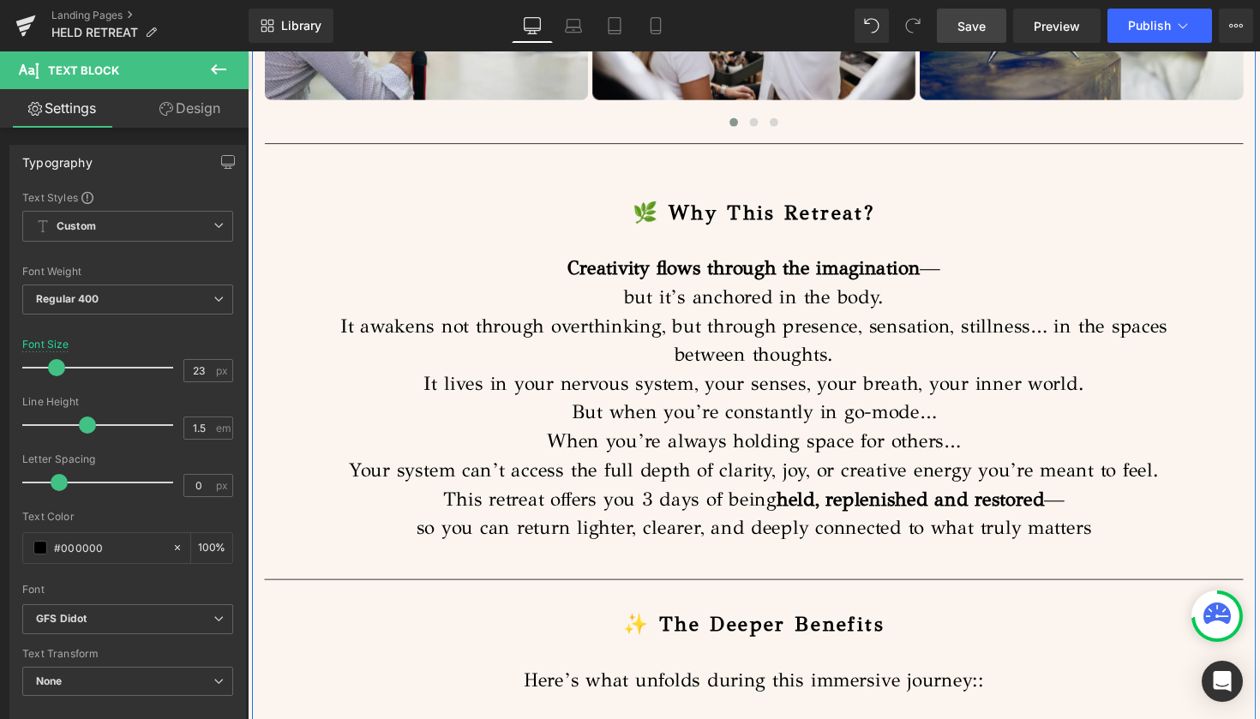
scroll to position [2117, 0]
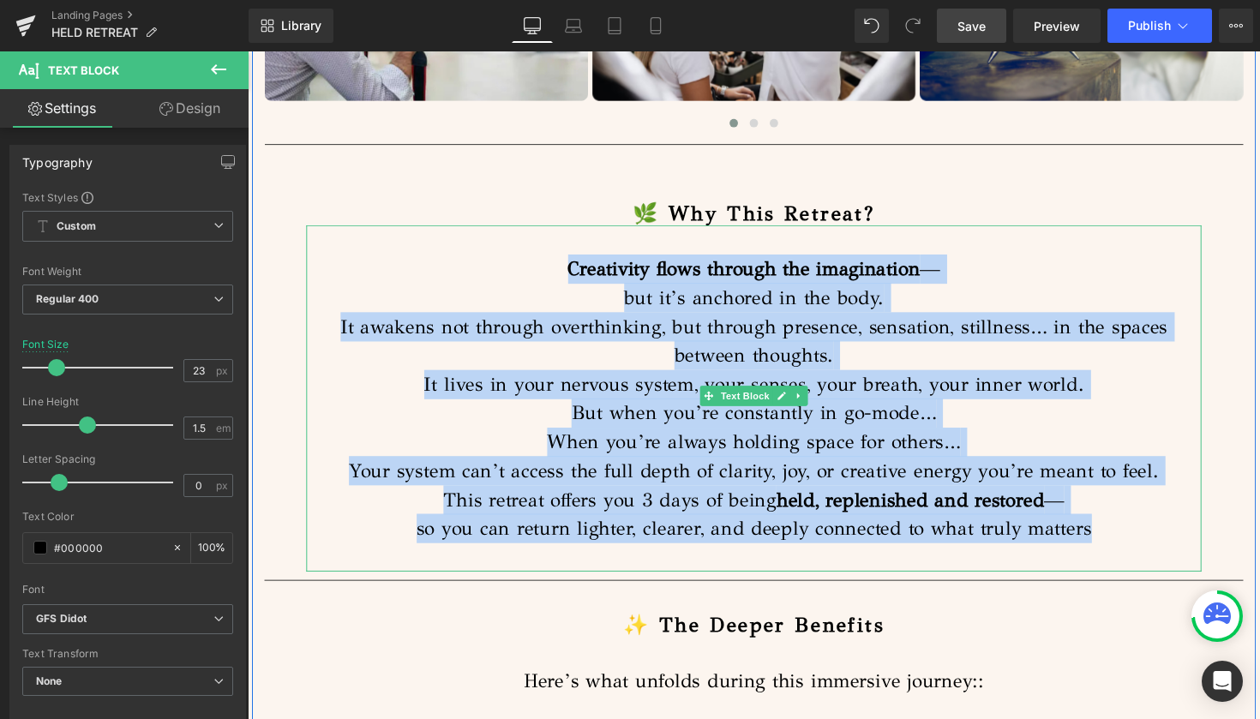
drag, startPoint x: 1121, startPoint y: 526, endPoint x: 542, endPoint y: 254, distance: 639.4
click at [542, 254] on div "Creativity flows through the imagination — but it’s anchored in the body. It aw…" at bounding box center [766, 407] width 917 height 355
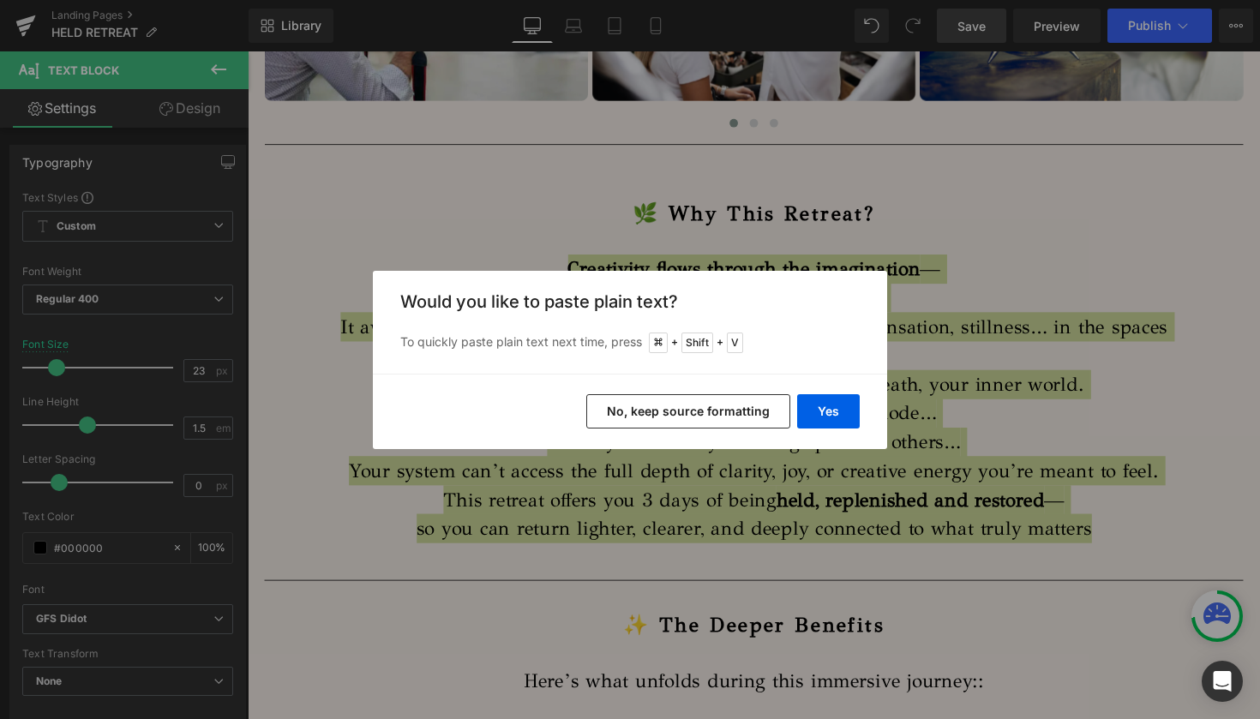
click at [913, 244] on div "Back to Library Insert Would you like to paste plain text? To quickly paste pla…" at bounding box center [630, 359] width 1260 height 719
click at [924, 244] on div "Back to Library Insert Would you like to paste plain text? To quickly paste pla…" at bounding box center [630, 359] width 1260 height 719
click at [763, 223] on div "Back to Library Insert Would you like to paste plain text? To quickly paste pla…" at bounding box center [630, 359] width 1260 height 719
click at [876, 258] on div "Back to Library Insert Would you like to paste plain text? To quickly paste pla…" at bounding box center [630, 359] width 1260 height 719
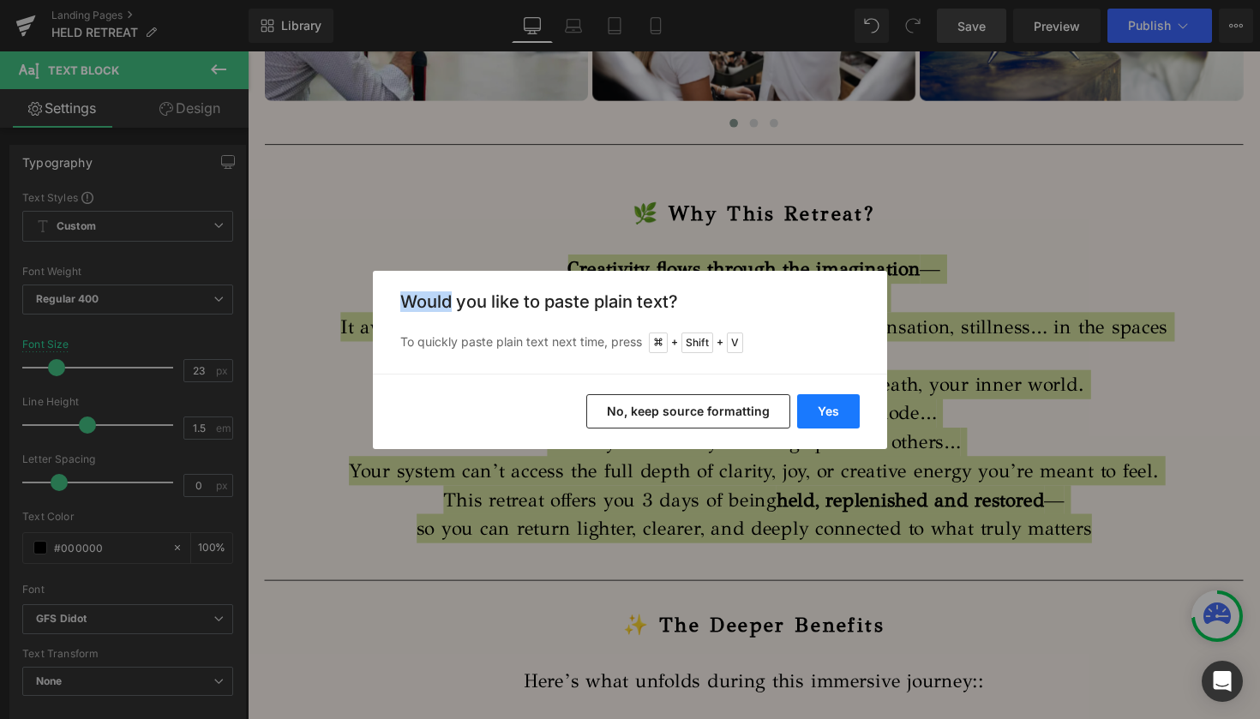
click at [830, 404] on button "Yes" at bounding box center [828, 411] width 63 height 34
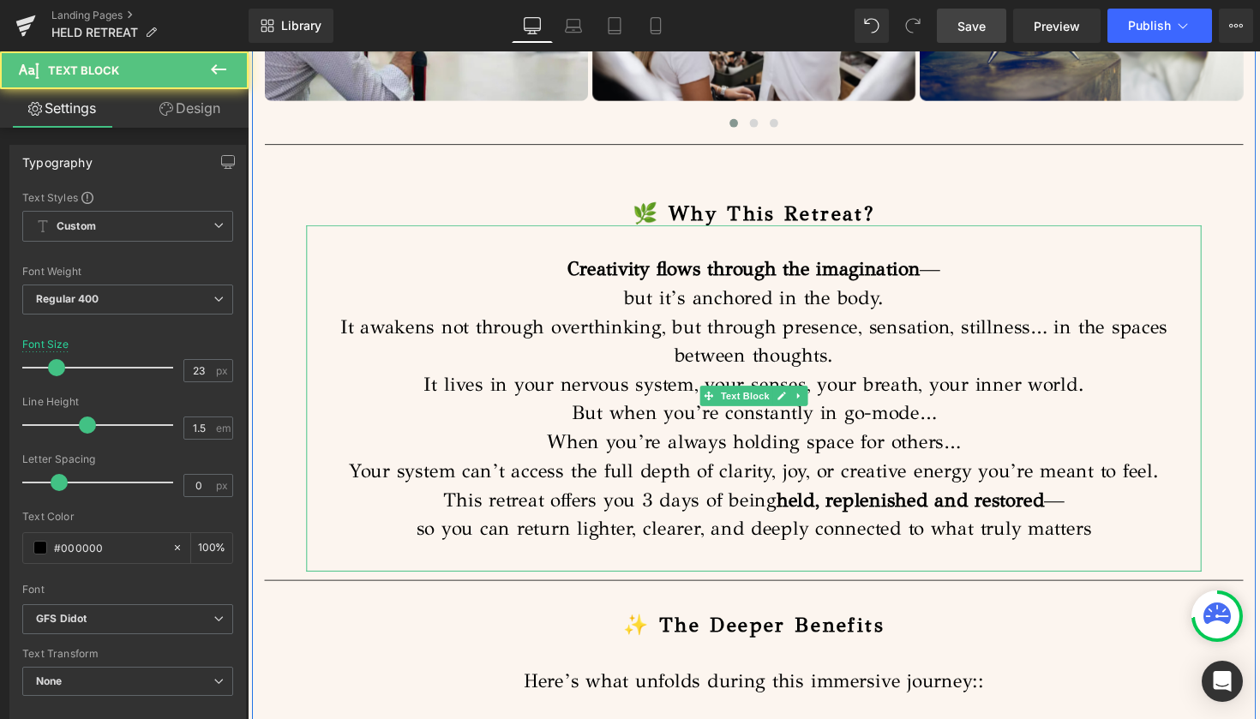
click at [826, 505] on strong "held, replenished and restored" at bounding box center [926, 511] width 274 height 24
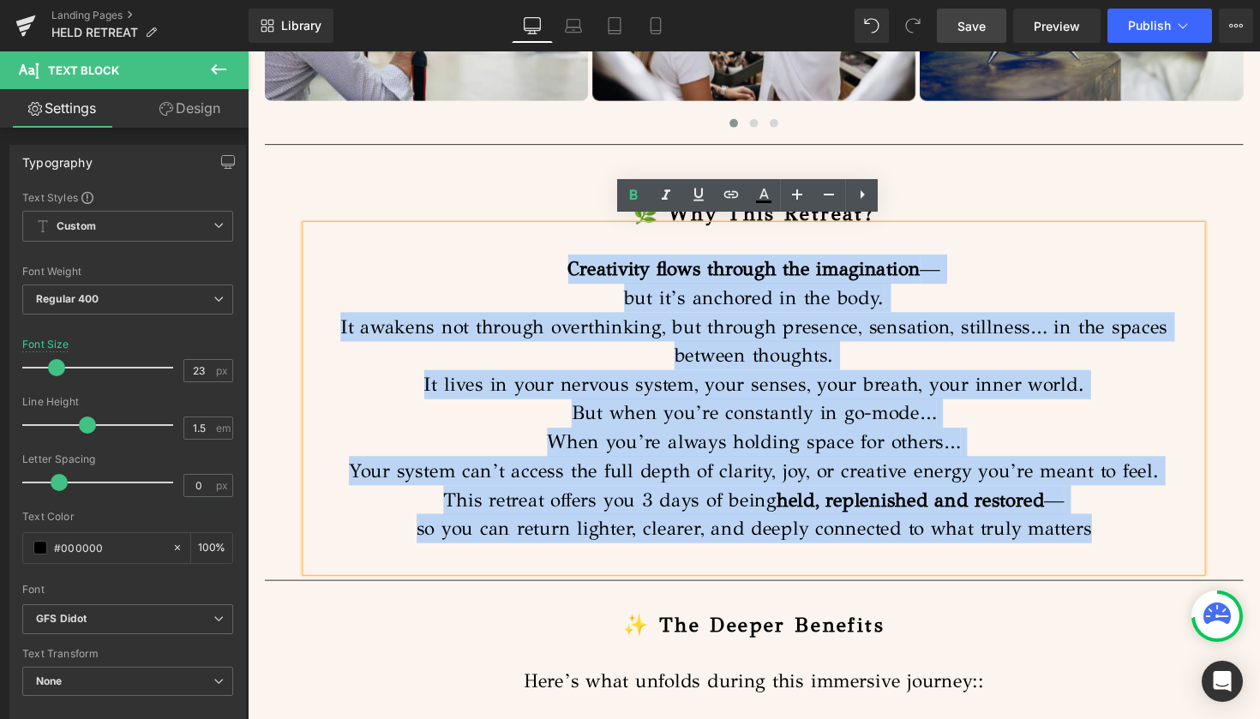
drag, startPoint x: 1110, startPoint y: 526, endPoint x: 535, endPoint y: 267, distance: 630.5
click at [535, 267] on div "Creativity flows through the imagination — but it’s anchored in the body. It aw…" at bounding box center [766, 407] width 917 height 355
copy div "Creativity flows through the imagination — but it’s anchored in the body. It aw…"
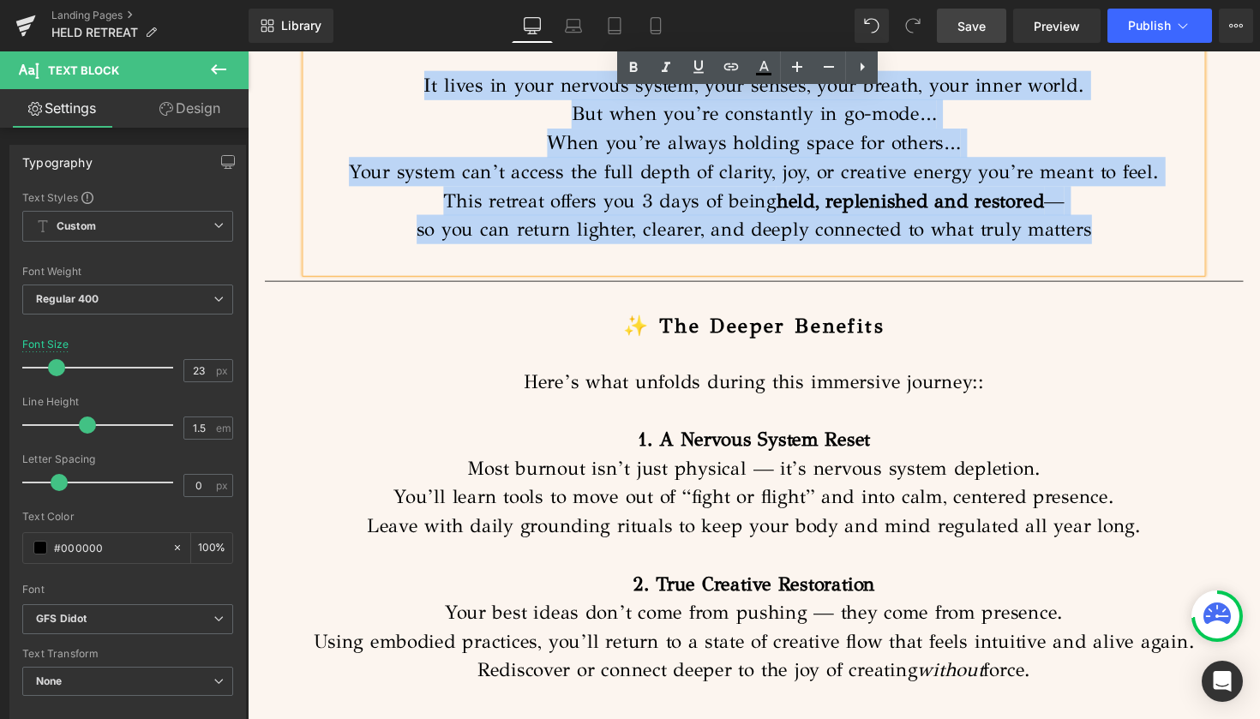
scroll to position [2395, 0]
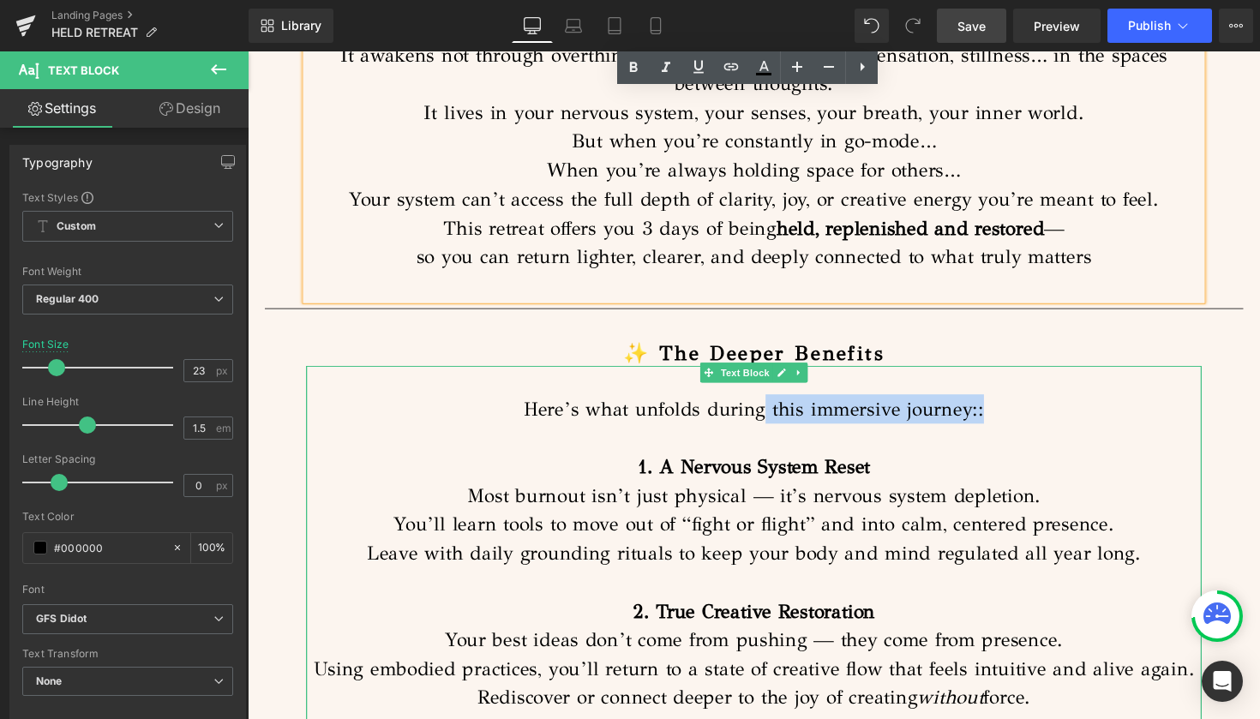
drag, startPoint x: 1009, startPoint y: 403, endPoint x: 808, endPoint y: 404, distance: 201.4
click at [778, 410] on p "Here’s what unfolds during this immersive journey::" at bounding box center [766, 418] width 917 height 30
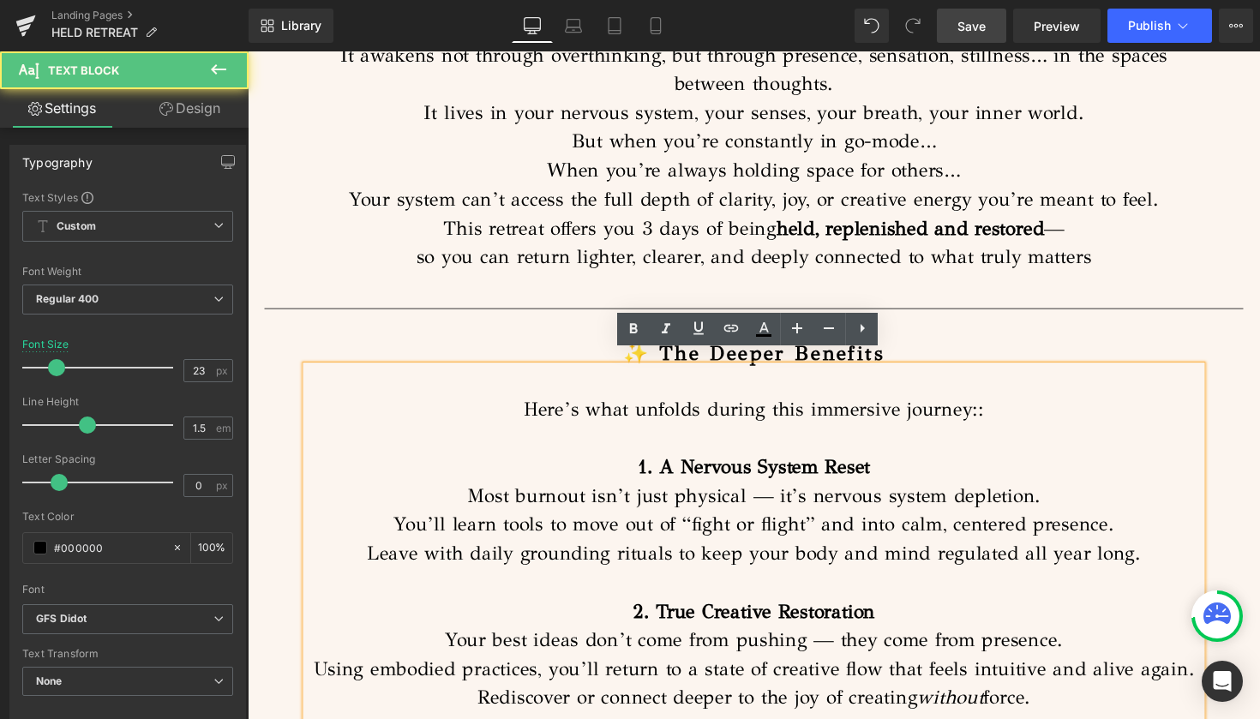
click at [991, 406] on p "Here’s what unfolds during this immersive journey::" at bounding box center [766, 418] width 917 height 30
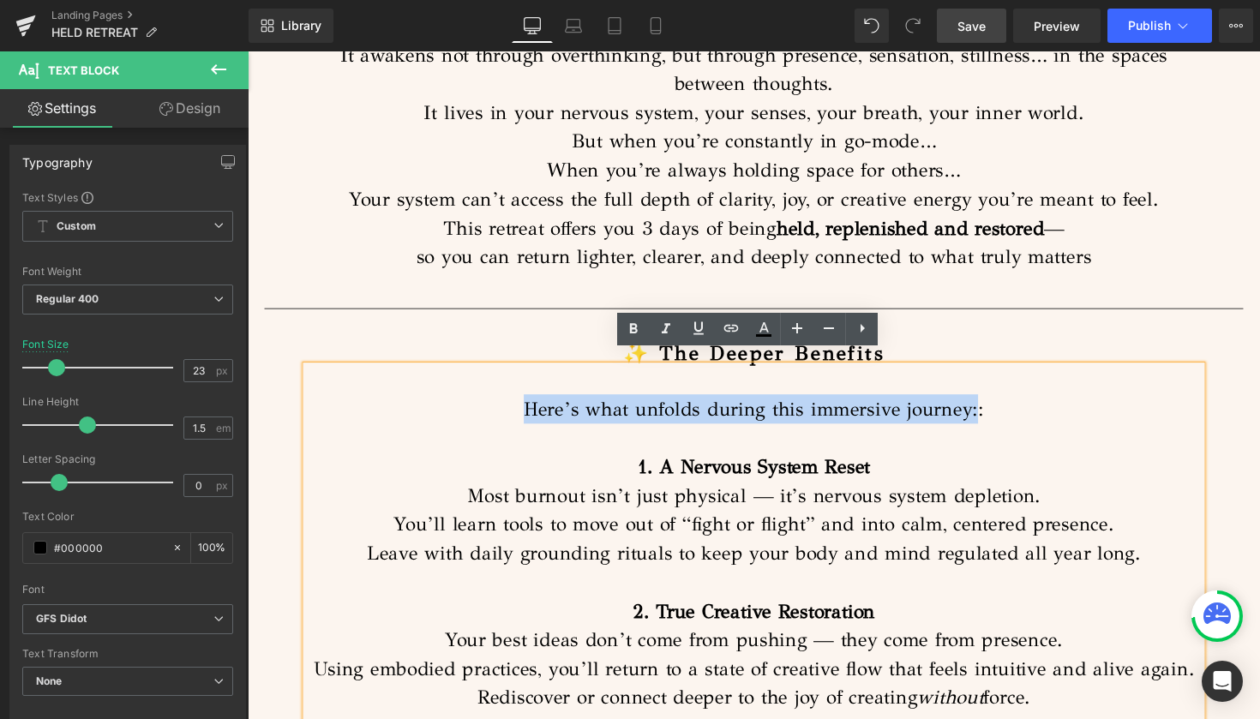
drag, startPoint x: 991, startPoint y: 406, endPoint x: 533, endPoint y: 392, distance: 458.7
click at [533, 403] on p "Here’s what unfolds during this immersive journey::" at bounding box center [766, 418] width 917 height 30
copy p "Here’s what unfolds during this immersive journey:"
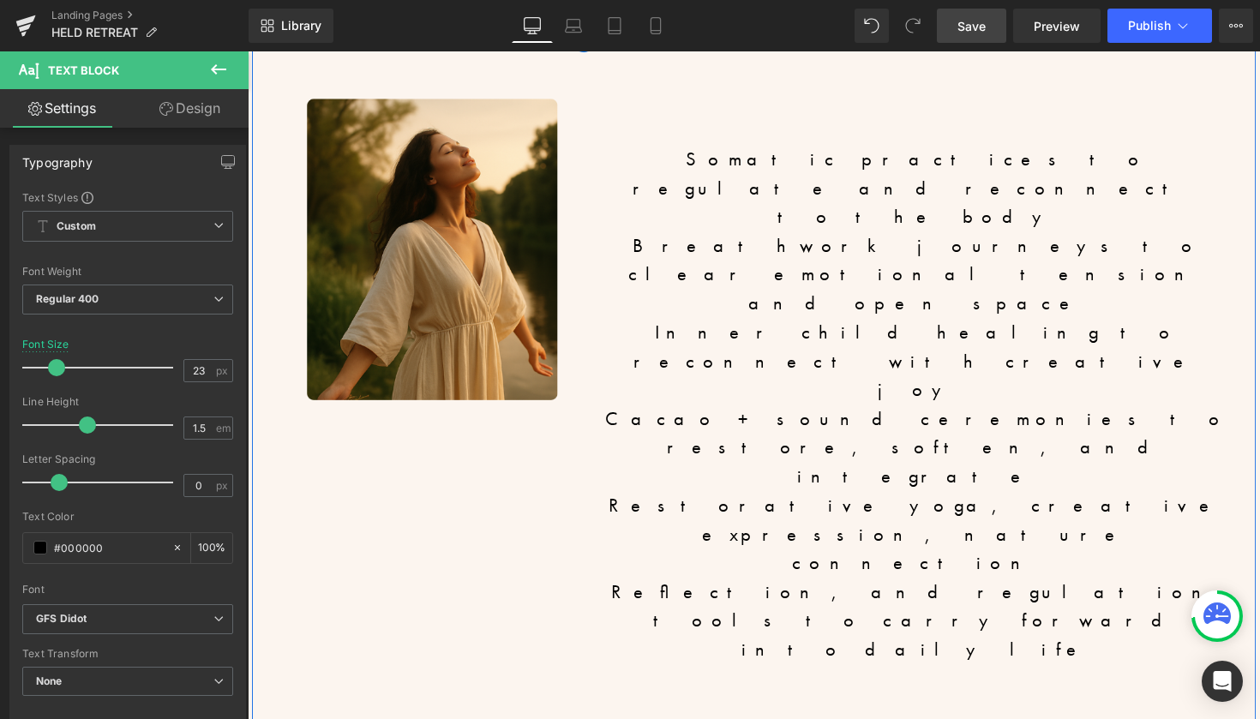
scroll to position [7450, 0]
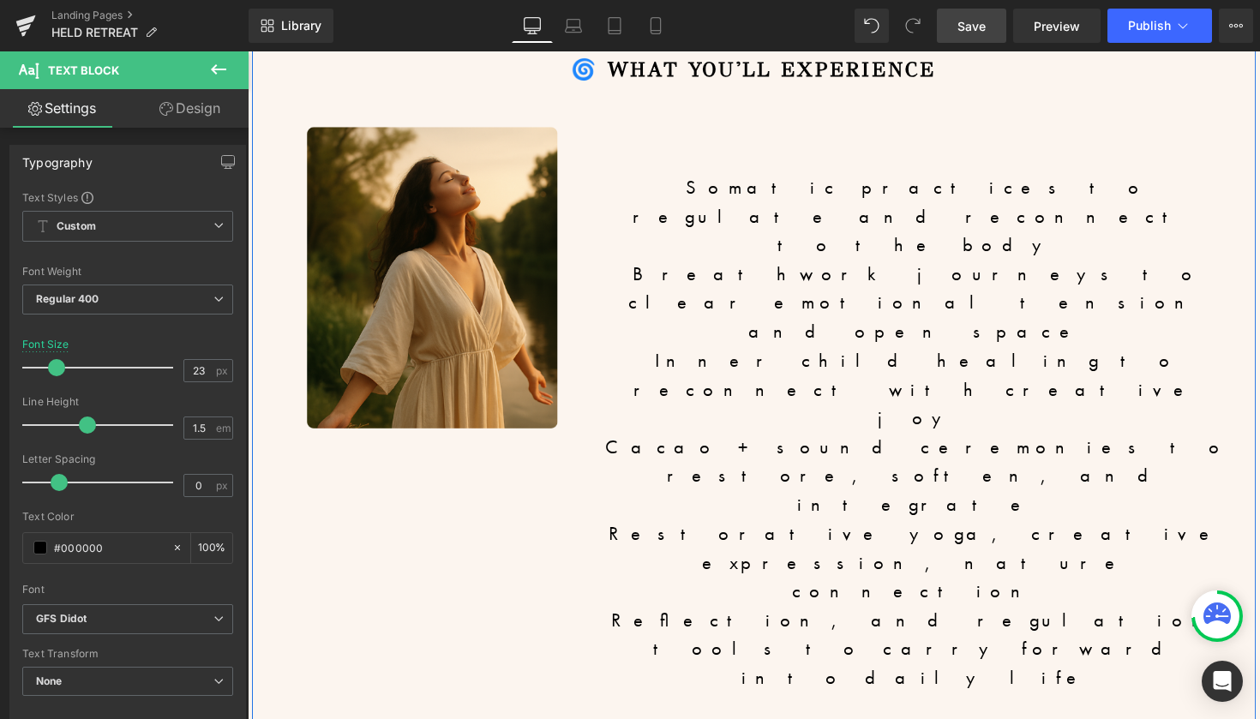
drag, startPoint x: 770, startPoint y: 469, endPoint x: 407, endPoint y: 458, distance: 362.6
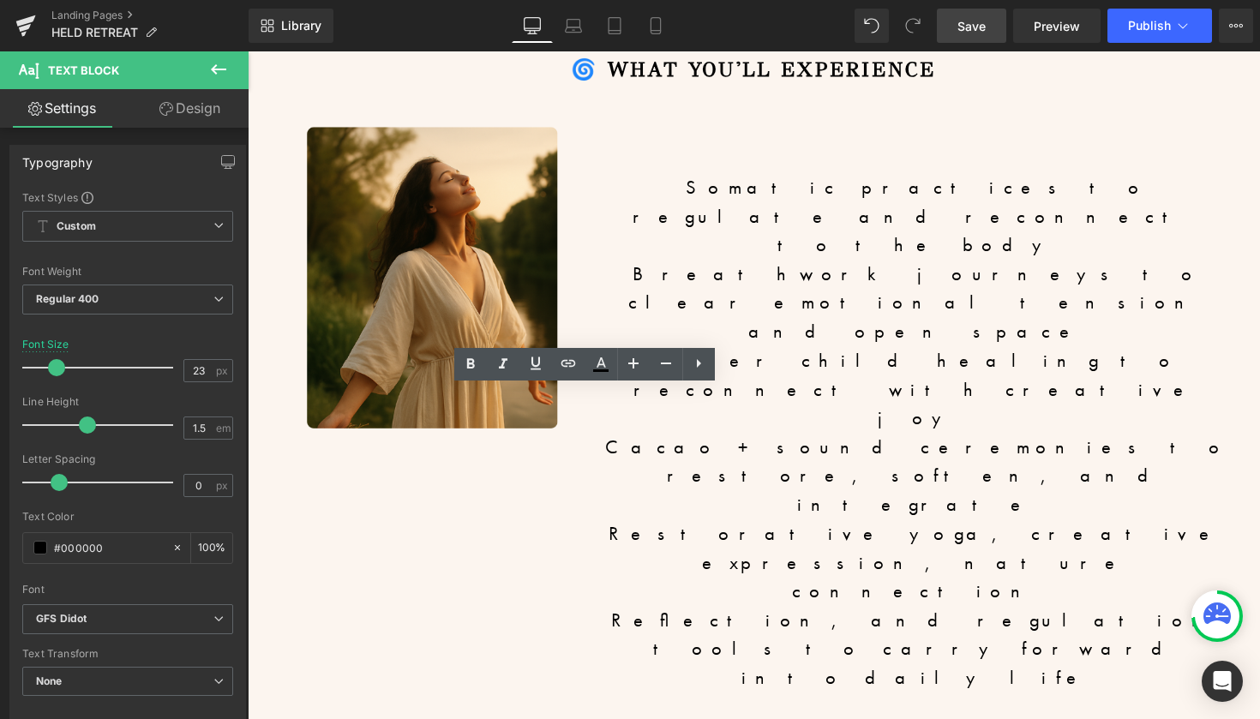
copy p "- Transformative Breathwork Journey"
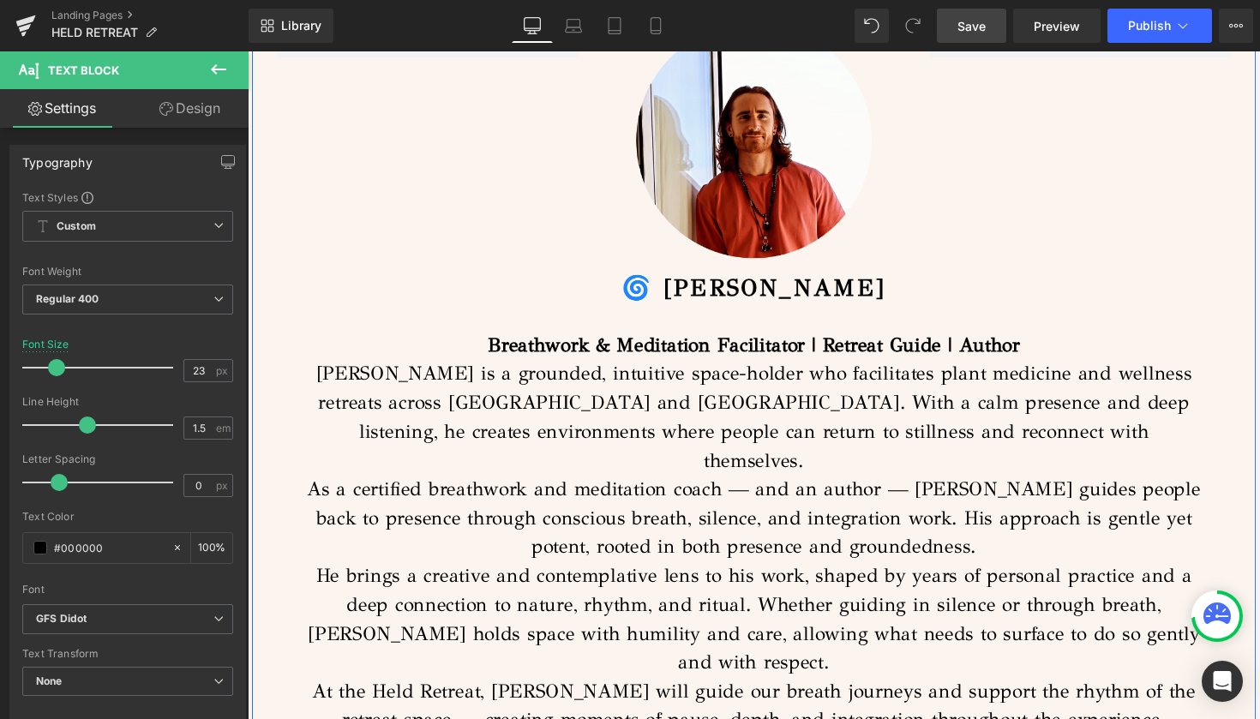
scroll to position [5338, 0]
